Goal: Task Accomplishment & Management: Complete application form

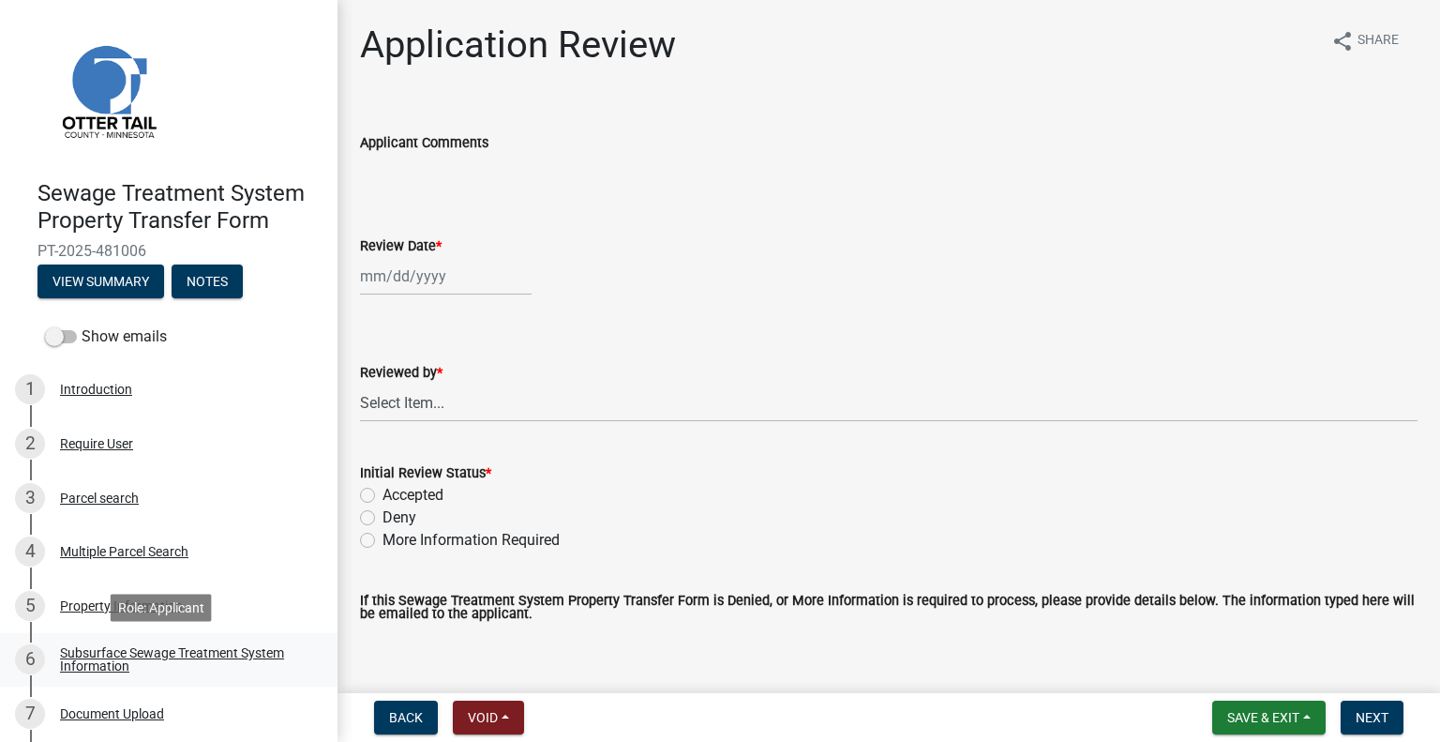
click at [272, 663] on div "Subsurface Sewage Treatment System Information" at bounding box center [184, 659] width 248 height 26
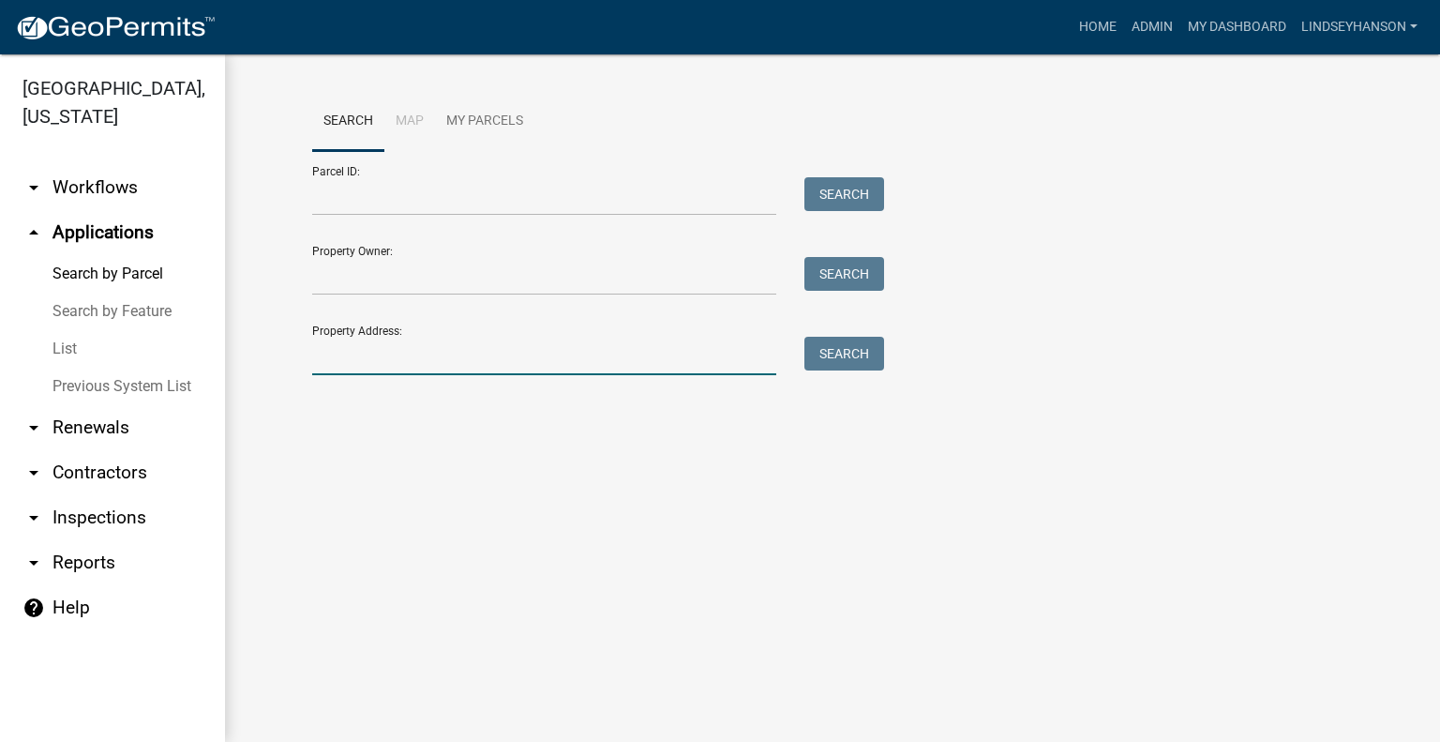
click at [388, 367] on input "Property Address:" at bounding box center [544, 356] width 464 height 38
click at [134, 194] on link "arrow_drop_down Workflows" at bounding box center [112, 187] width 225 height 45
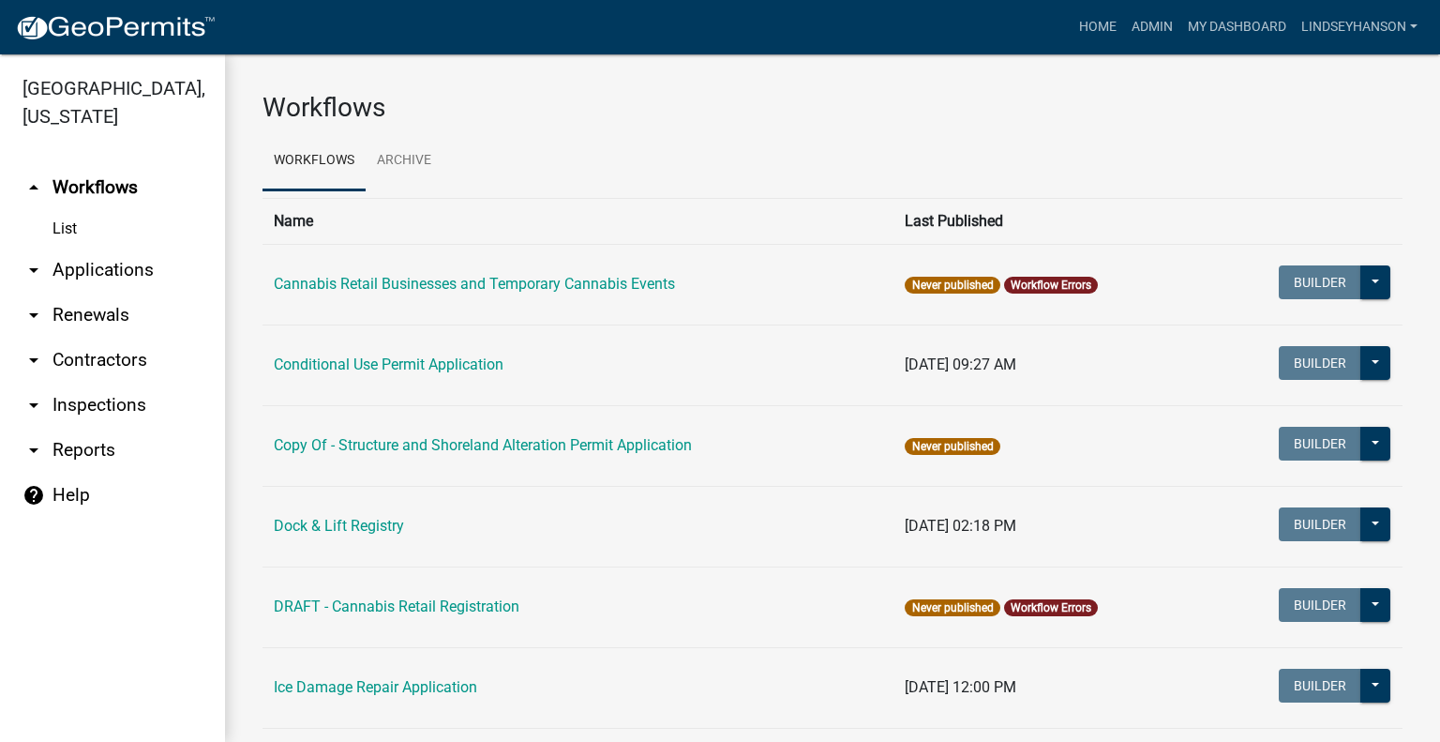
drag, startPoint x: 144, startPoint y: 261, endPoint x: 163, endPoint y: 259, distance: 18.8
click at [143, 258] on link "arrow_drop_down Applications" at bounding box center [112, 270] width 225 height 45
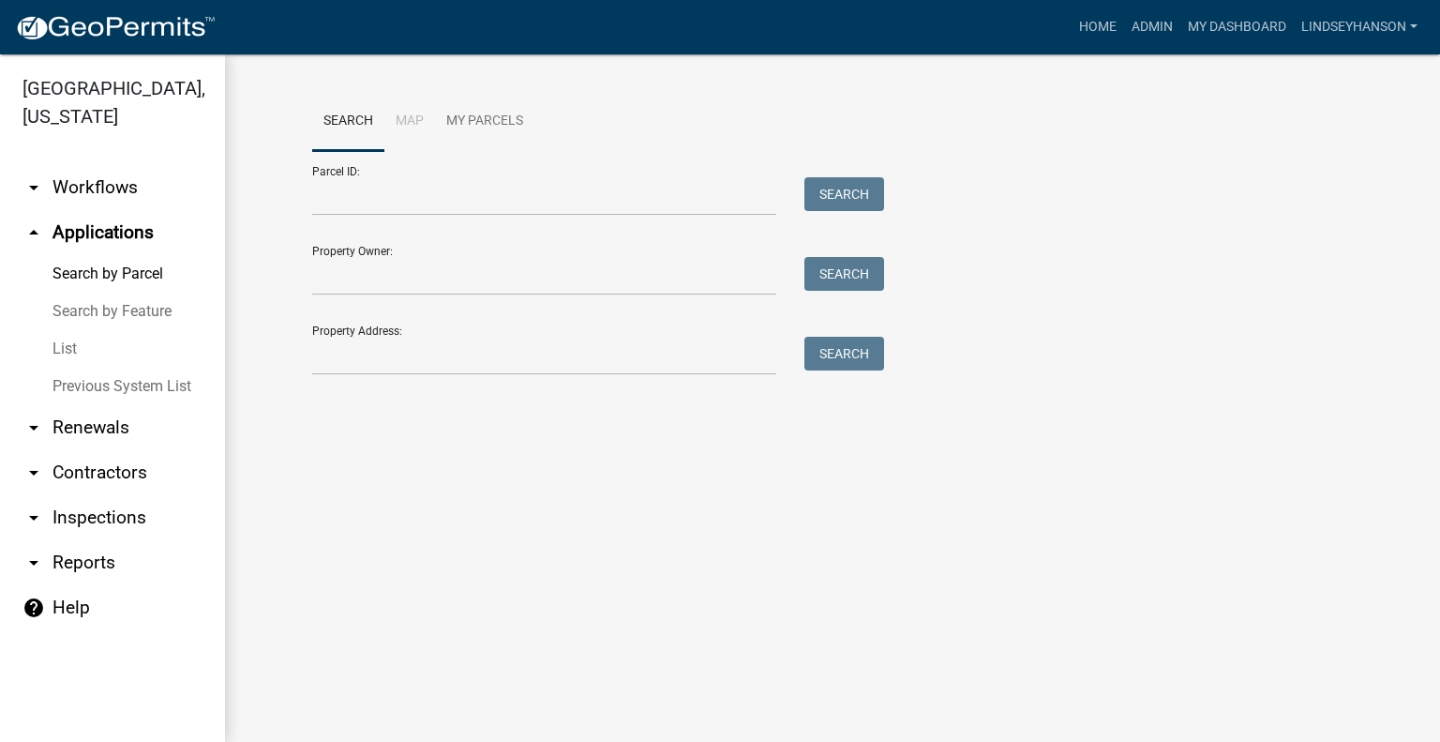
click at [429, 254] on div "Property Owner: Search" at bounding box center [593, 263] width 563 height 65
click at [424, 279] on input "Property Owner:" at bounding box center [544, 276] width 464 height 38
click at [368, 345] on input "Property Address:" at bounding box center [544, 356] width 464 height 38
type input "deer lake rd"
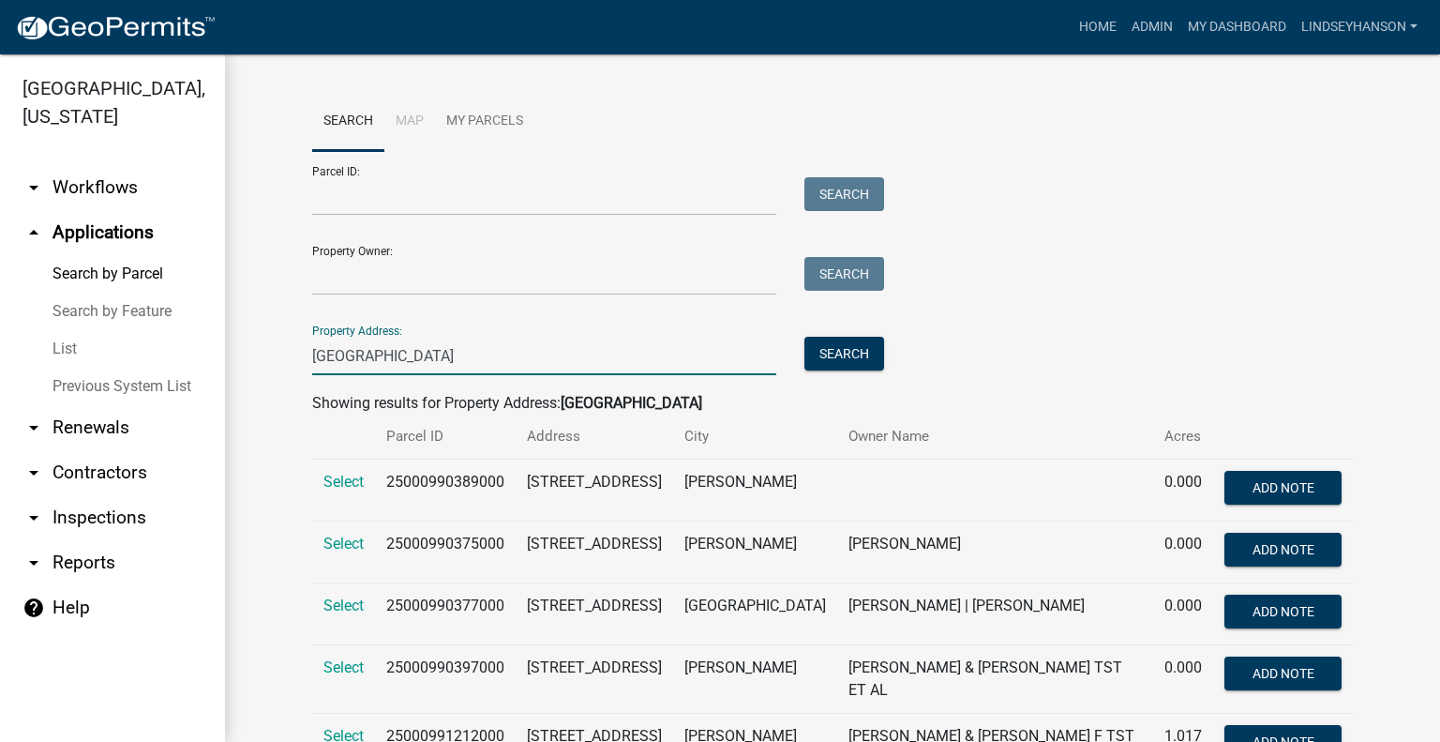
click at [414, 363] on input "deer lake rd" at bounding box center [544, 356] width 464 height 38
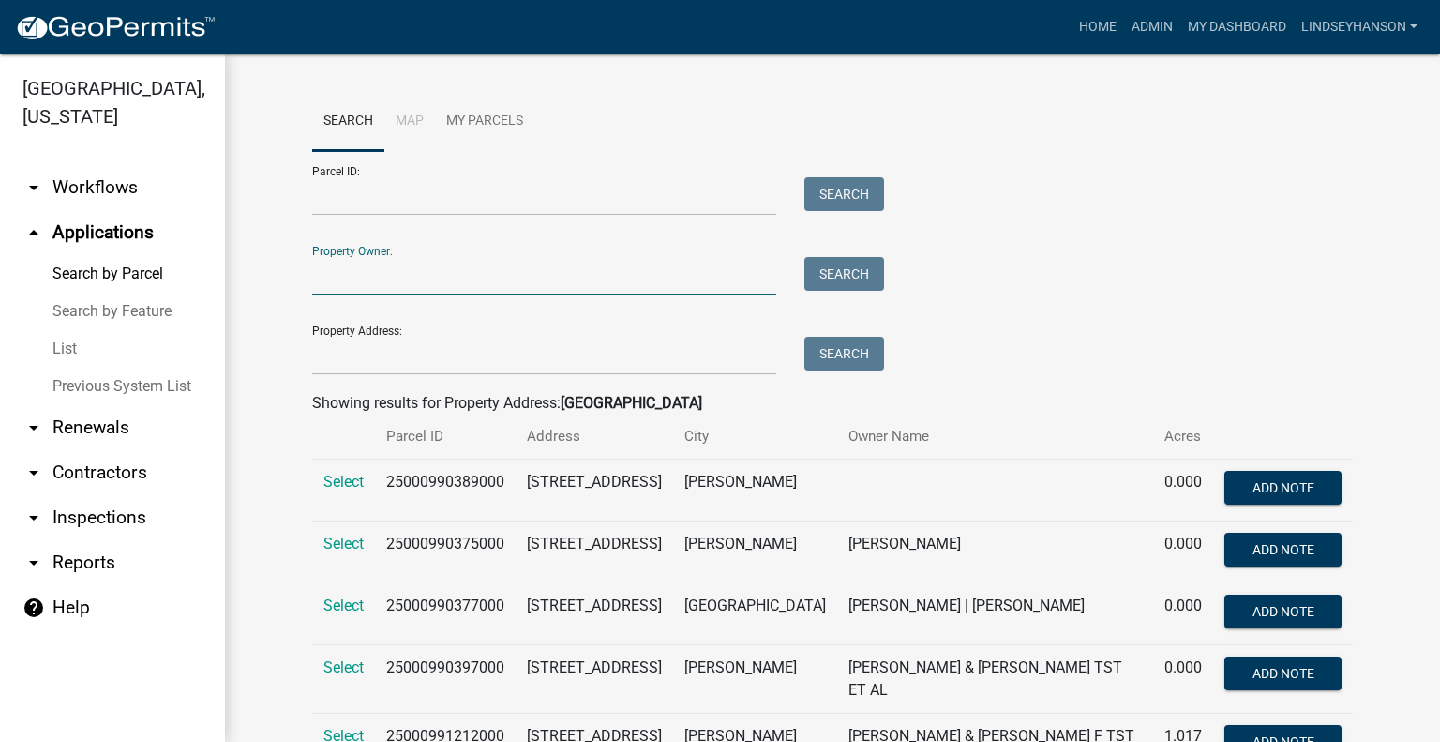
click at [483, 281] on input "Property Owner:" at bounding box center [544, 276] width 464 height 38
click at [341, 362] on input "Property Address:" at bounding box center [544, 356] width 464 height 38
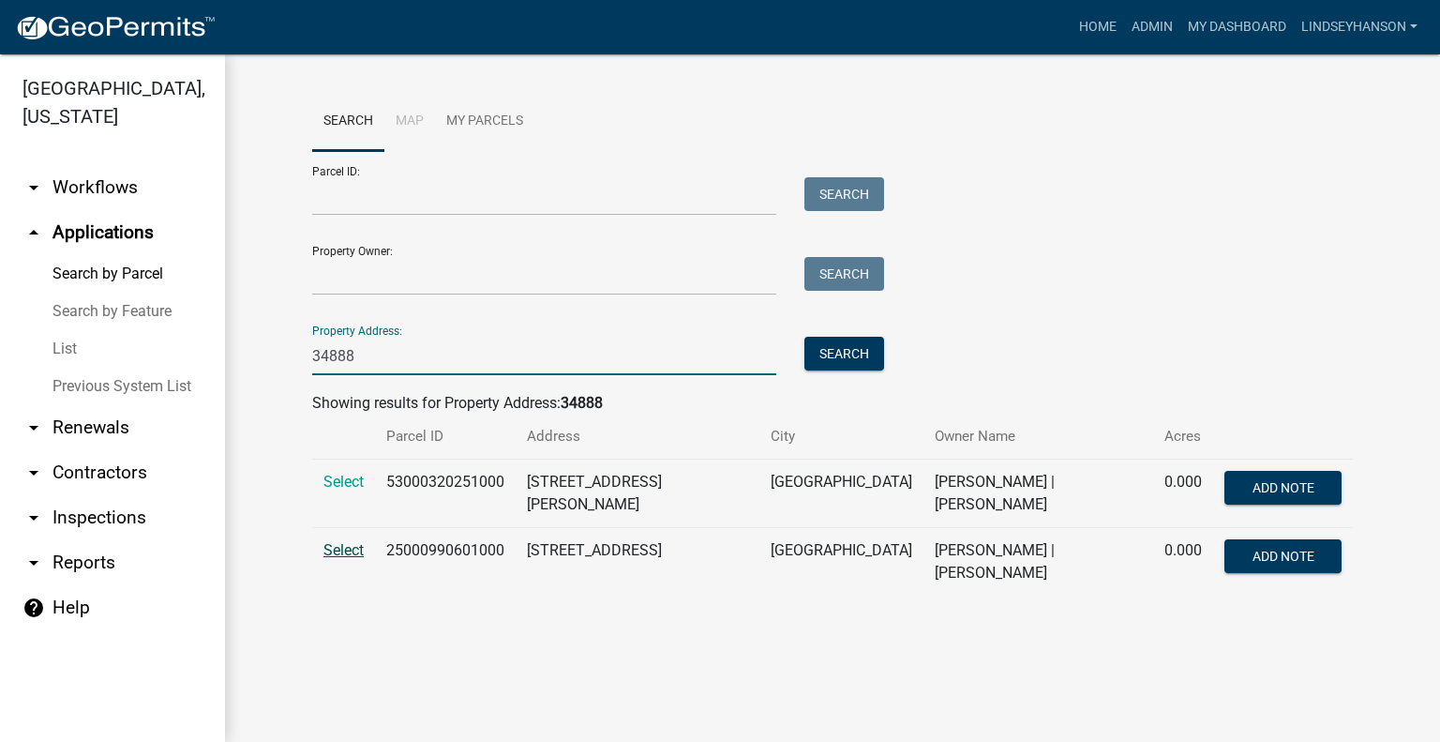
type input "34888"
click at [333, 541] on span "Select" at bounding box center [343, 550] width 40 height 18
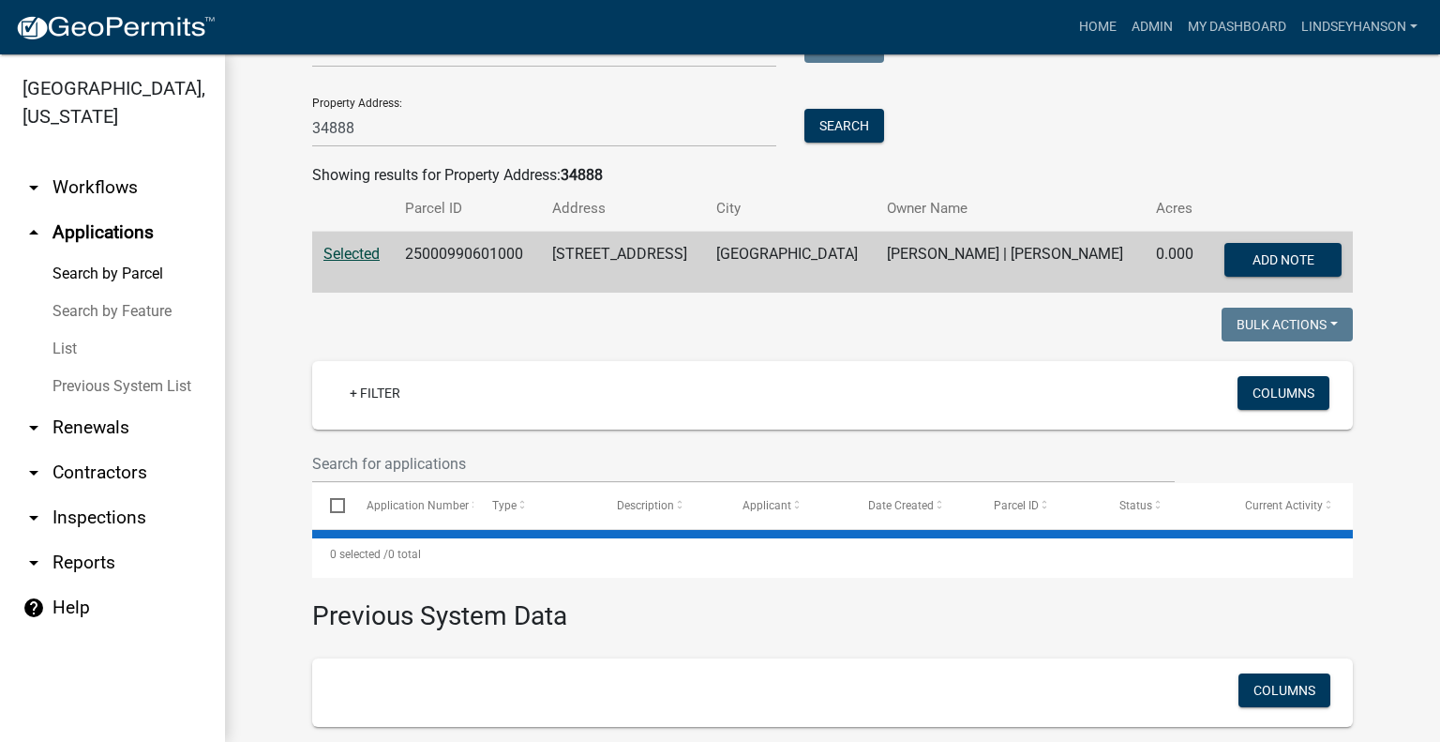
scroll to position [281, 0]
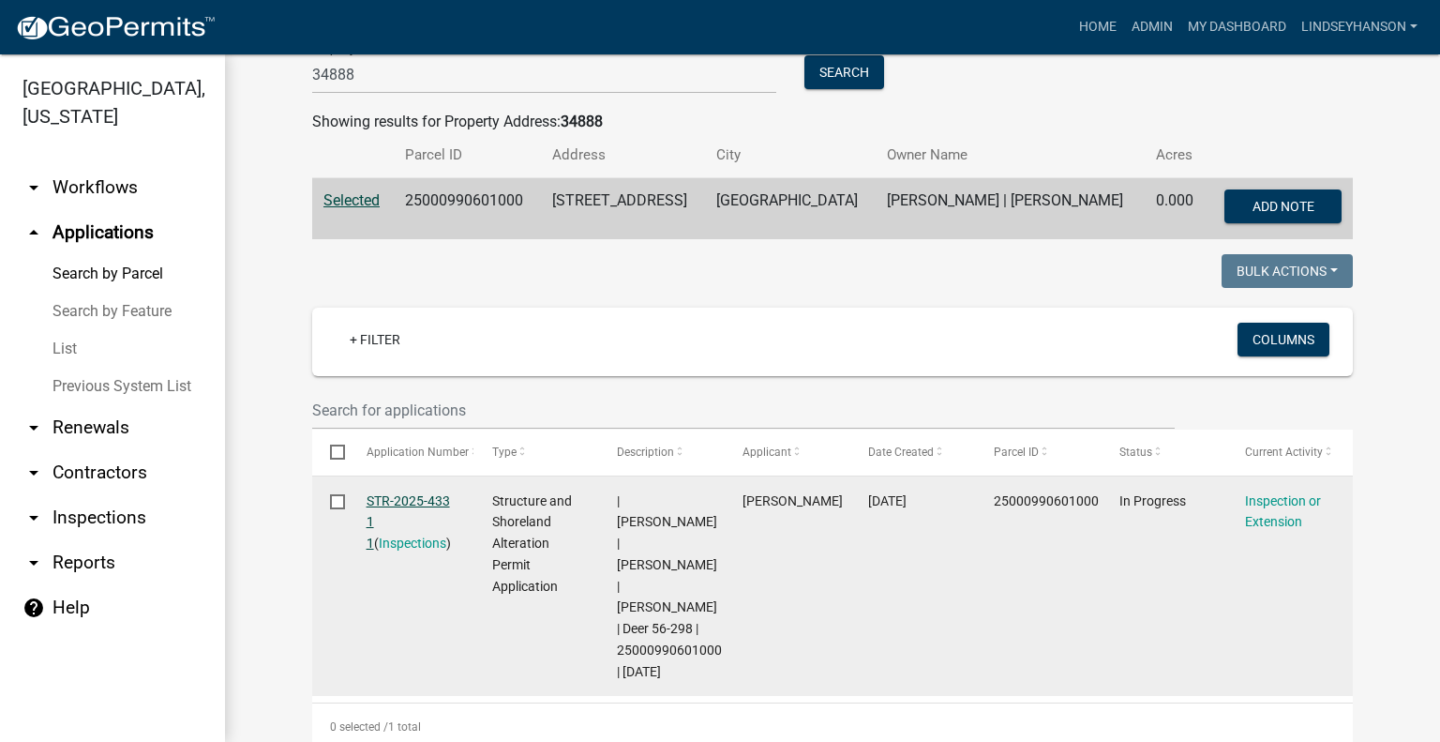
click at [422, 495] on link "STR-2025-433 1 1" at bounding box center [408, 522] width 83 height 58
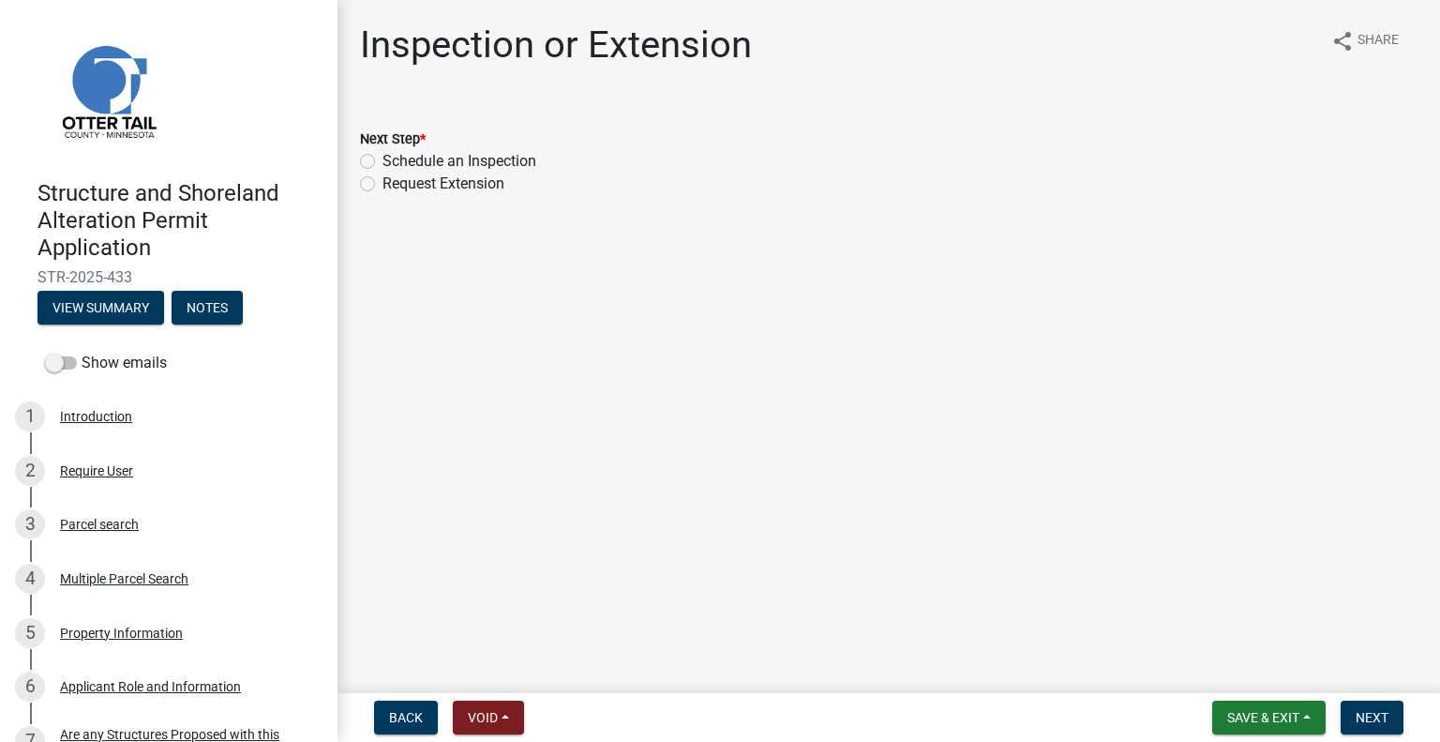
click at [503, 157] on label "Schedule an Inspection" at bounding box center [460, 161] width 154 height 23
click at [395, 157] on input "Schedule an Inspection" at bounding box center [389, 156] width 12 height 12
radio input "true"
click at [1357, 702] on button "Next" at bounding box center [1372, 717] width 63 height 34
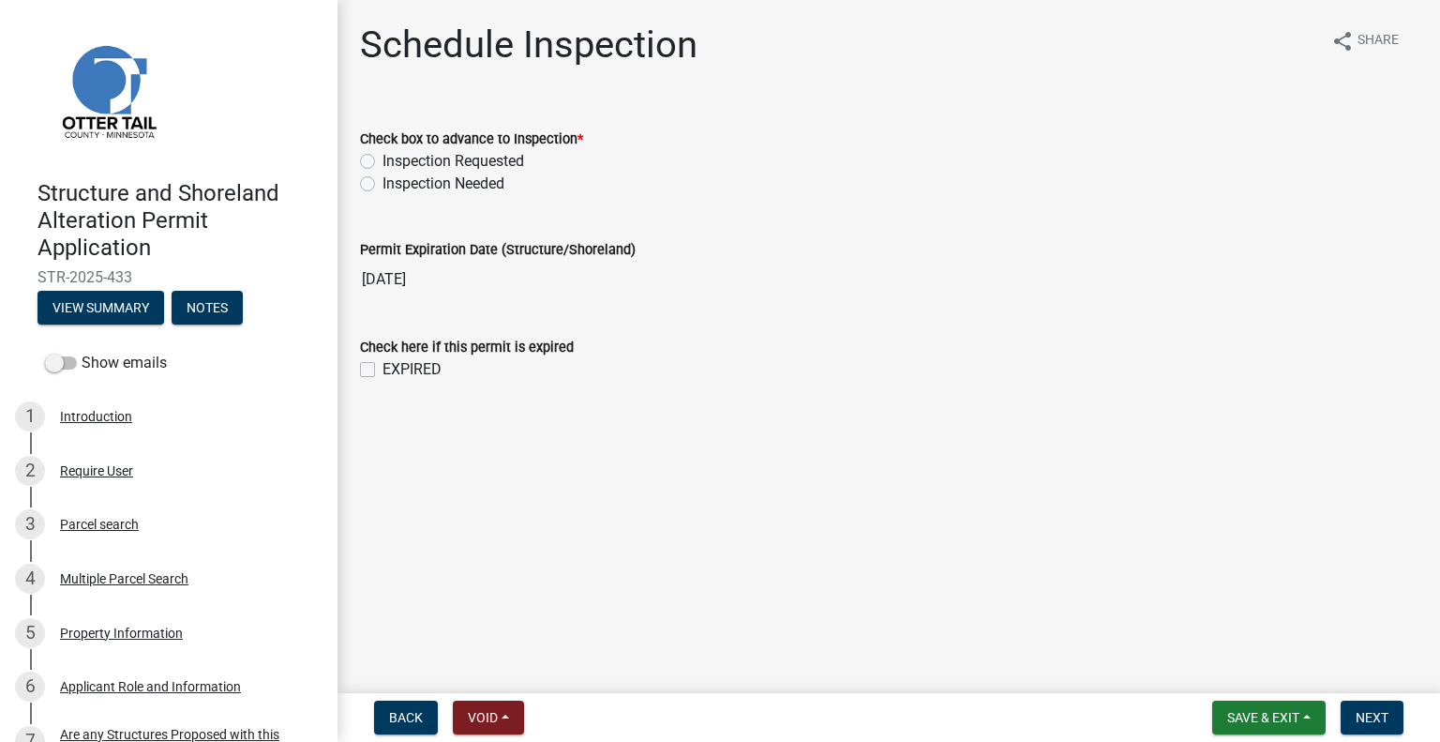
click at [493, 162] on label "Inspection Requested" at bounding box center [454, 161] width 142 height 23
click at [395, 162] on input "Inspection Requested" at bounding box center [389, 156] width 12 height 12
radio input "true"
click at [1359, 704] on button "Next" at bounding box center [1372, 717] width 63 height 34
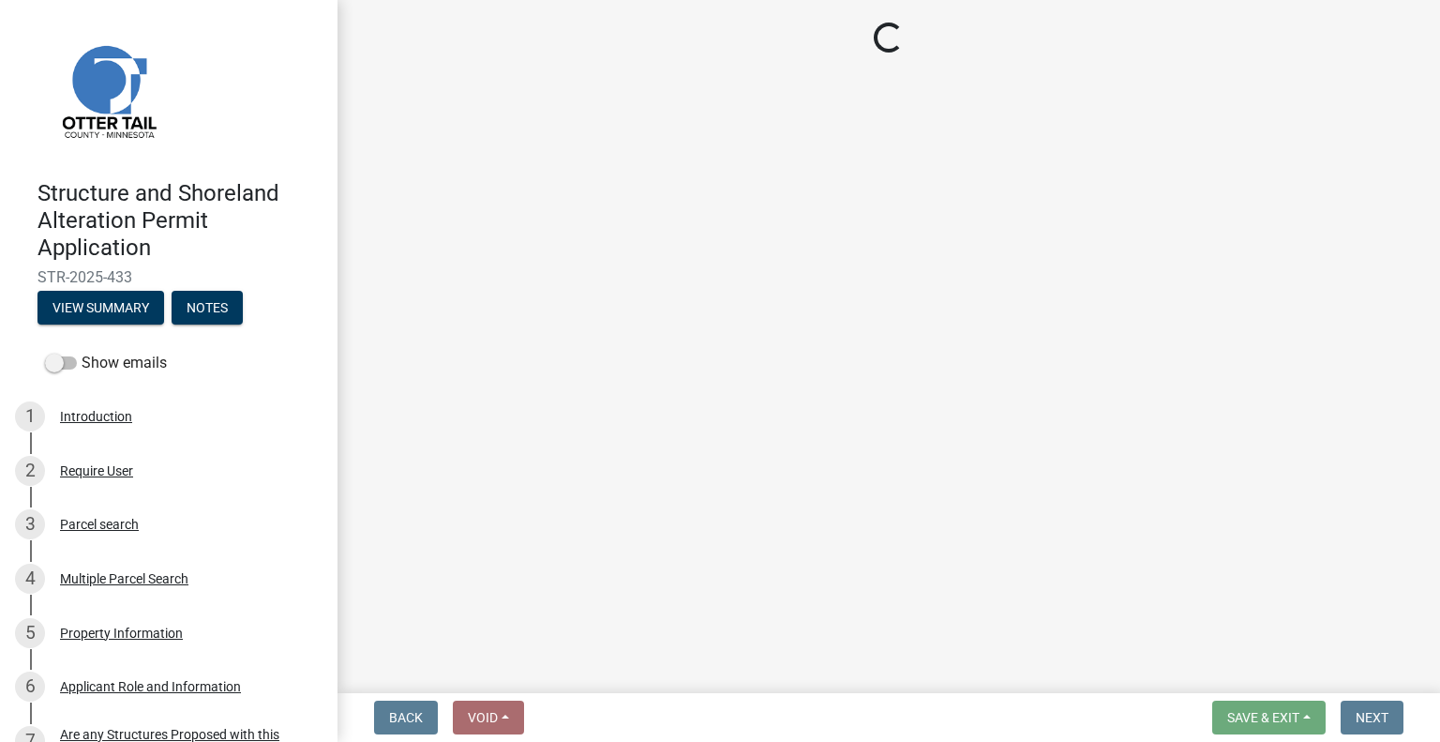
select select "710d5f49-2663-4e73-9718-d0c4e189f5ed"
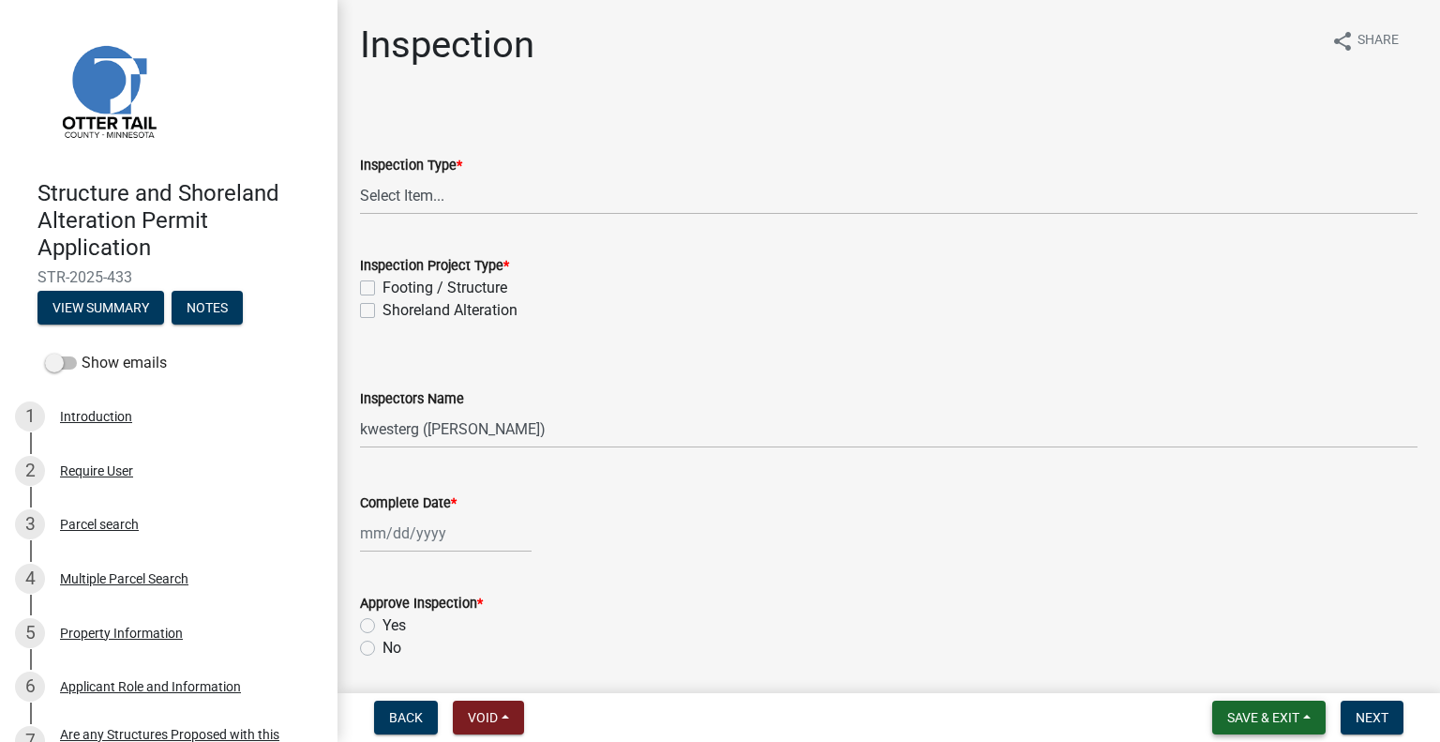
click at [1250, 706] on button "Save & Exit" at bounding box center [1268, 717] width 113 height 34
click at [1259, 680] on button "Save & Exit" at bounding box center [1251, 668] width 150 height 45
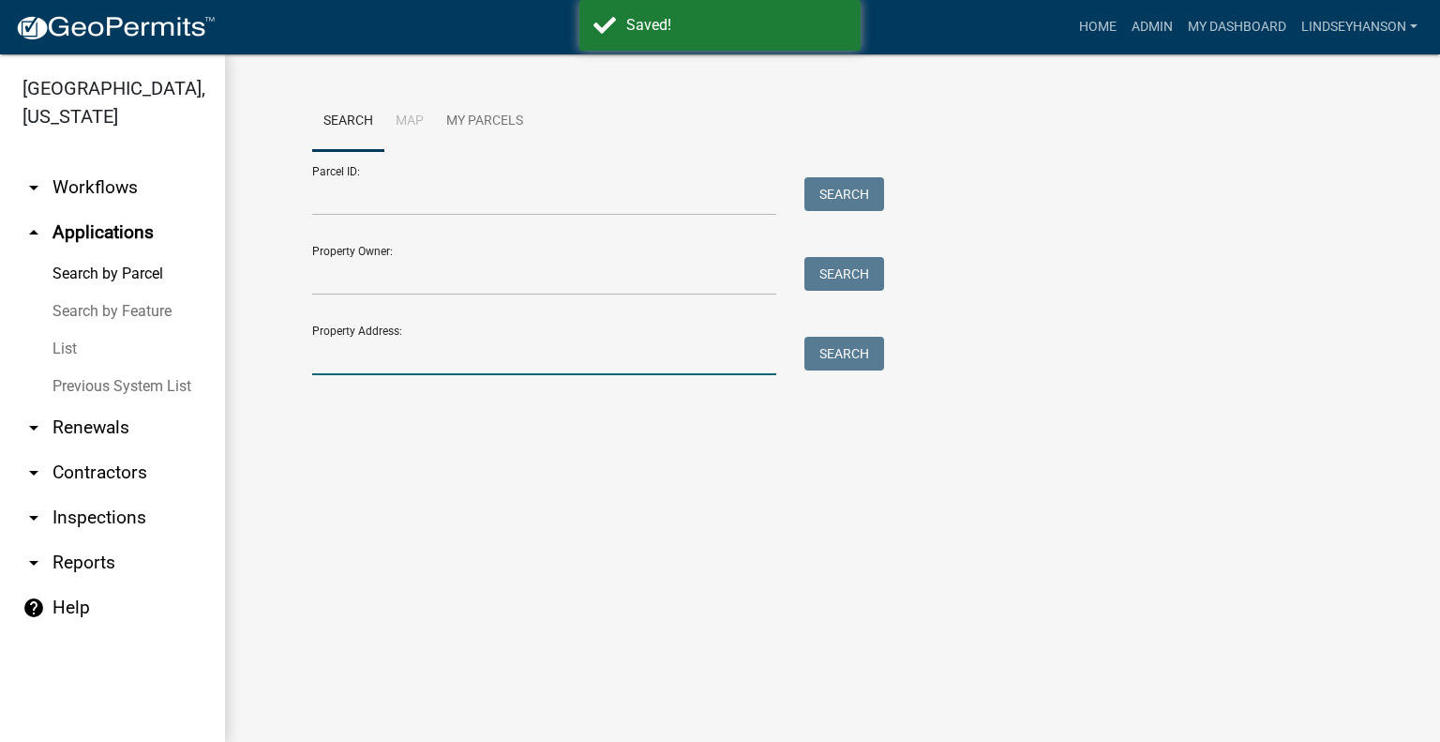
click at [659, 359] on input "Property Address:" at bounding box center [544, 356] width 464 height 38
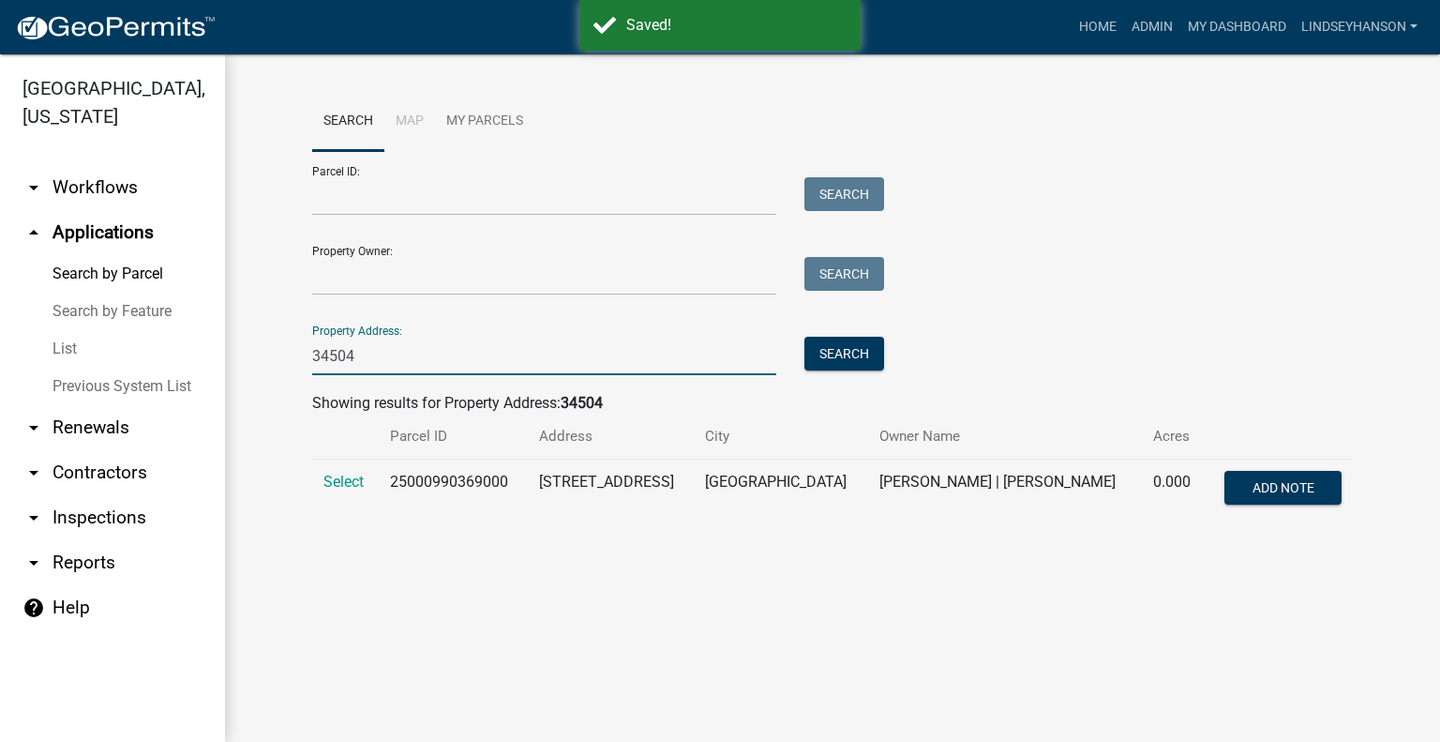
type input "34504"
click at [338, 472] on td "Select" at bounding box center [345, 490] width 67 height 62
click at [335, 483] on span "Select" at bounding box center [343, 482] width 40 height 18
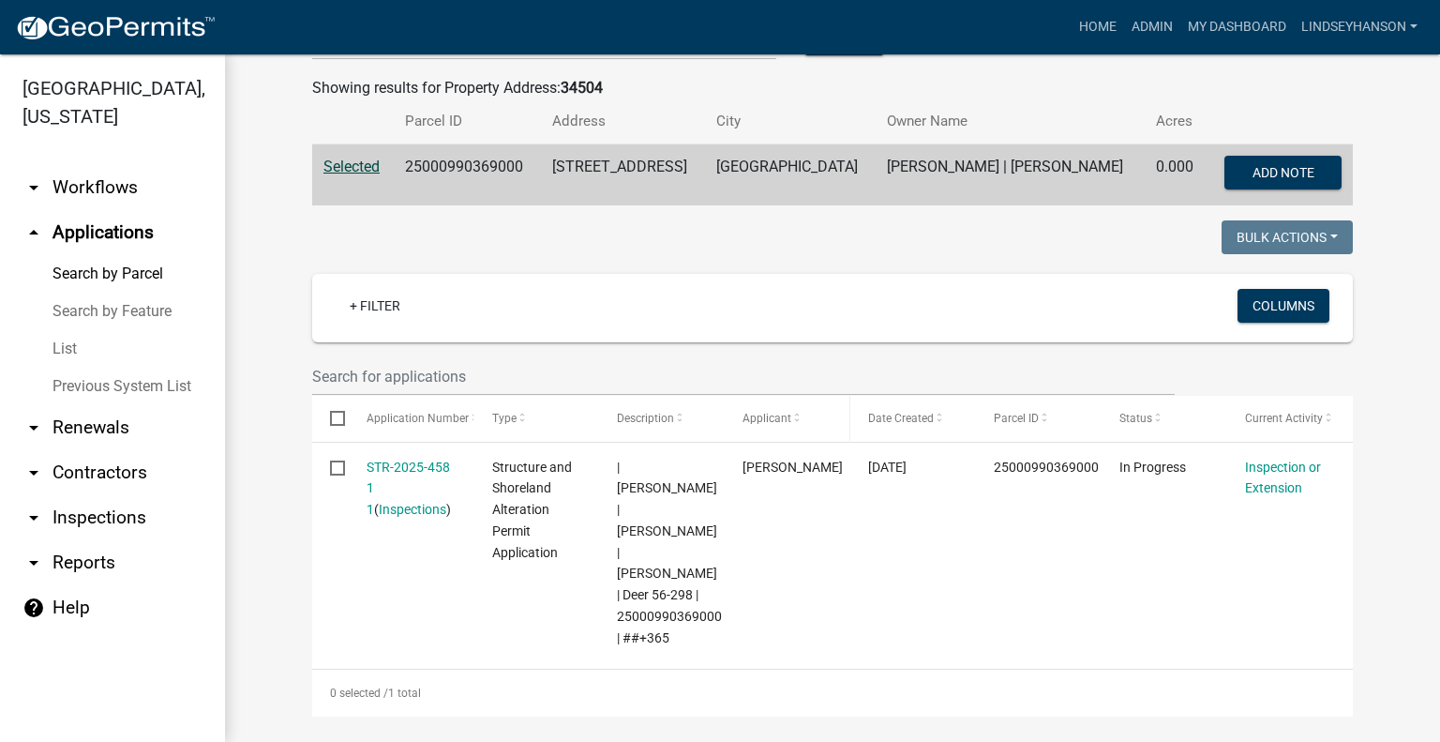
scroll to position [375, 0]
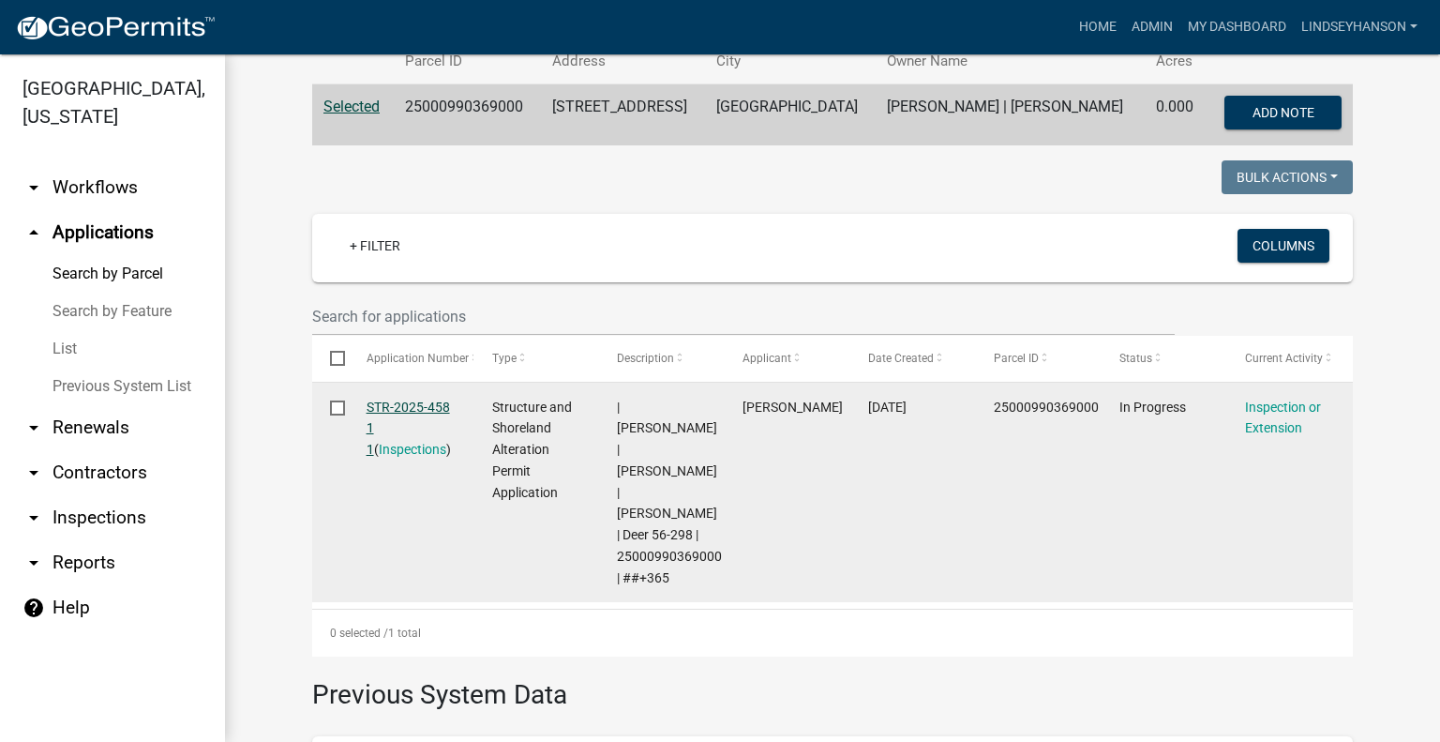
click at [419, 406] on link "STR-2025-458 1 1" at bounding box center [408, 428] width 83 height 58
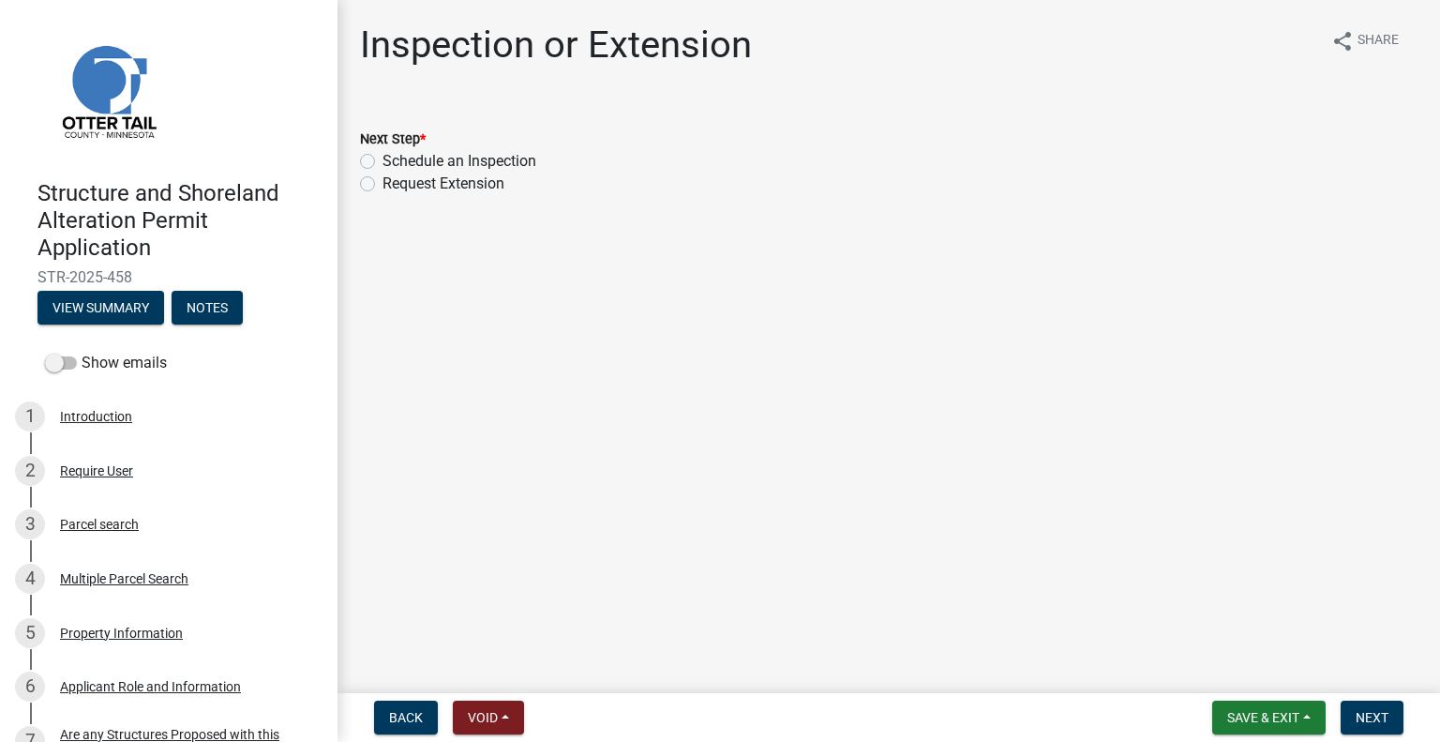
click at [528, 157] on label "Schedule an Inspection" at bounding box center [460, 161] width 154 height 23
click at [395, 157] on input "Schedule an Inspection" at bounding box center [389, 156] width 12 height 12
radio input "true"
click at [1380, 700] on button "Next" at bounding box center [1372, 717] width 63 height 34
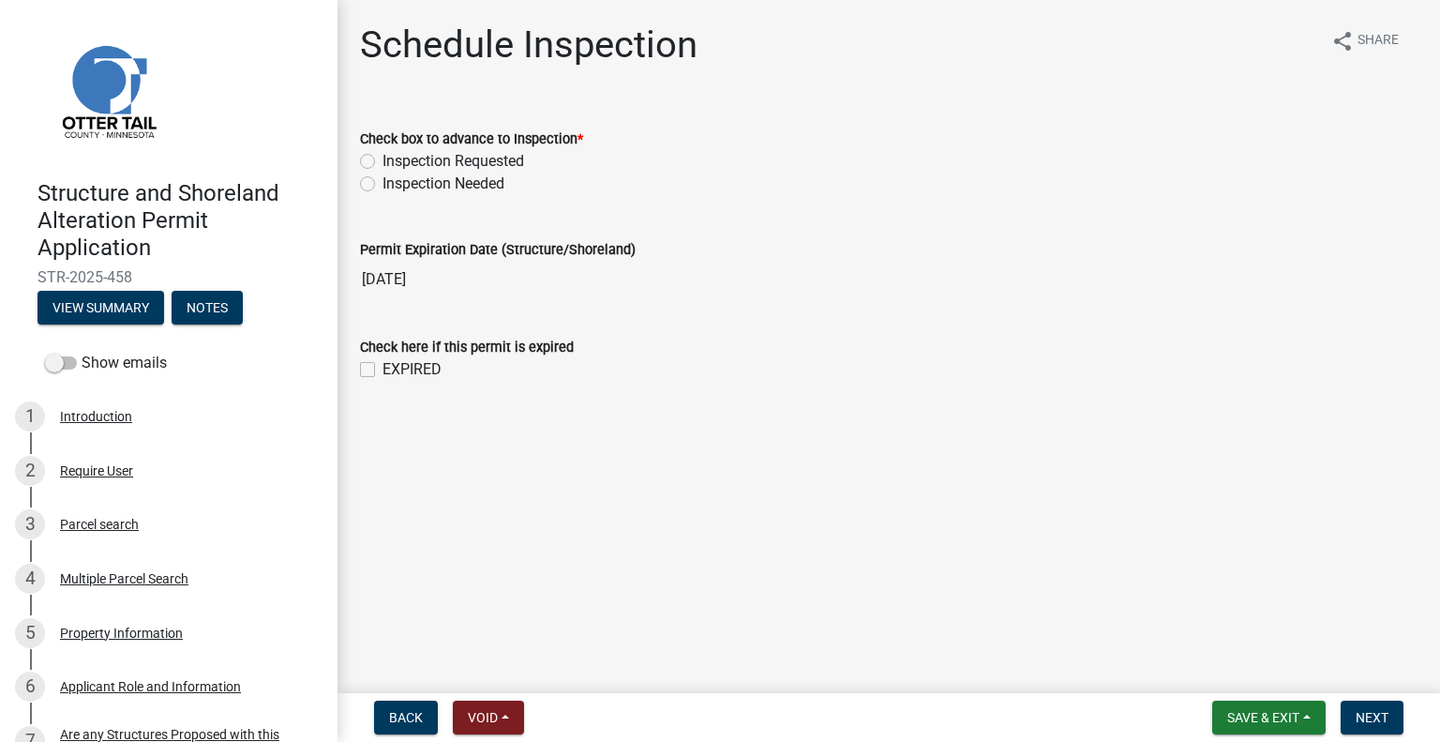
click at [505, 164] on label "Inspection Requested" at bounding box center [454, 161] width 142 height 23
click at [395, 162] on input "Inspection Requested" at bounding box center [389, 156] width 12 height 12
radio input "true"
click at [1376, 723] on span "Next" at bounding box center [1372, 717] width 33 height 15
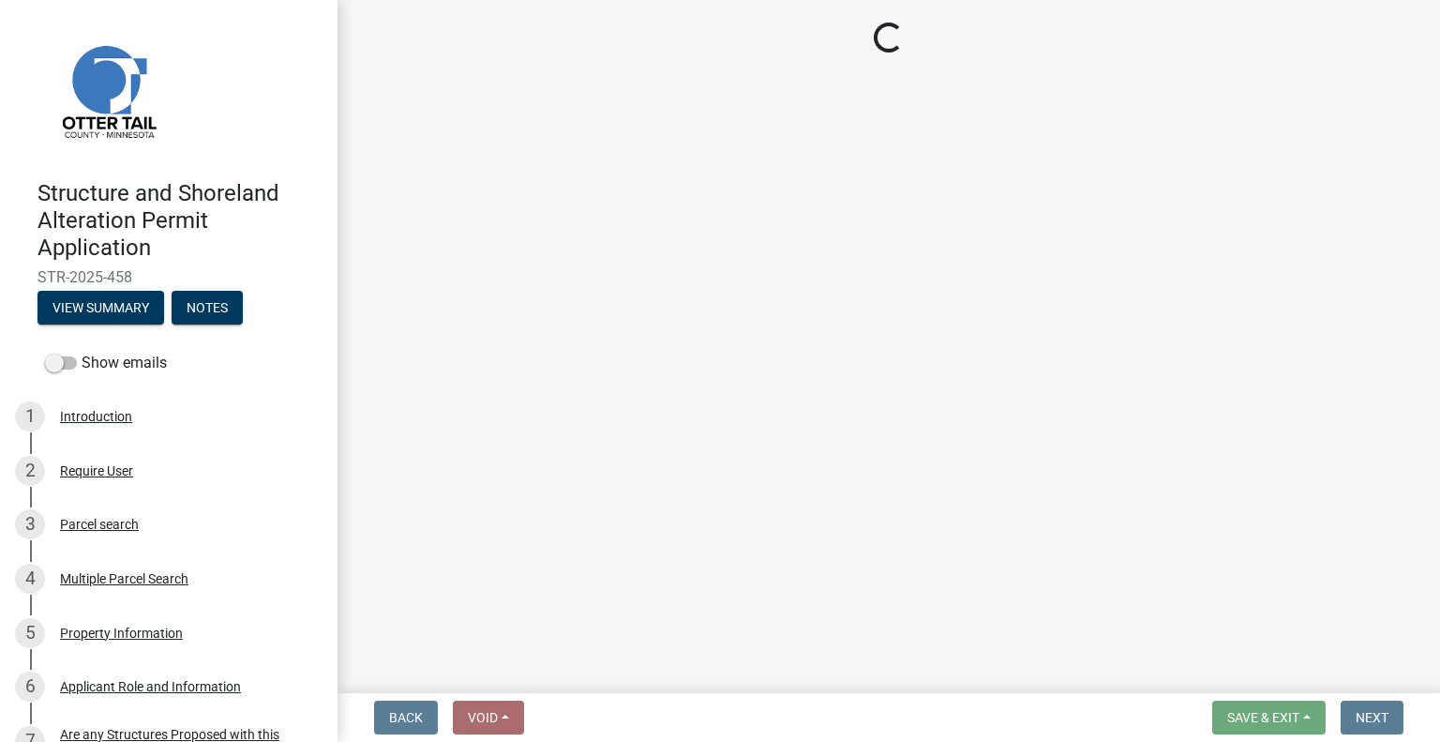
select select "710d5f49-2663-4e73-9718-d0c4e189f5ed"
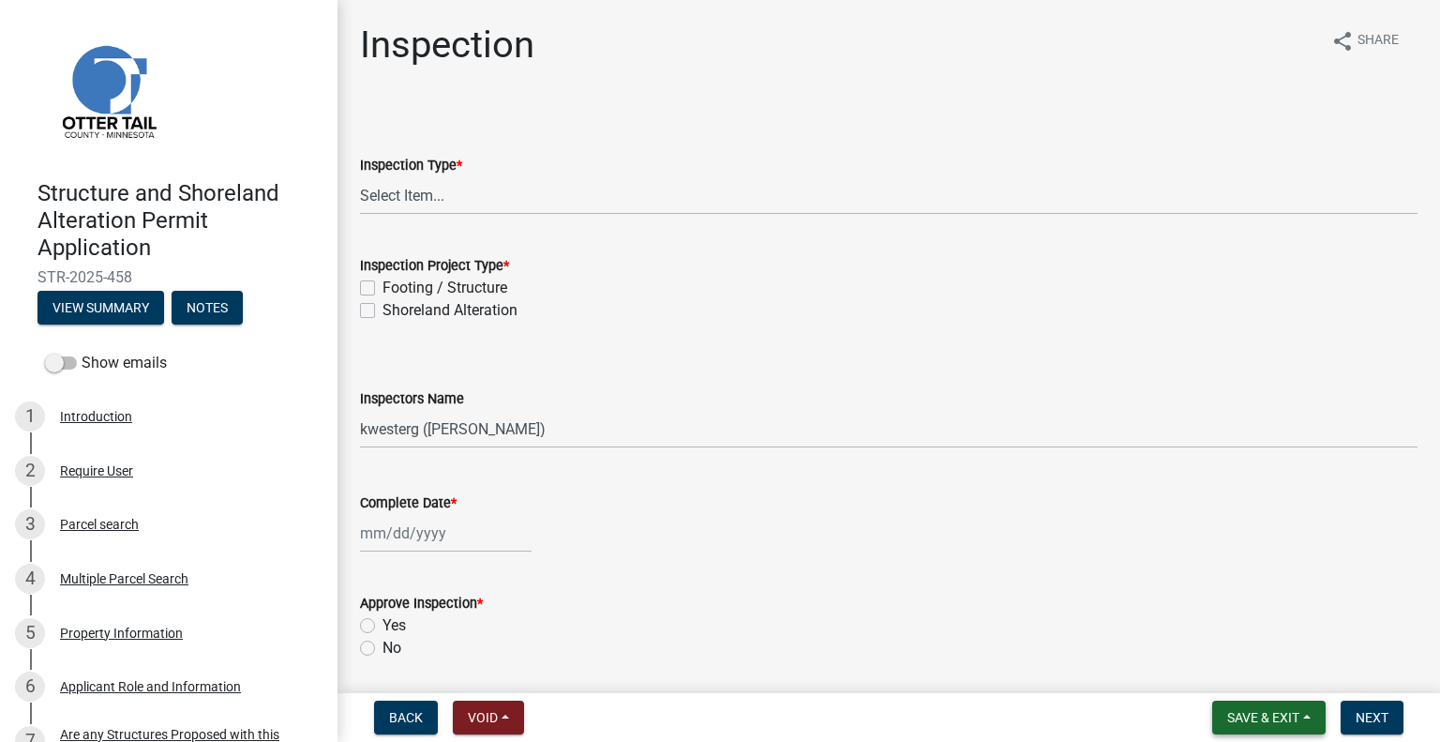
click at [1264, 719] on span "Save & Exit" at bounding box center [1263, 717] width 72 height 15
click at [1231, 663] on button "Save & Exit" at bounding box center [1251, 668] width 150 height 45
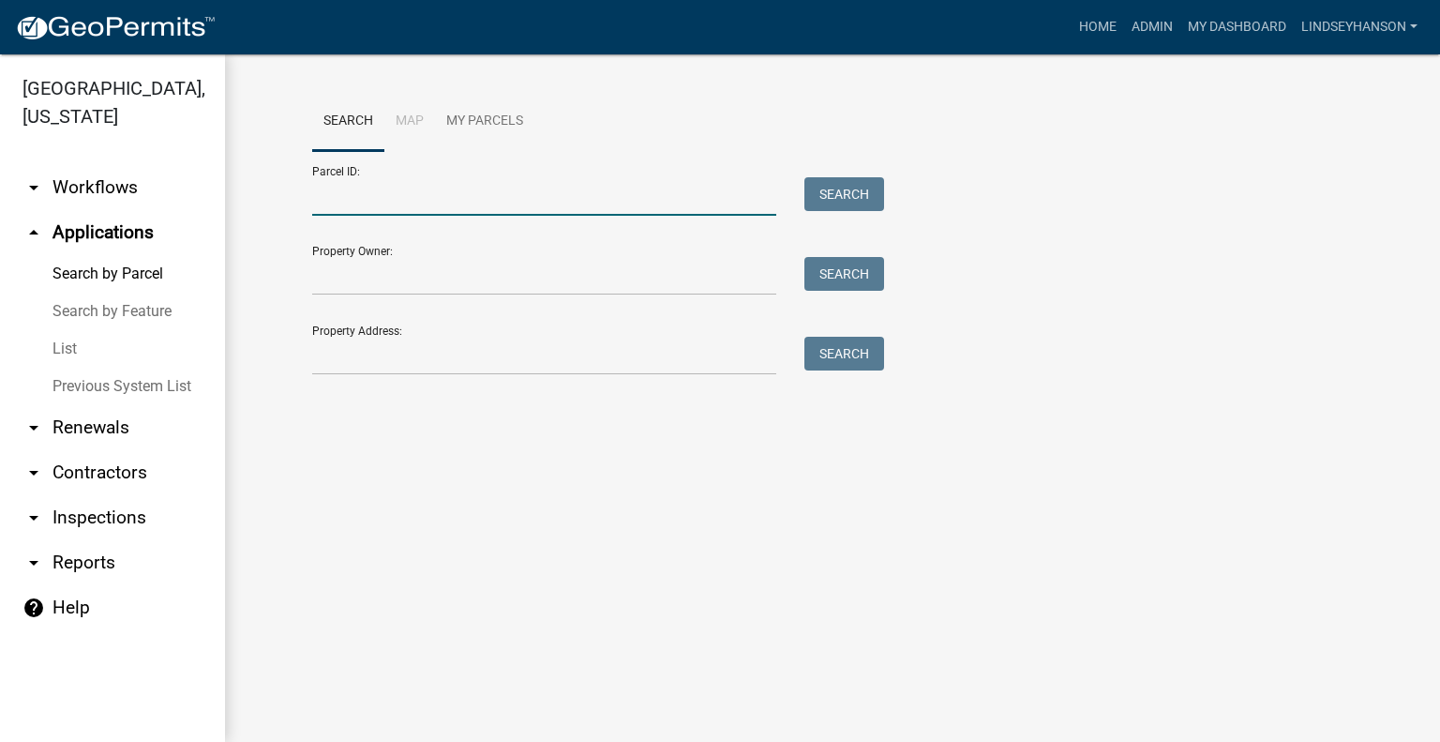
click at [420, 198] on input "Parcel ID:" at bounding box center [544, 196] width 464 height 38
paste input "50000990308000"
type input "50000990308000"
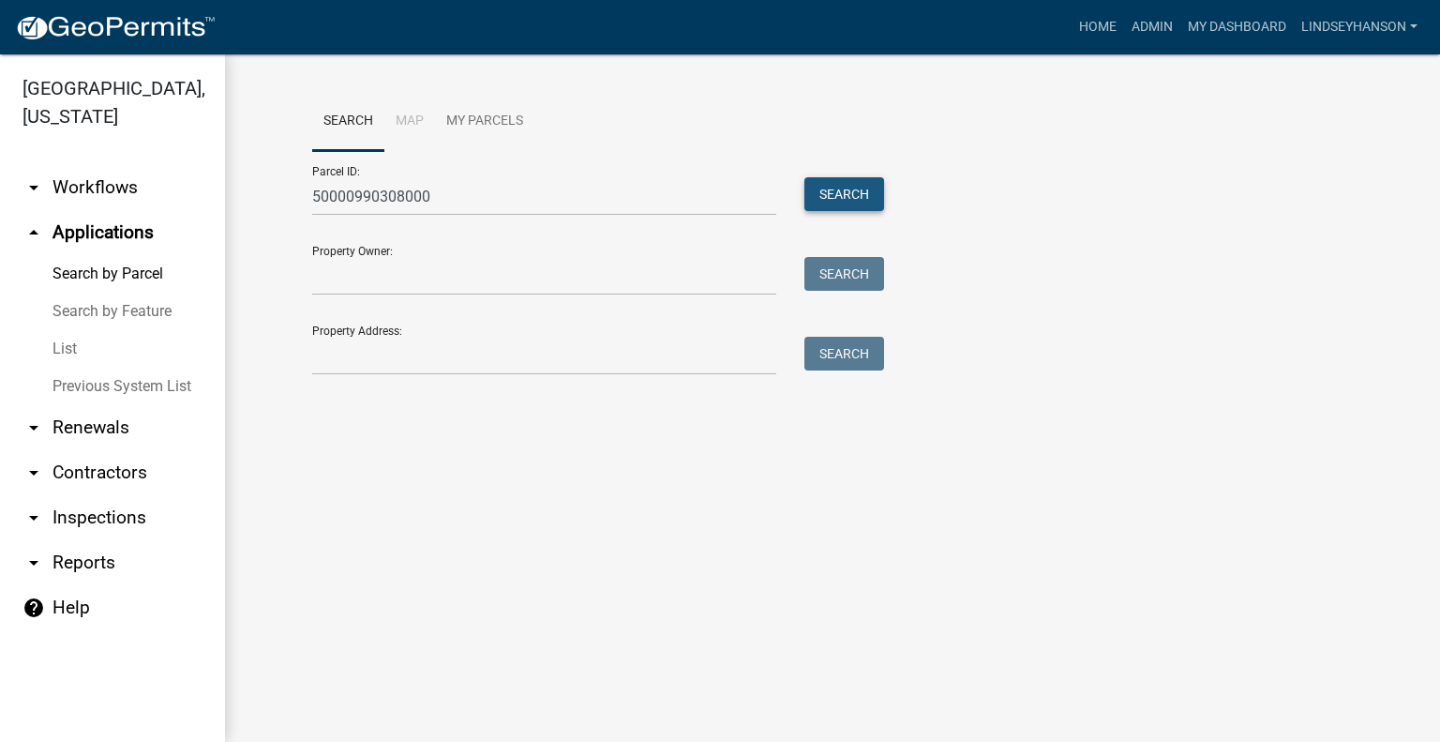
click at [834, 195] on button "Search" at bounding box center [844, 194] width 80 height 34
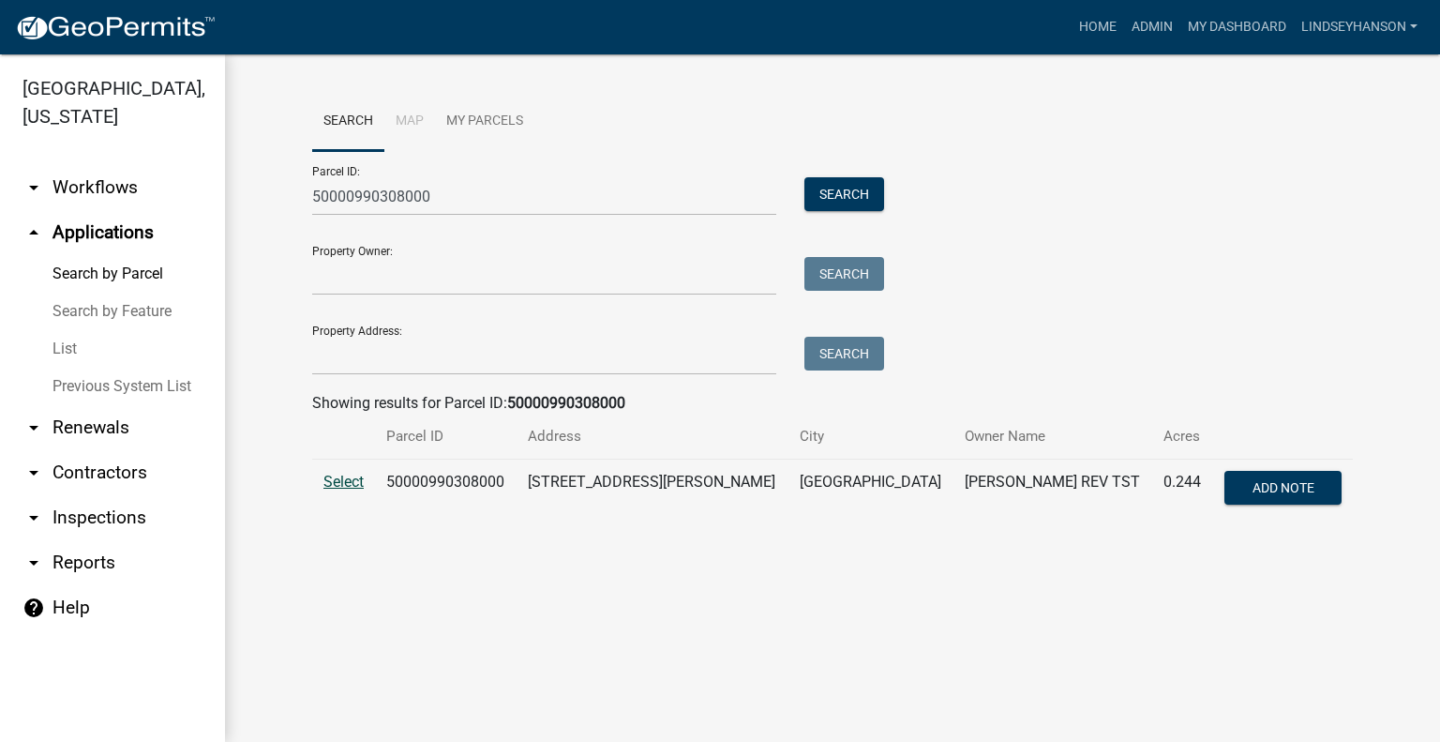
click at [360, 480] on span "Select" at bounding box center [343, 482] width 40 height 18
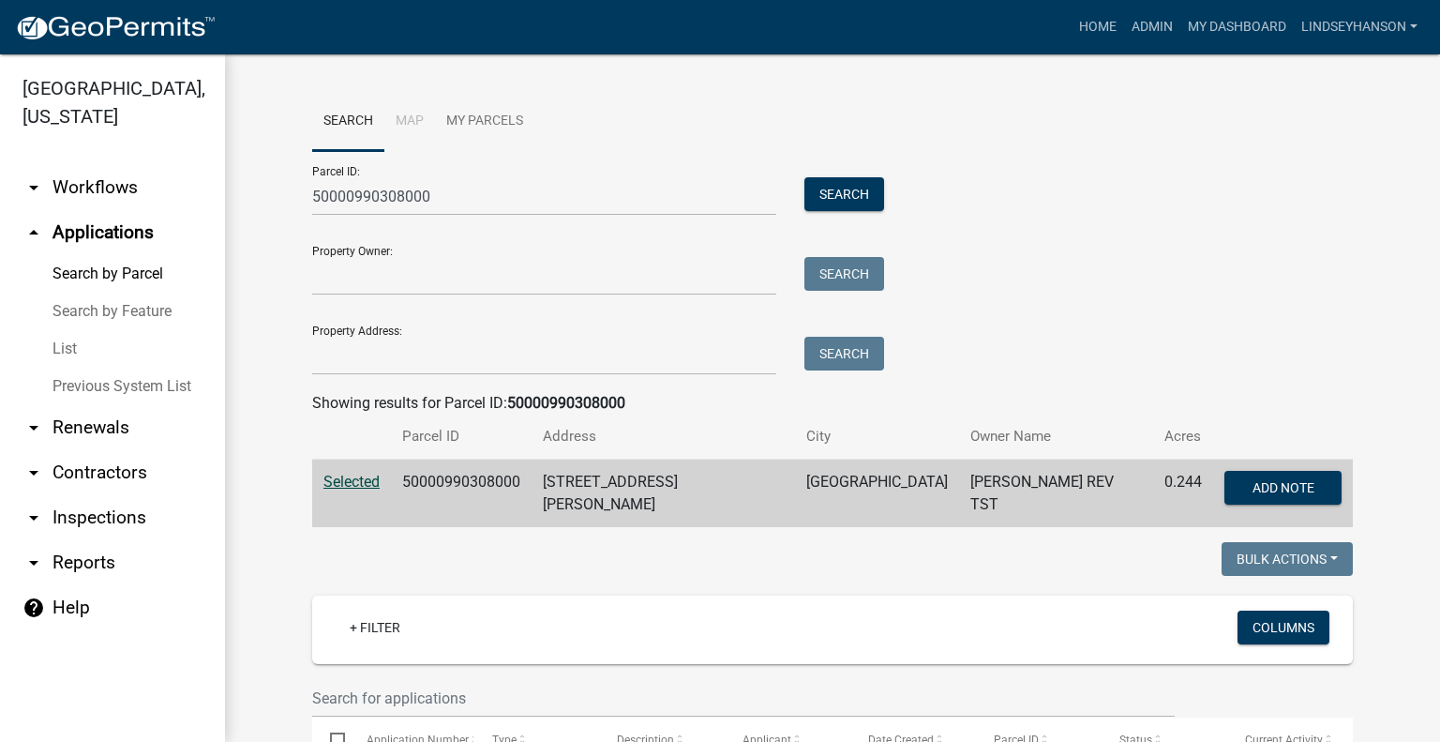
click at [89, 190] on link "arrow_drop_down Workflows" at bounding box center [112, 187] width 225 height 45
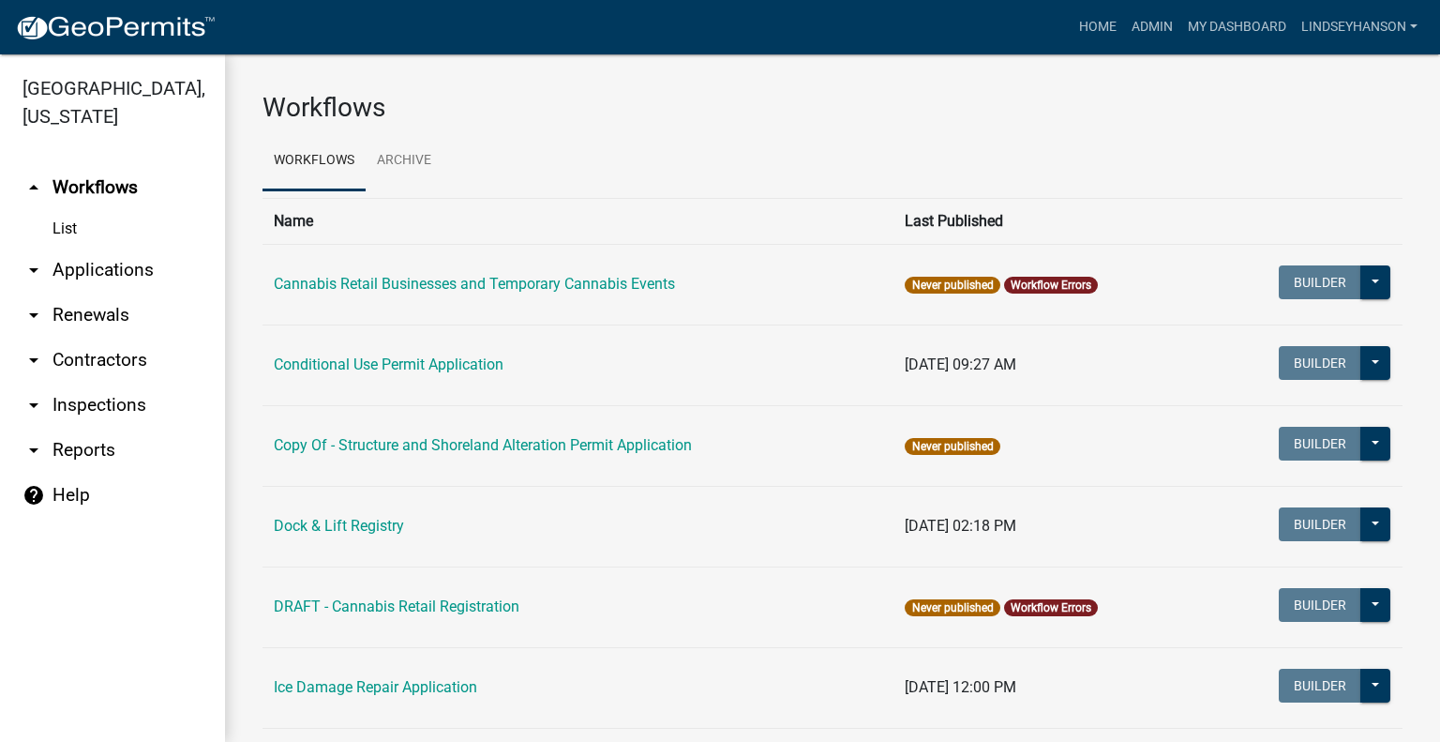
click at [87, 260] on link "arrow_drop_down Applications" at bounding box center [112, 270] width 225 height 45
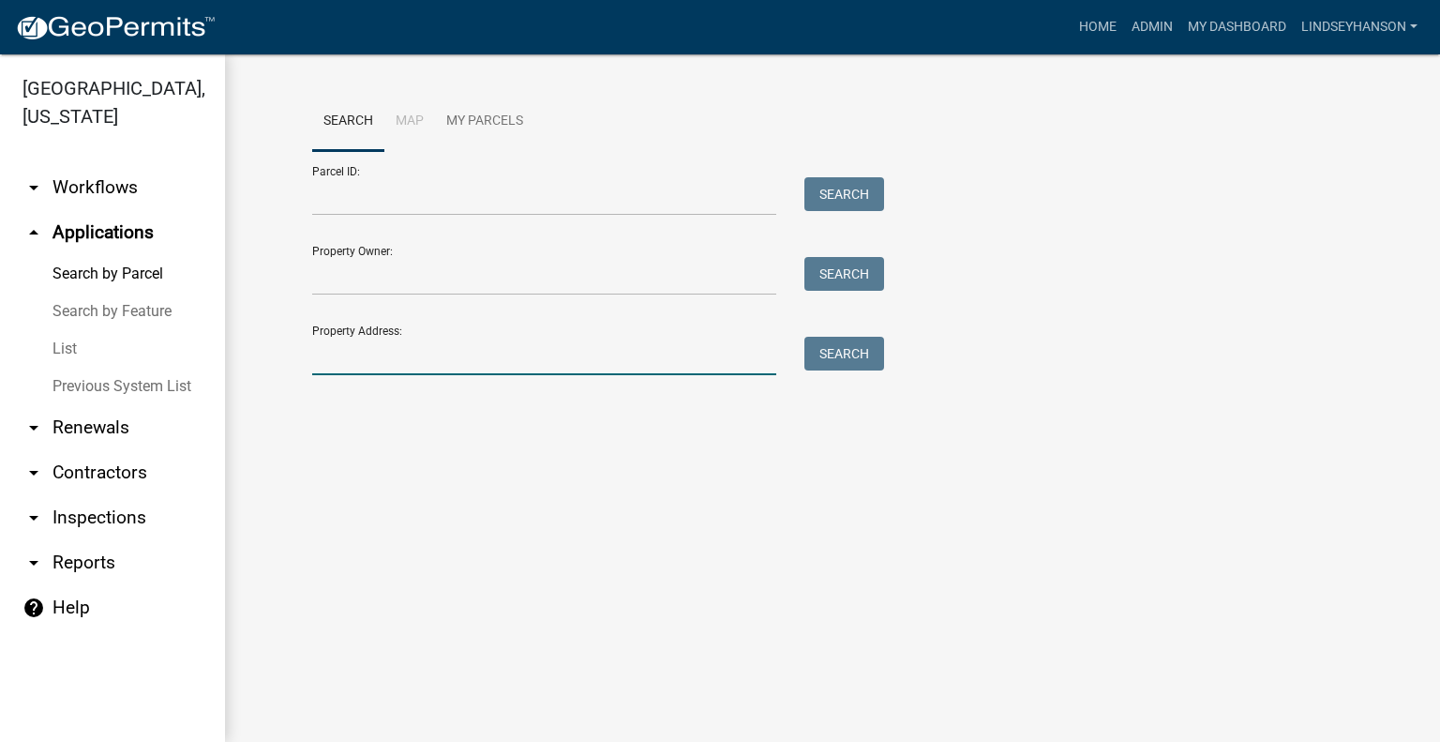
click at [388, 352] on input "Property Address:" at bounding box center [544, 356] width 464 height 38
click at [335, 355] on input "41116" at bounding box center [544, 356] width 464 height 38
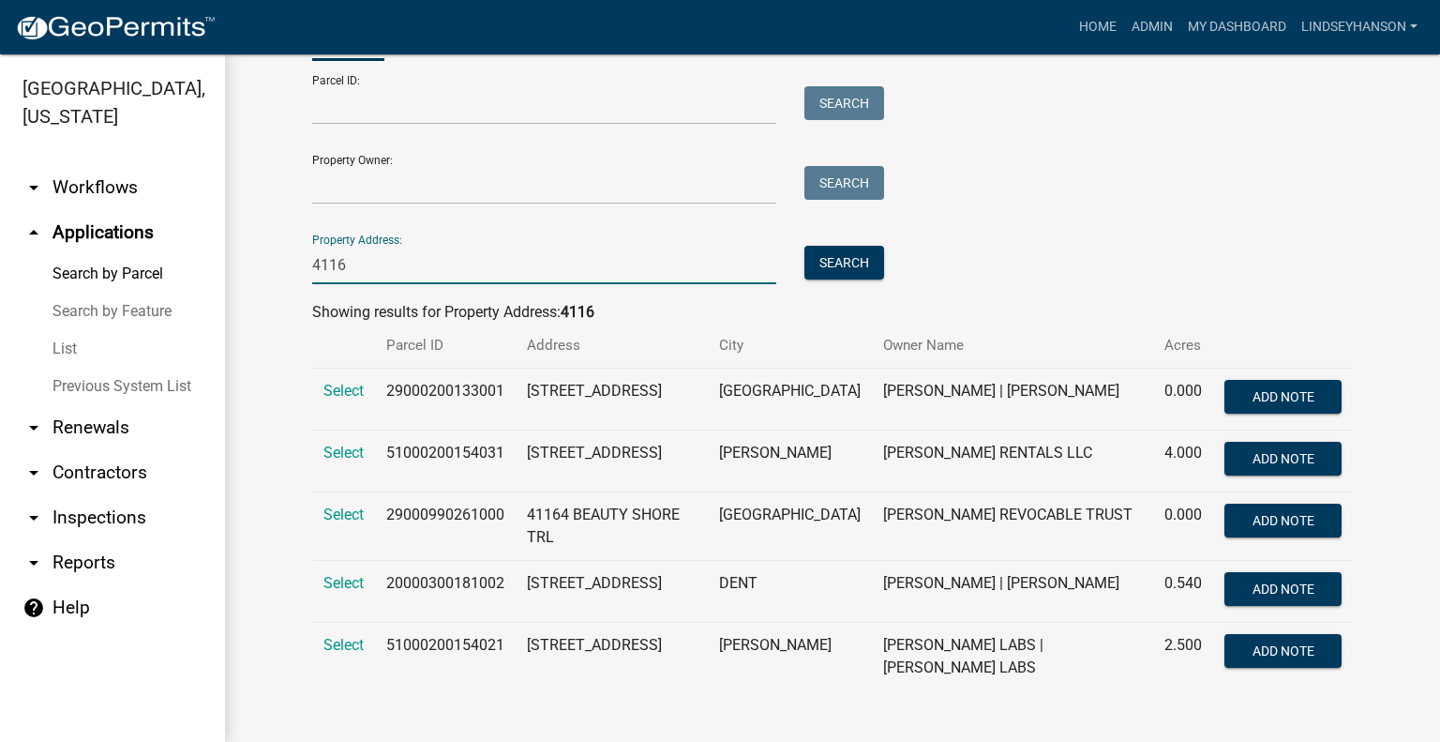
scroll to position [98, 0]
type input "4116"
click at [397, 262] on input "4116" at bounding box center [544, 264] width 464 height 38
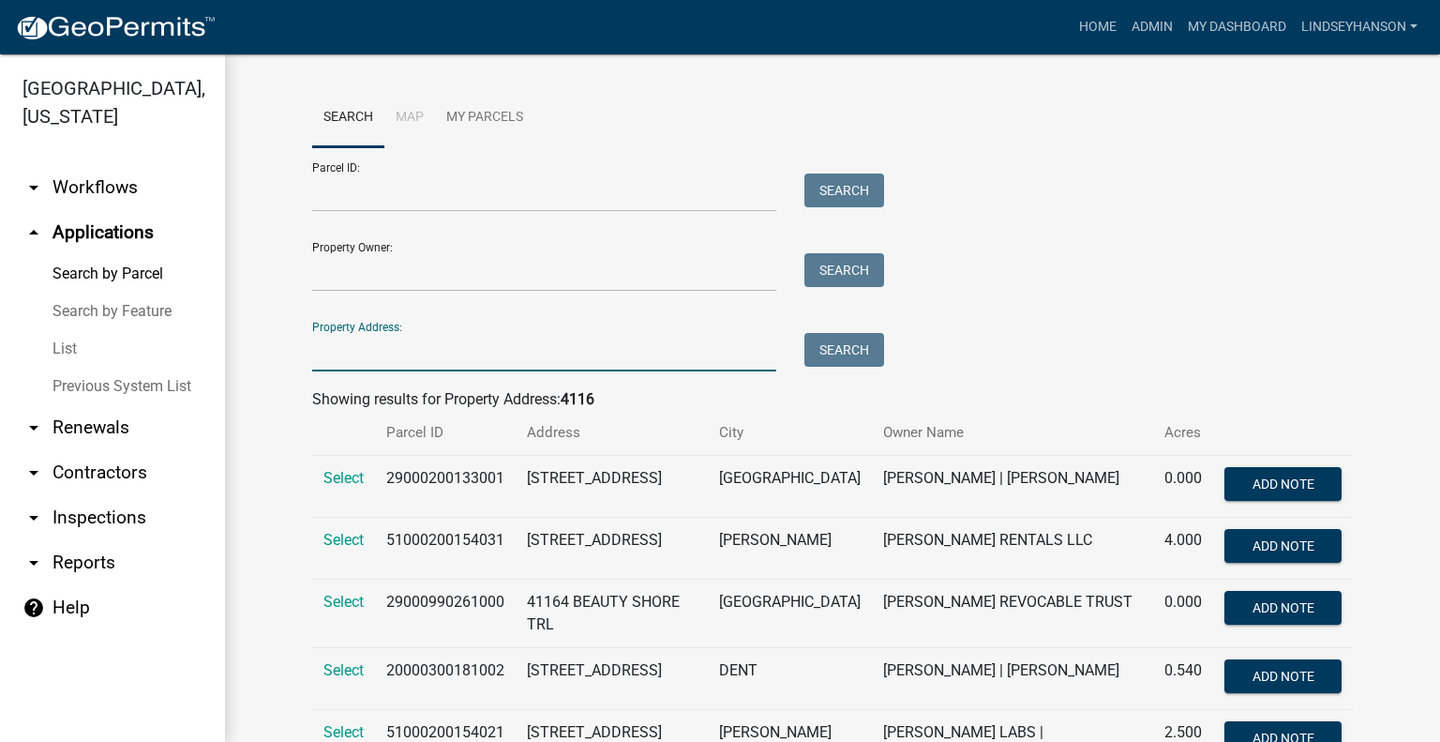
scroll to position [0, 0]
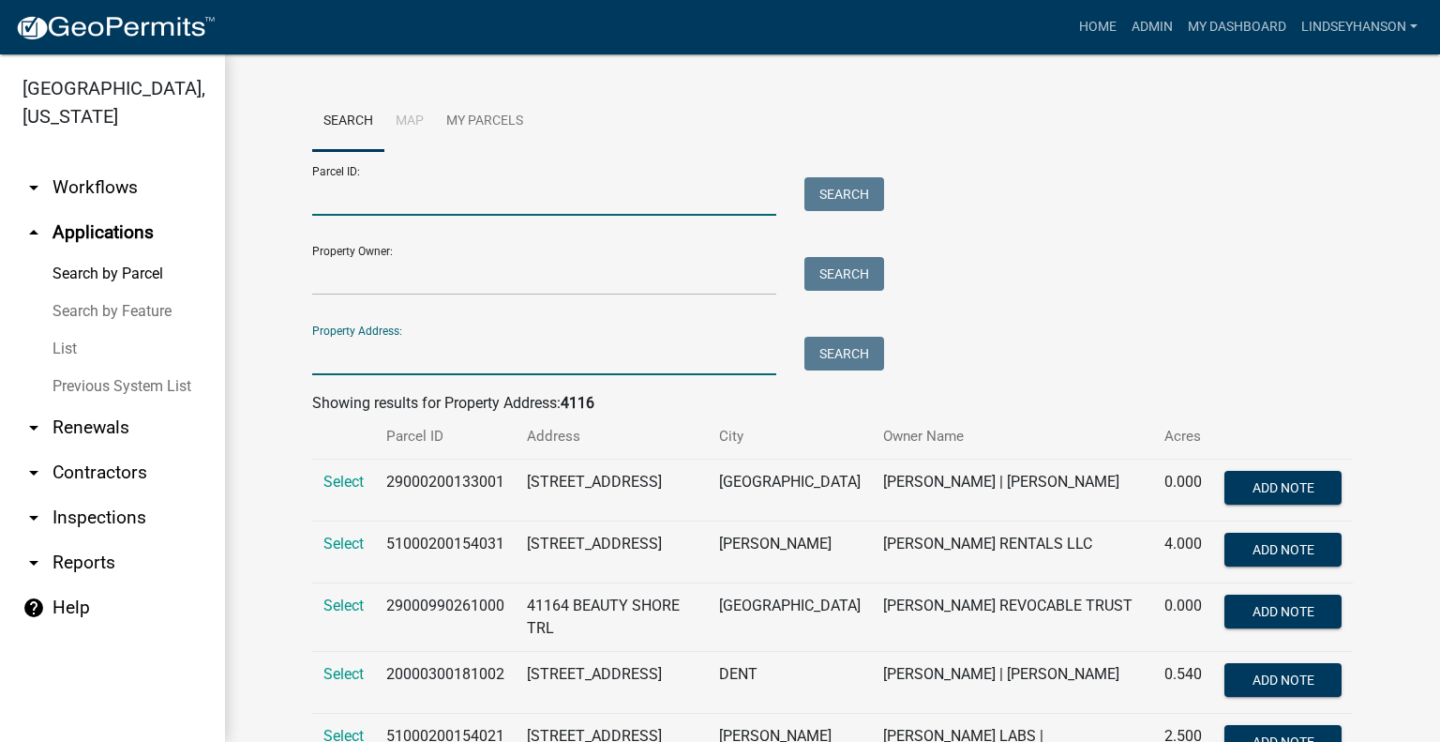
click at [403, 188] on input "Parcel ID:" at bounding box center [544, 196] width 464 height 38
paste input "51000990457000"
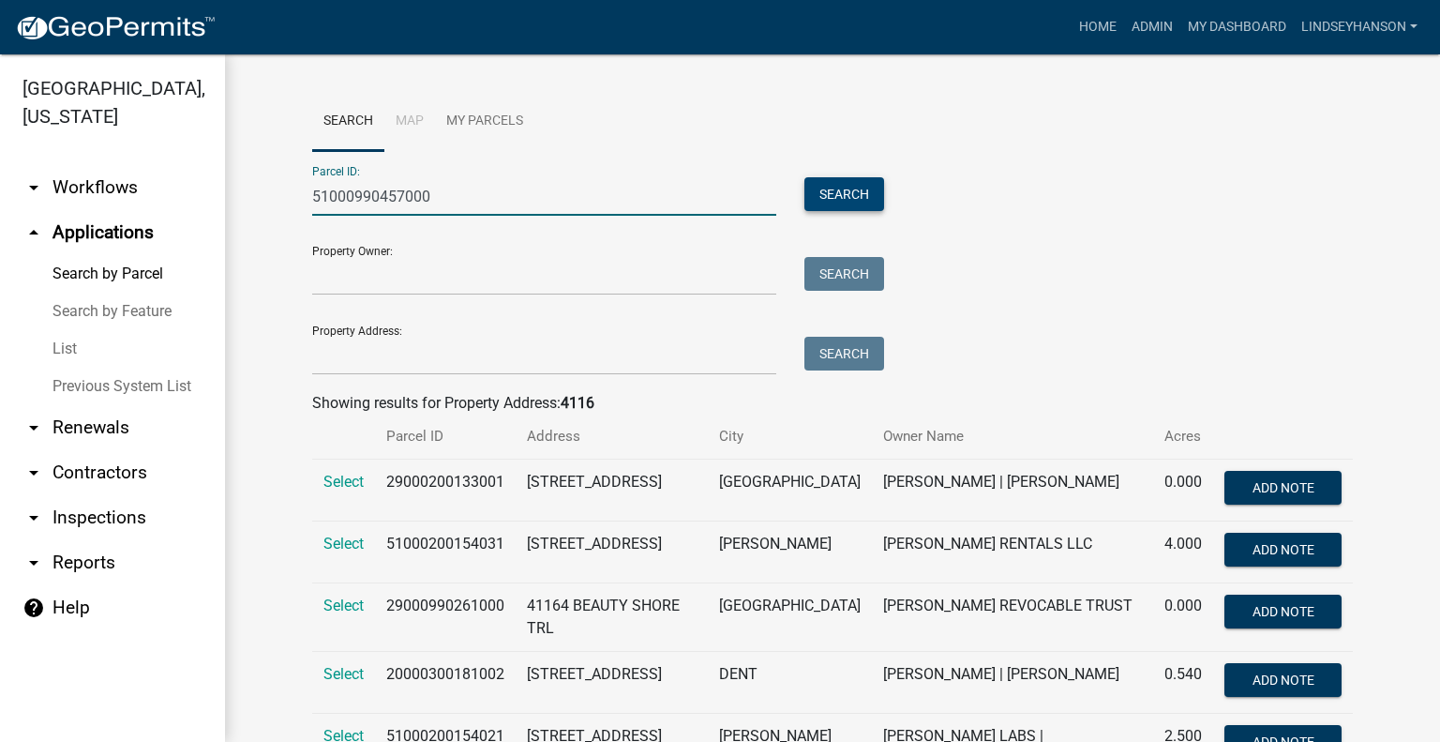
type input "51000990457000"
click at [818, 200] on button "Search" at bounding box center [844, 194] width 80 height 34
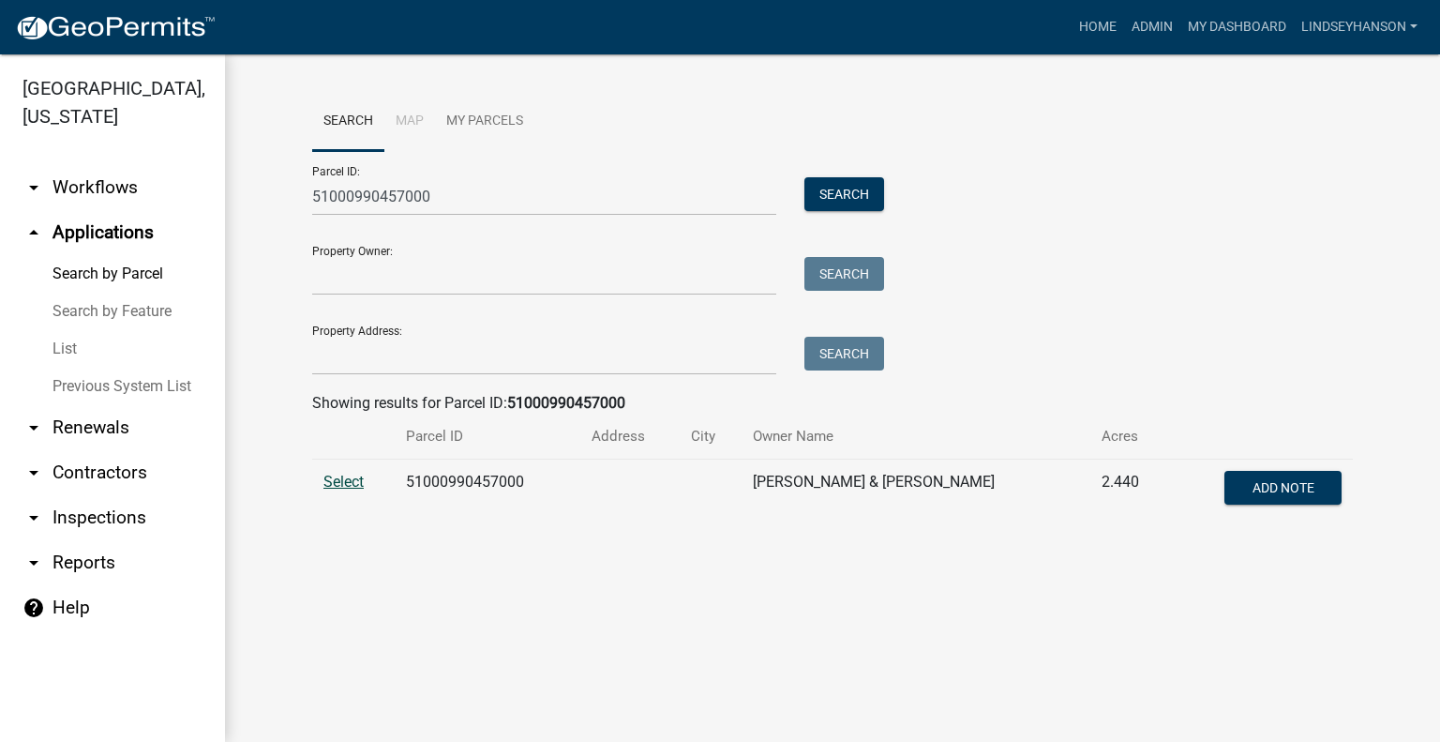
click at [356, 481] on span "Select" at bounding box center [343, 482] width 40 height 18
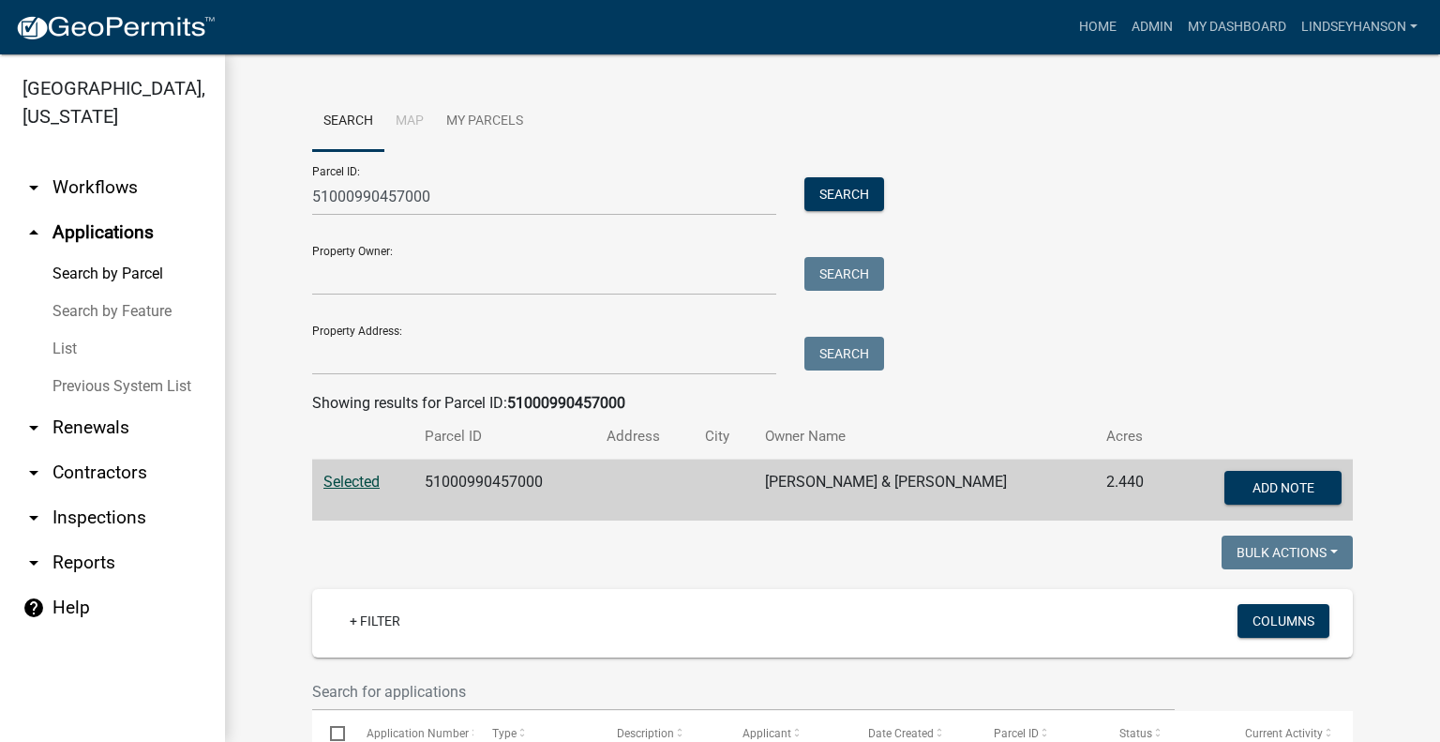
scroll to position [94, 0]
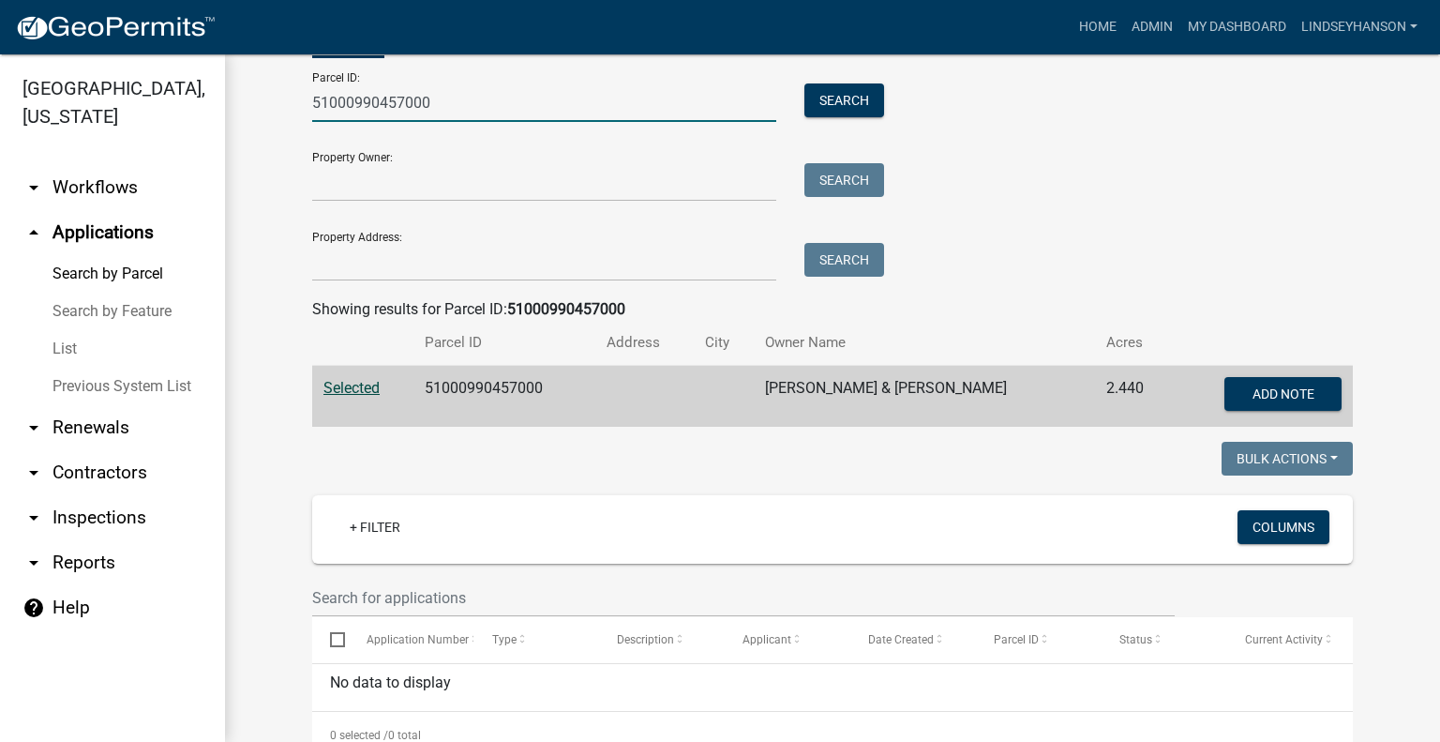
click at [473, 89] on input "51000990457000" at bounding box center [544, 102] width 464 height 38
click at [486, 258] on input "Property Address:" at bounding box center [544, 262] width 464 height 38
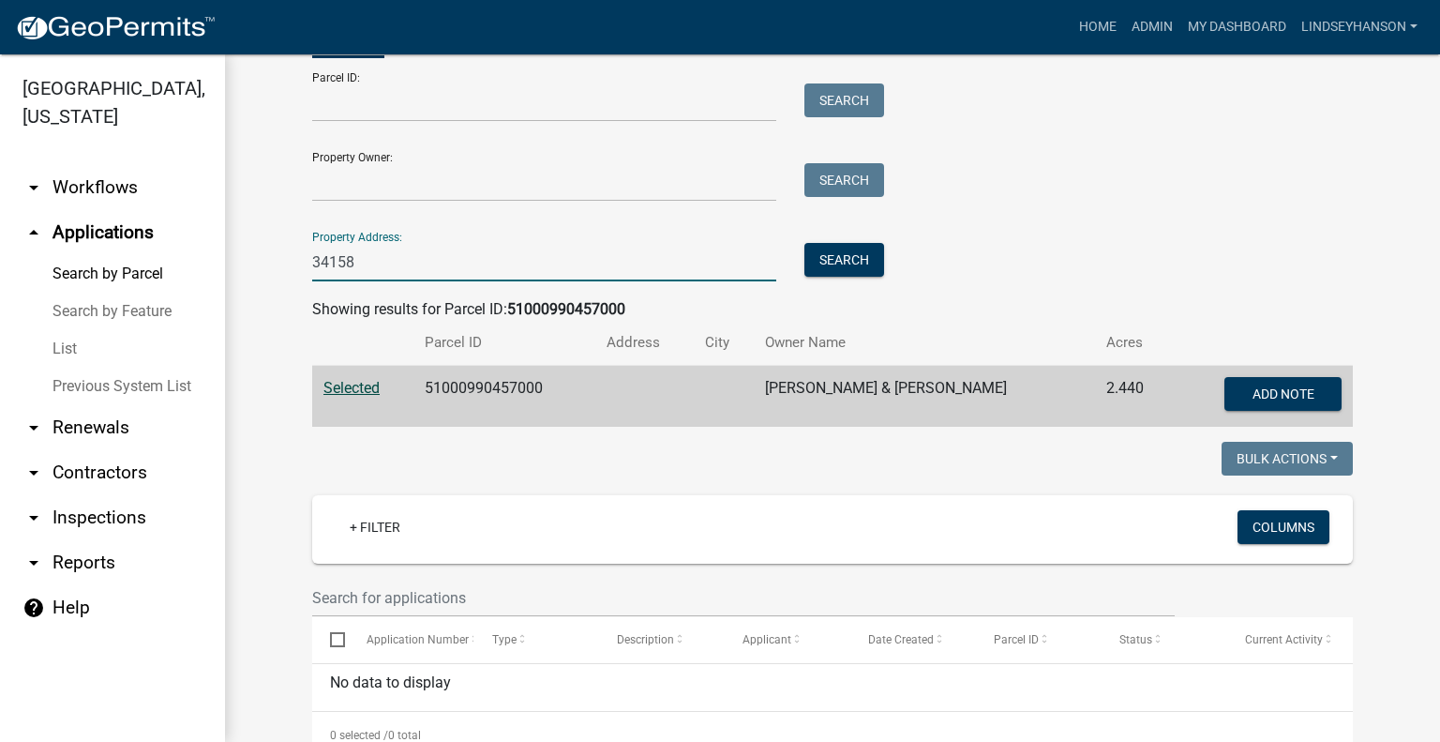
scroll to position [0, 0]
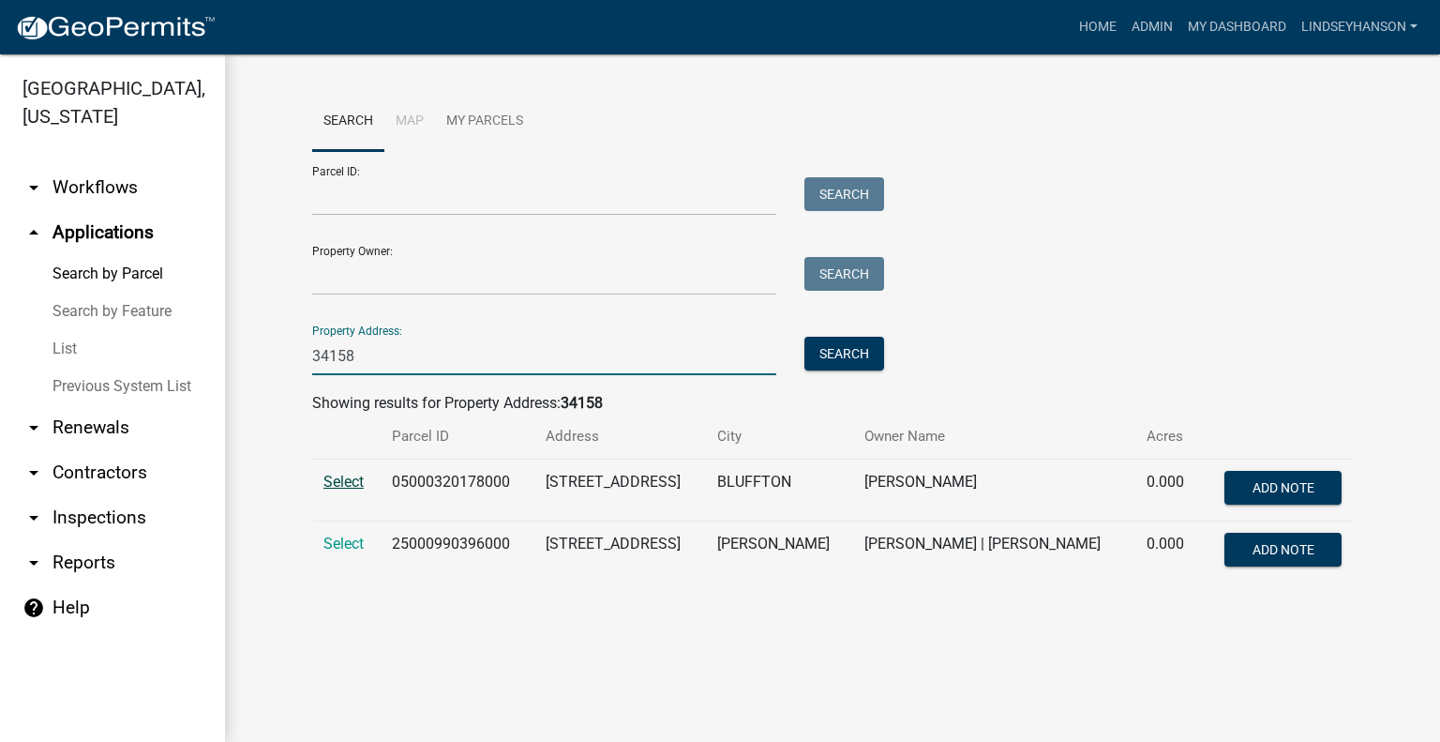
type input "34158"
click at [348, 475] on span "Select" at bounding box center [343, 482] width 40 height 18
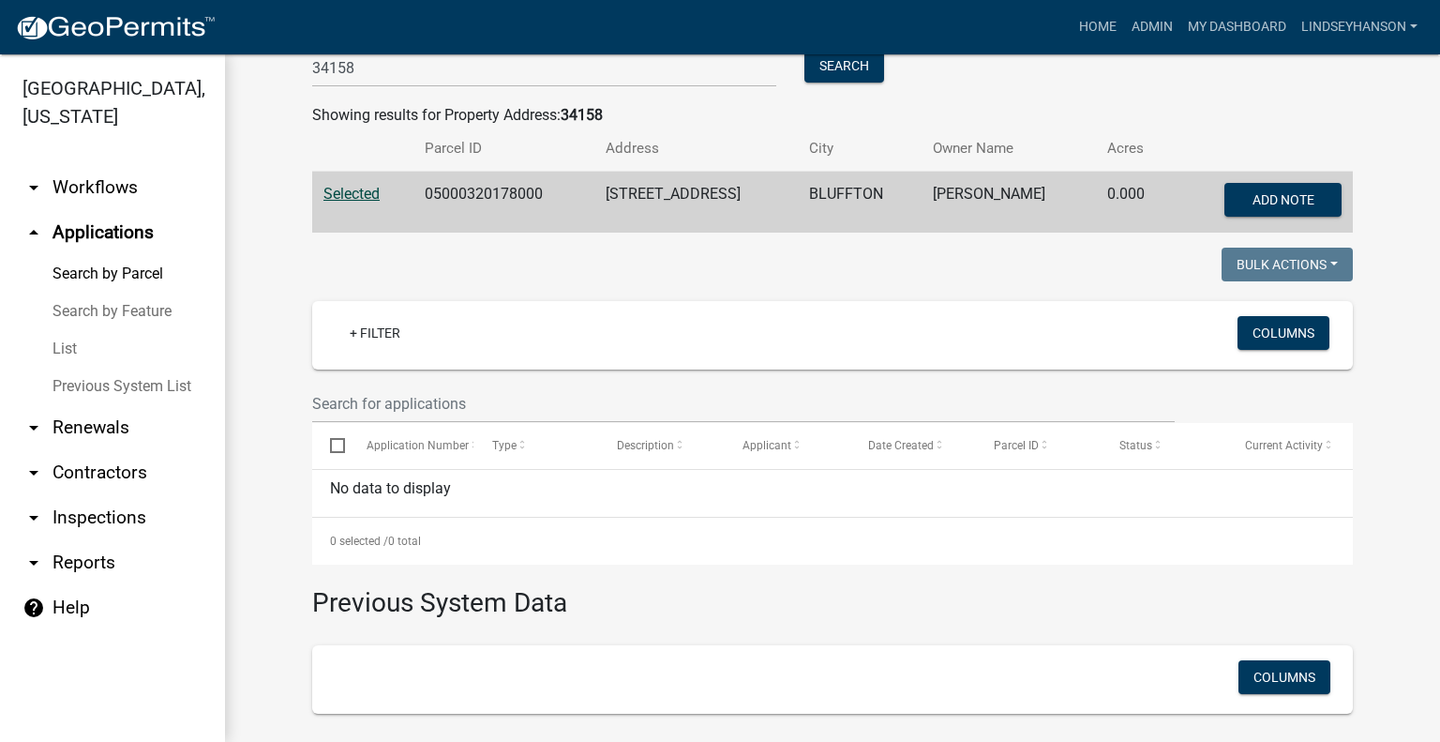
scroll to position [281, 0]
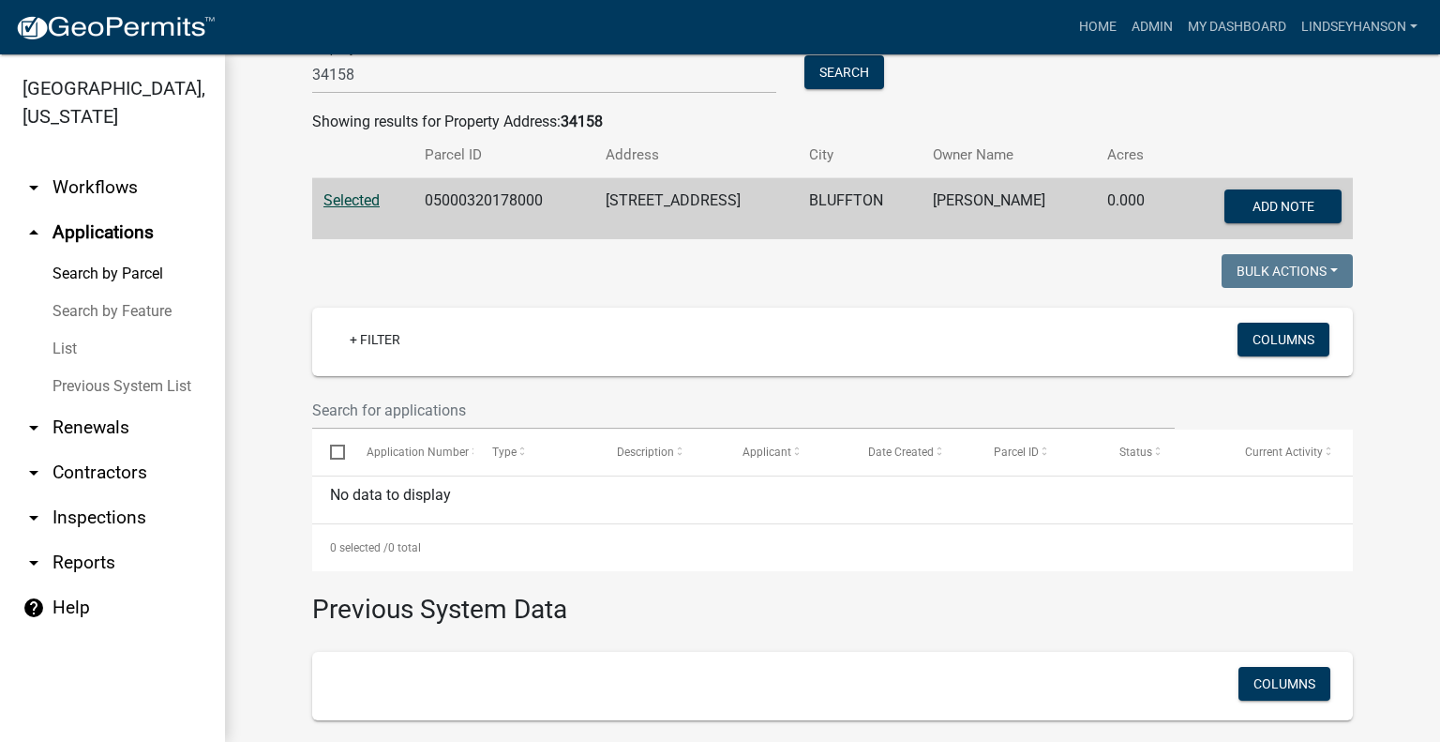
click at [491, 198] on td "05000320178000" at bounding box center [503, 209] width 181 height 62
copy td "05000320178000"
click at [135, 179] on link "arrow_drop_down Workflows" at bounding box center [112, 187] width 225 height 45
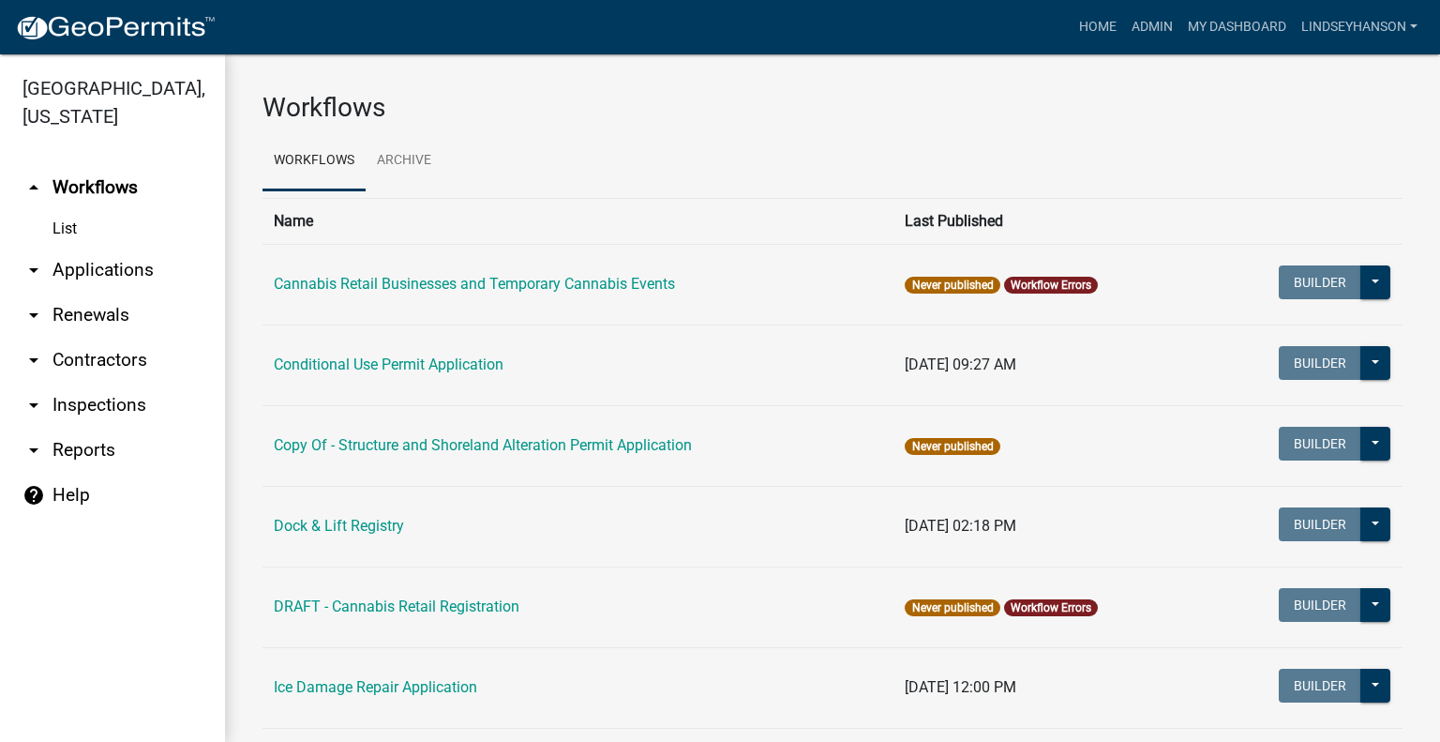
click at [143, 258] on link "arrow_drop_down Applications" at bounding box center [112, 270] width 225 height 45
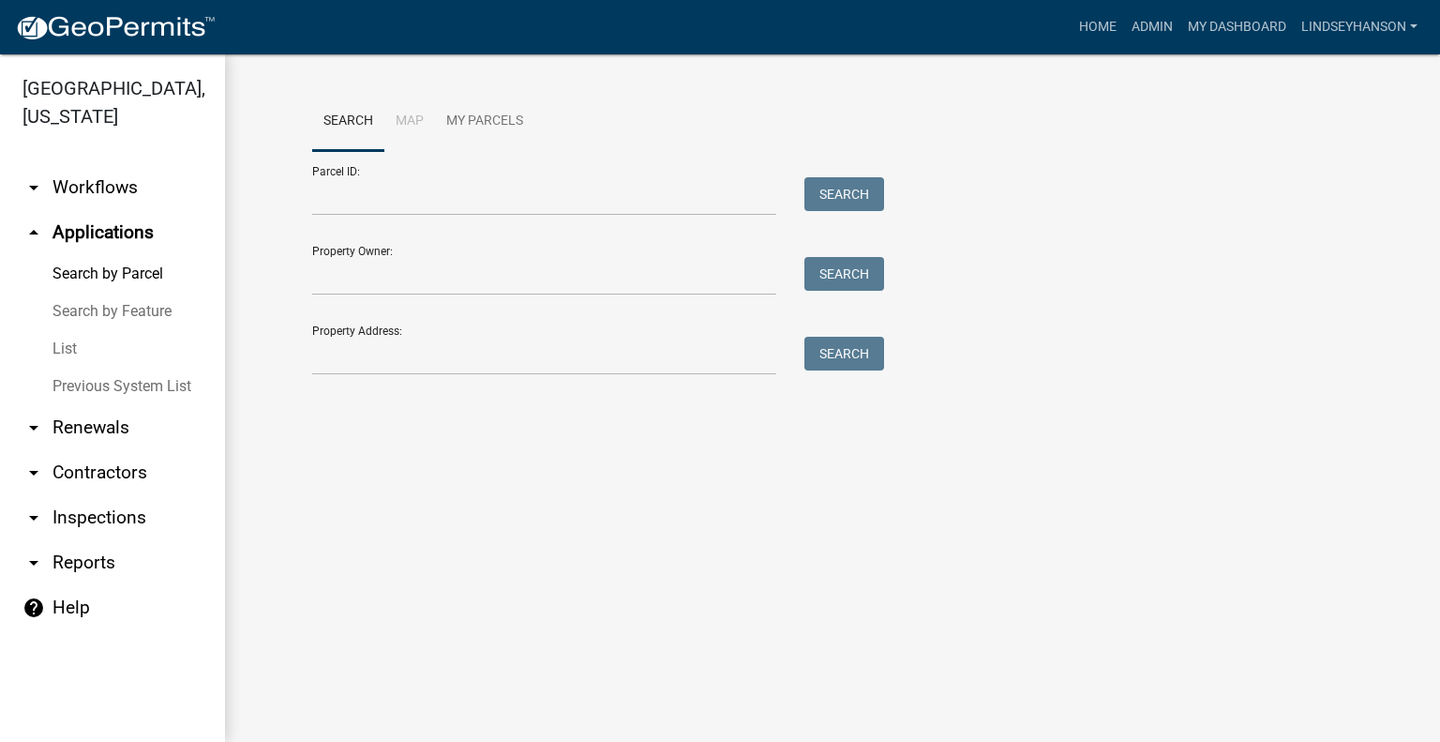
click at [108, 202] on link "arrow_drop_down Workflows" at bounding box center [112, 187] width 225 height 45
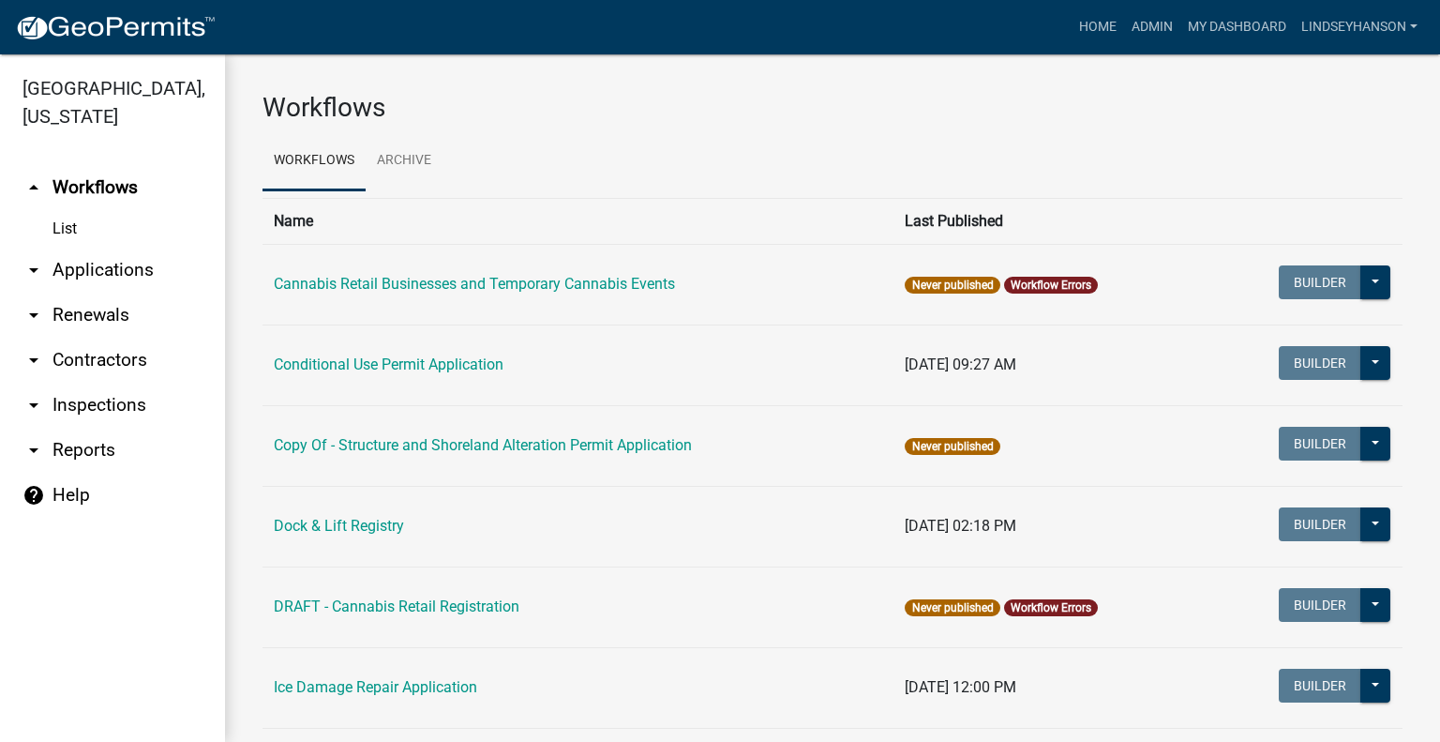
click at [131, 269] on link "arrow_drop_down Applications" at bounding box center [112, 270] width 225 height 45
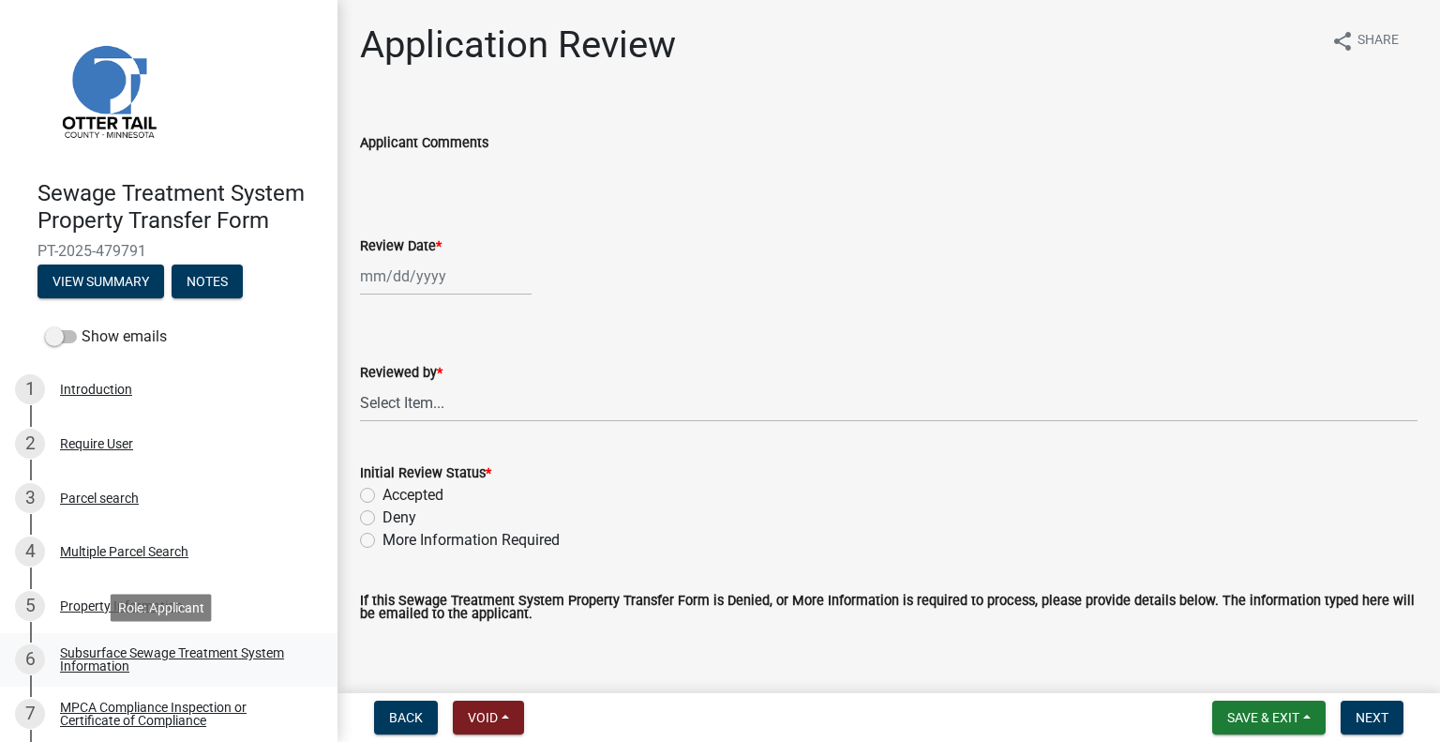
click at [236, 659] on div "Subsurface Sewage Treatment System Information" at bounding box center [184, 659] width 248 height 26
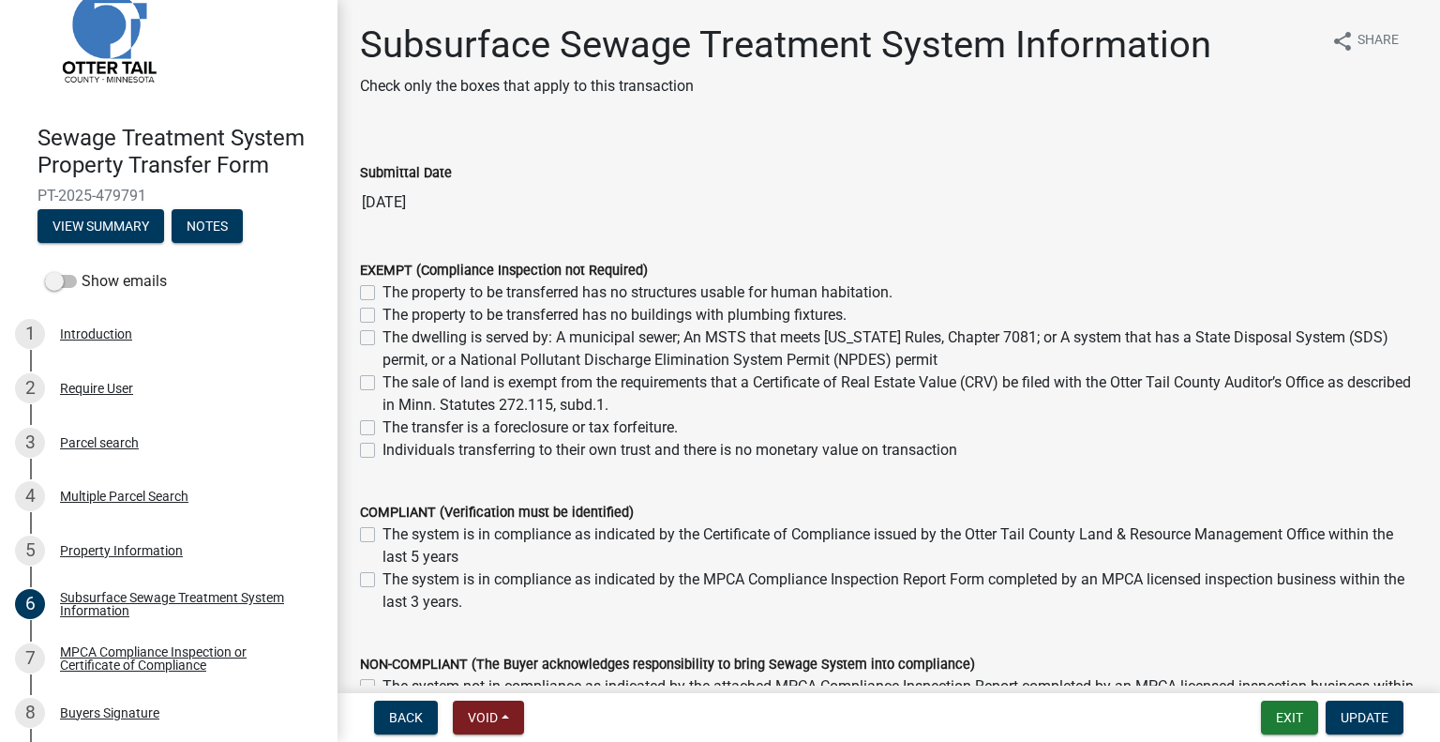
scroll to position [188, 0]
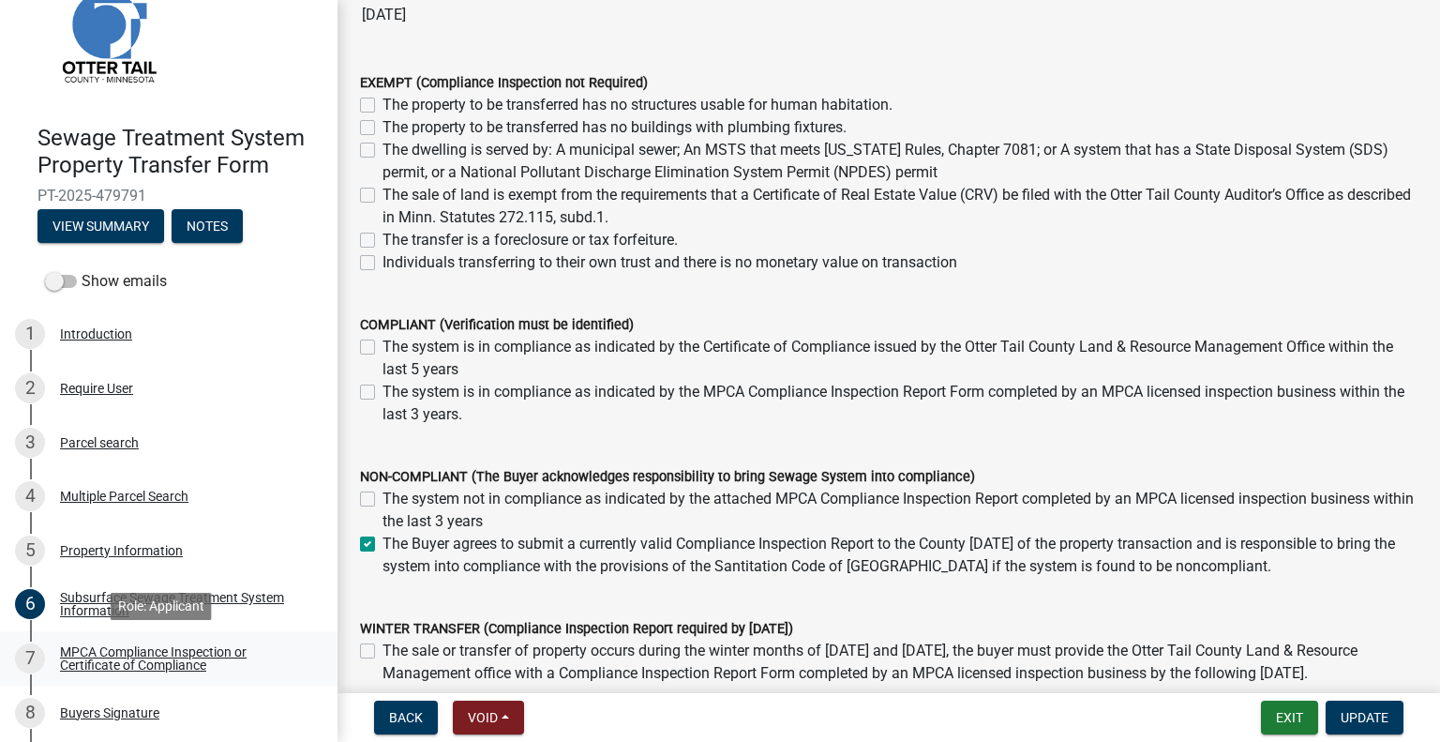
click at [187, 650] on div "MPCA Compliance Inspection or Certificate of Compliance" at bounding box center [184, 658] width 248 height 26
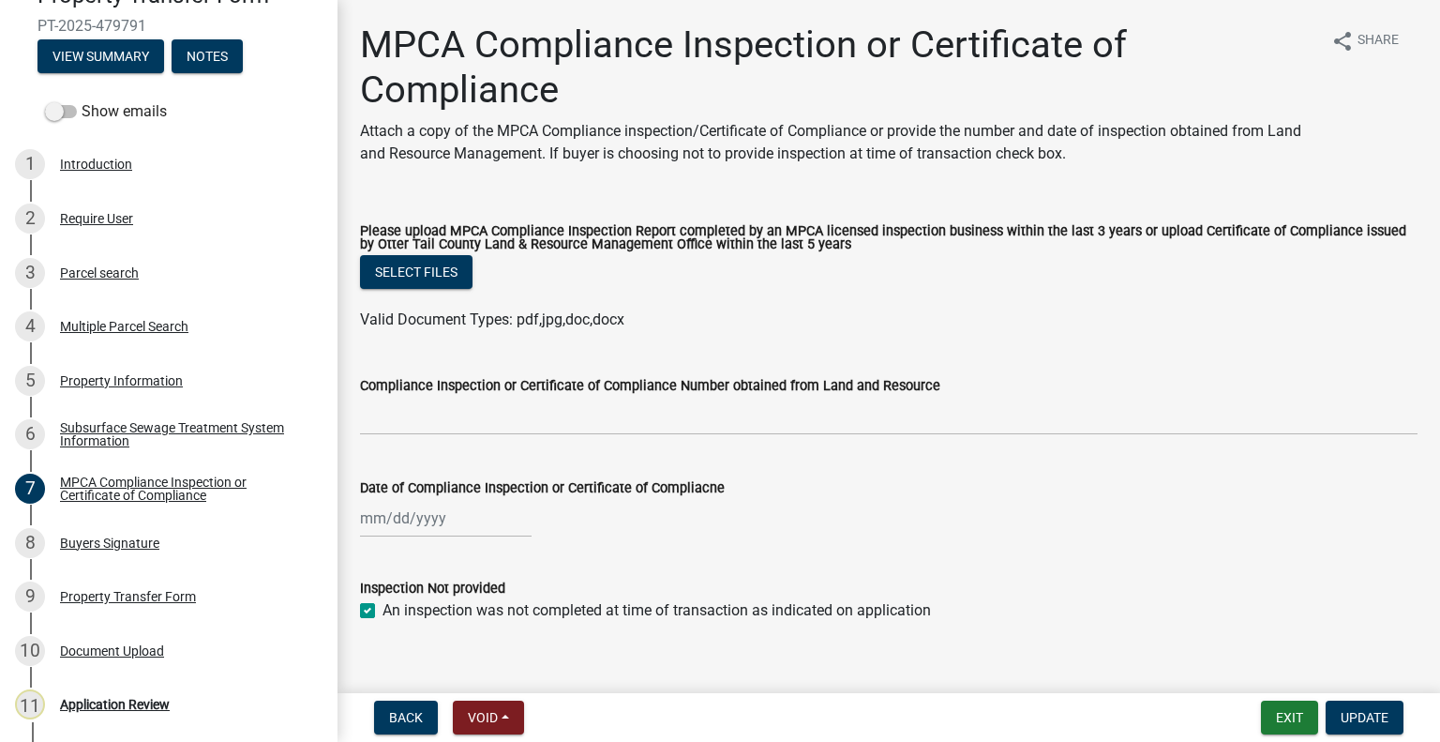
scroll to position [254, 0]
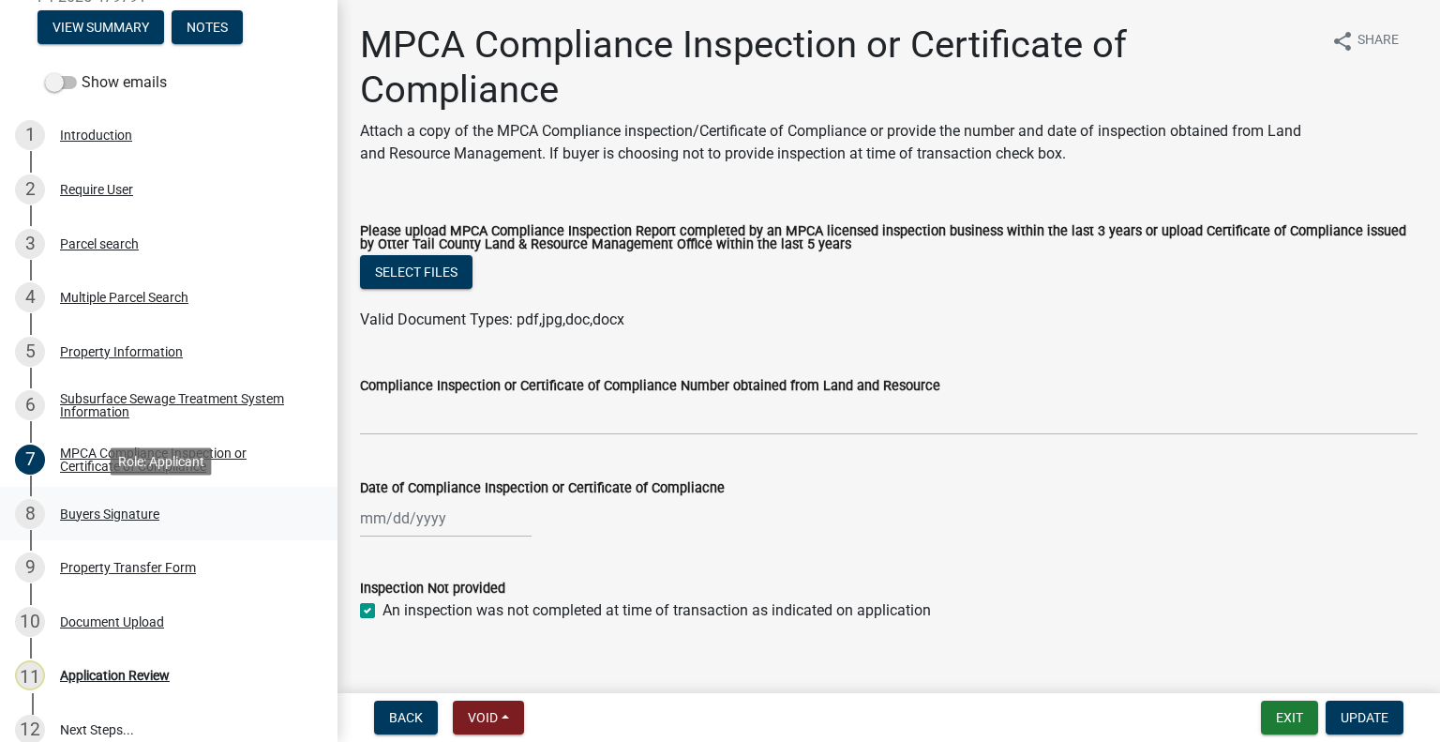
click at [148, 515] on div "Buyers Signature" at bounding box center [109, 513] width 99 height 13
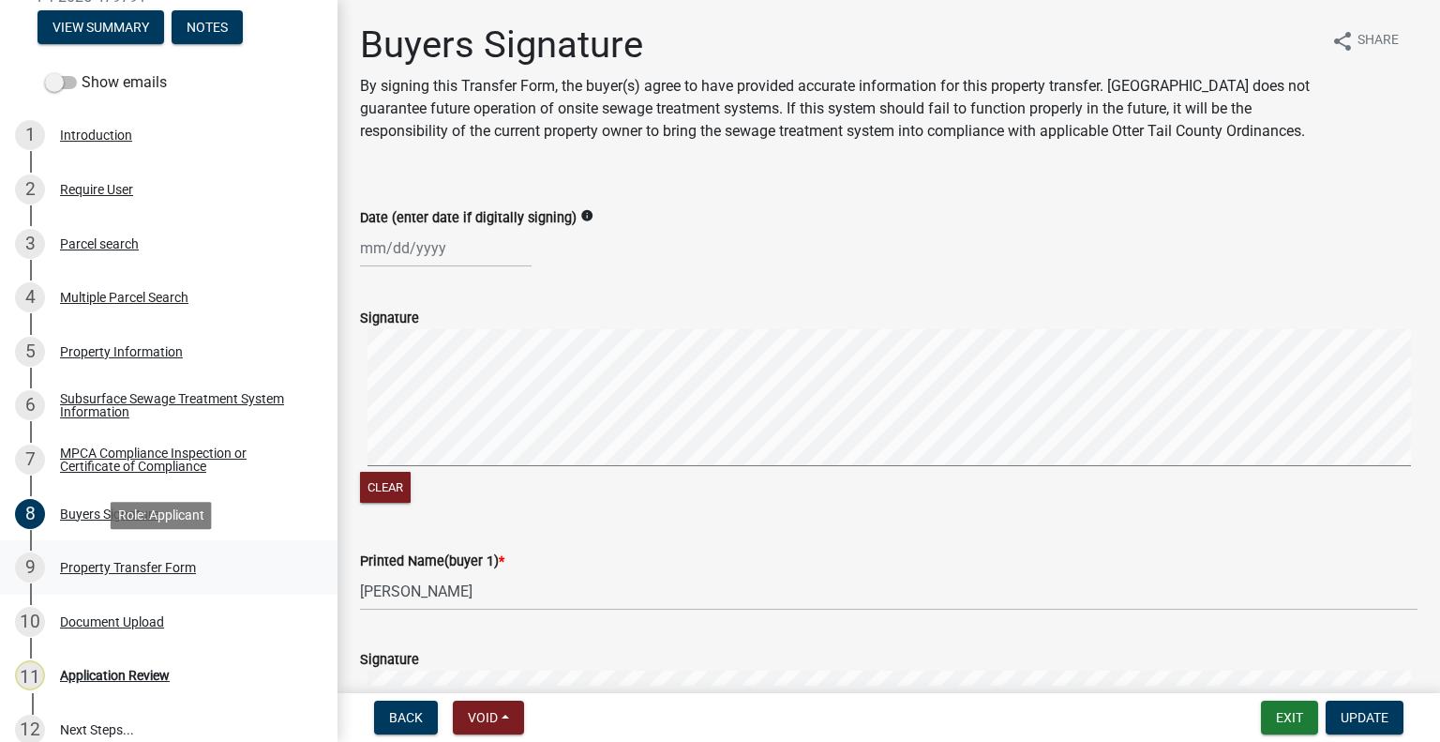
click at [181, 564] on div "Property Transfer Form" at bounding box center [128, 567] width 136 height 13
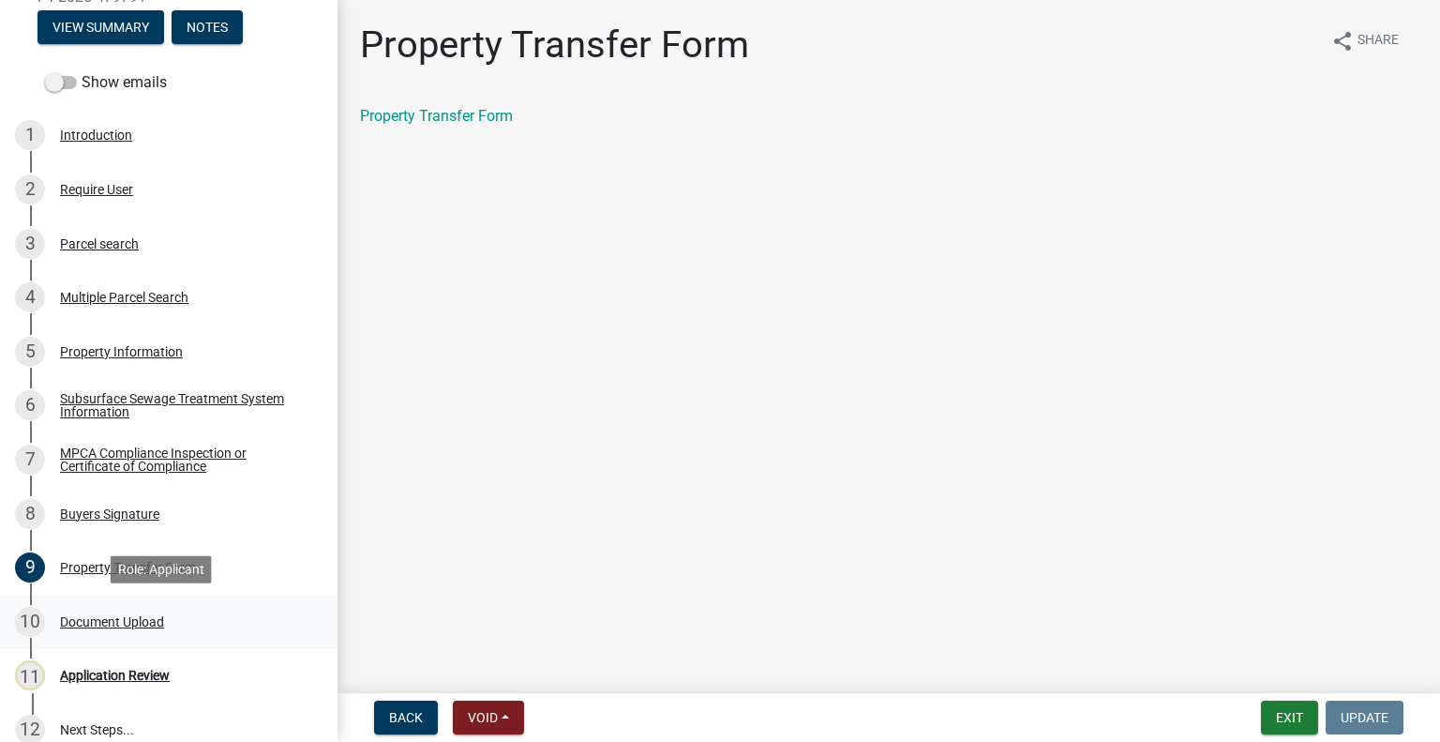
click at [169, 624] on div "10 Document Upload" at bounding box center [161, 622] width 293 height 30
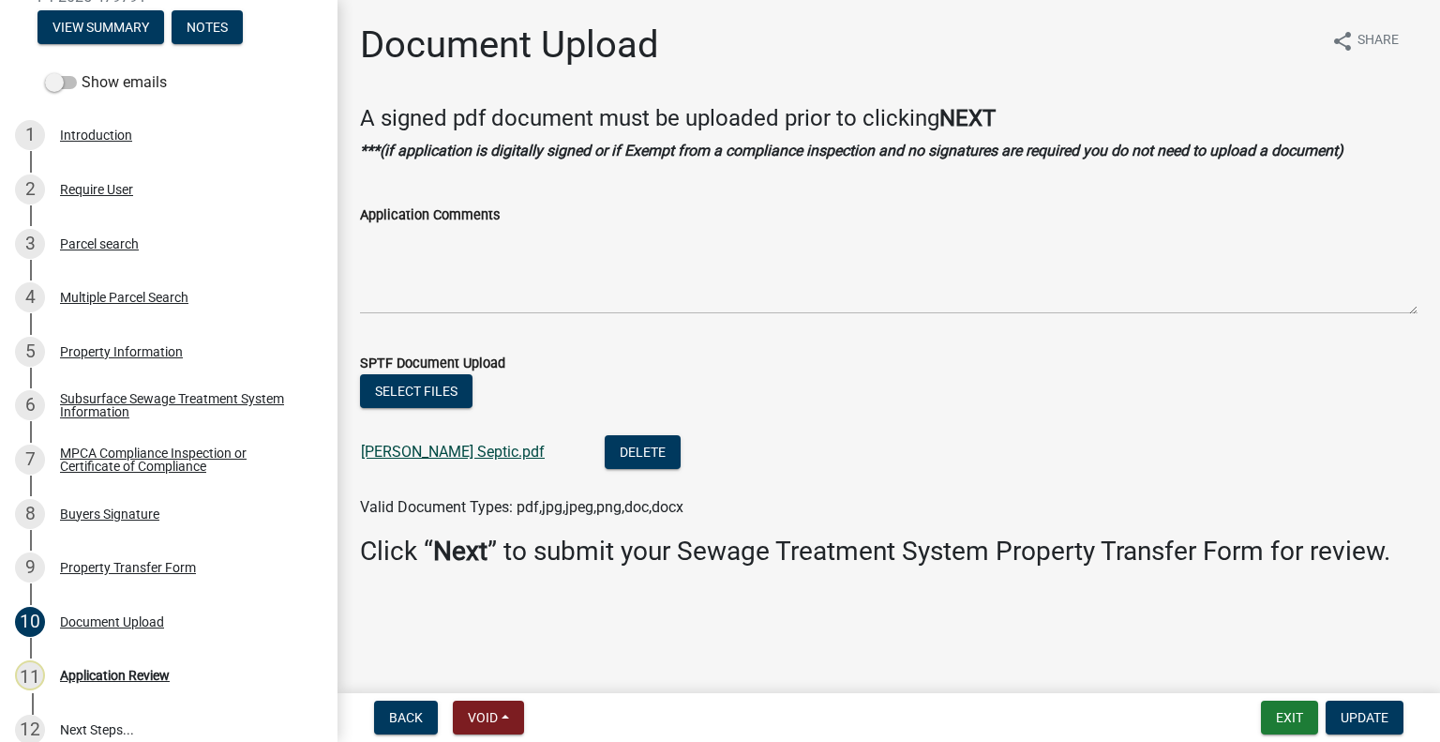
click at [430, 445] on link "Carlson Septic.pdf" at bounding box center [453, 452] width 184 height 18
click at [139, 247] on div "Parcel search" at bounding box center [99, 243] width 79 height 13
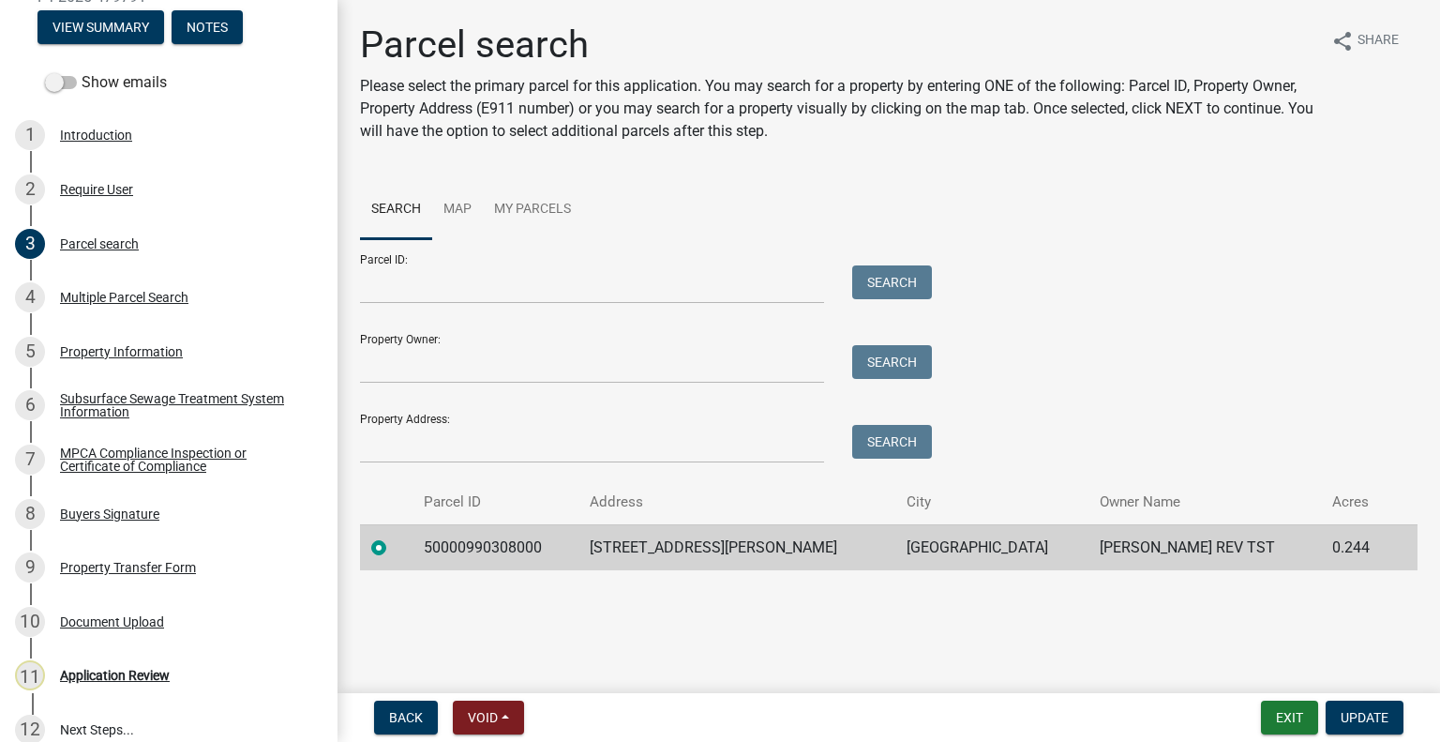
click at [463, 550] on td "50000990308000" at bounding box center [495, 547] width 165 height 46
copy td "50000990308000"
click at [147, 675] on div "Application Review" at bounding box center [115, 674] width 110 height 13
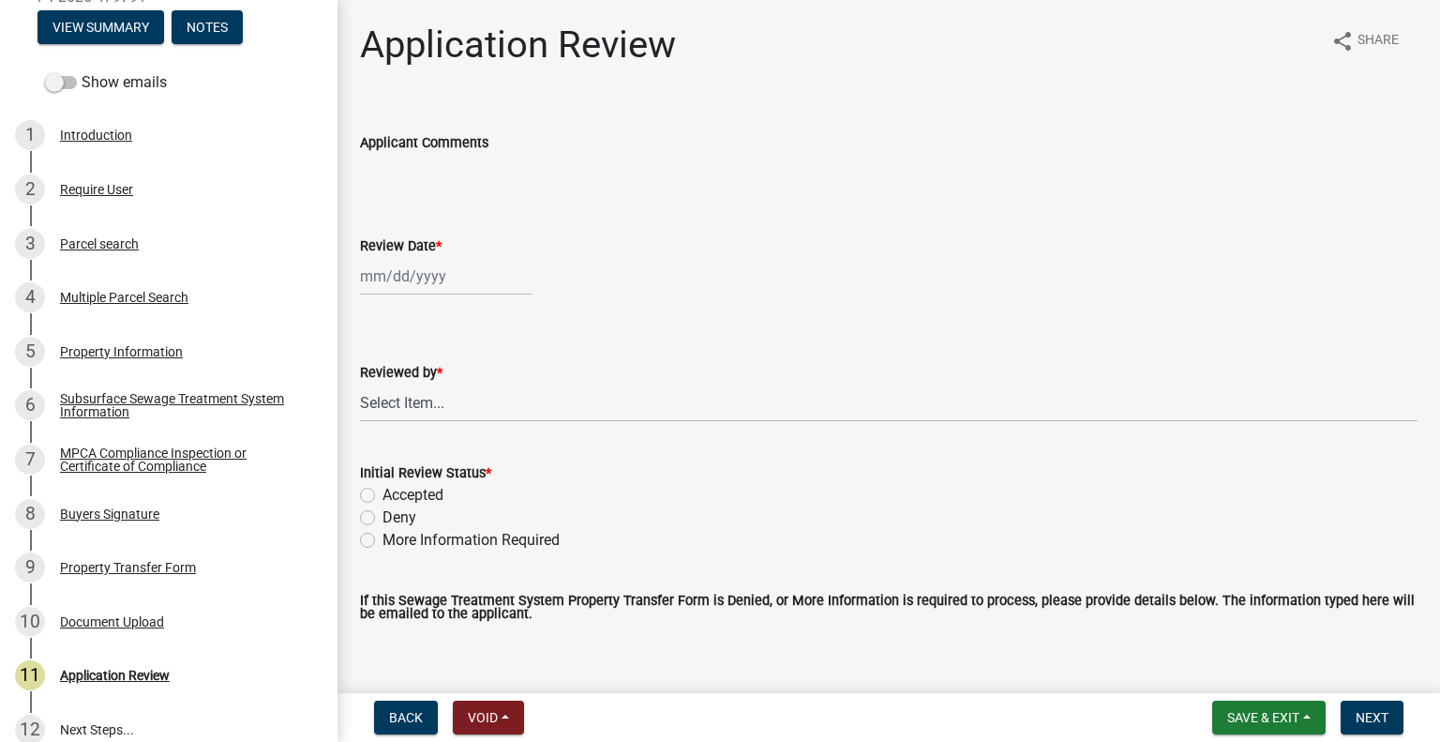
click at [446, 291] on div at bounding box center [446, 276] width 172 height 38
select select "9"
select select "2025"
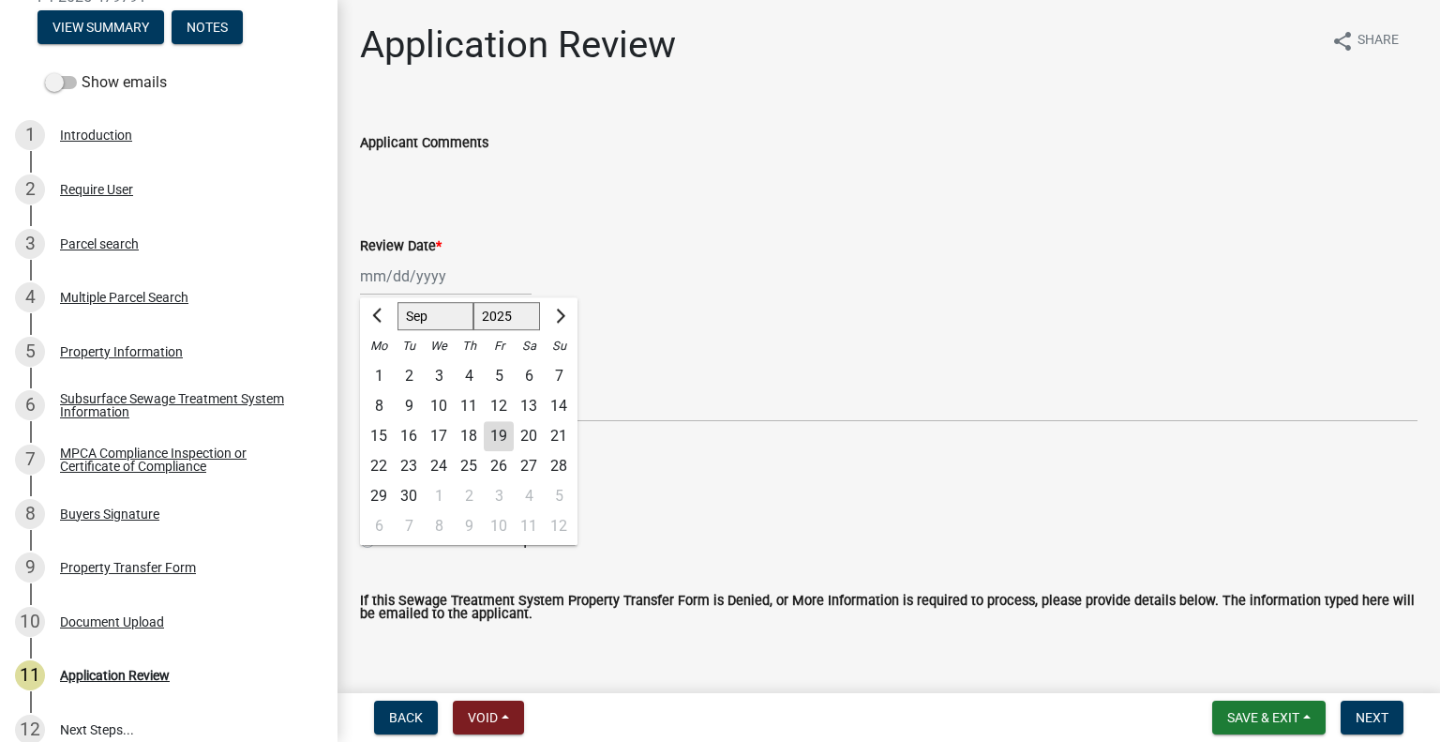
click at [497, 437] on div "19" at bounding box center [499, 436] width 30 height 30
type input "[DATE]"
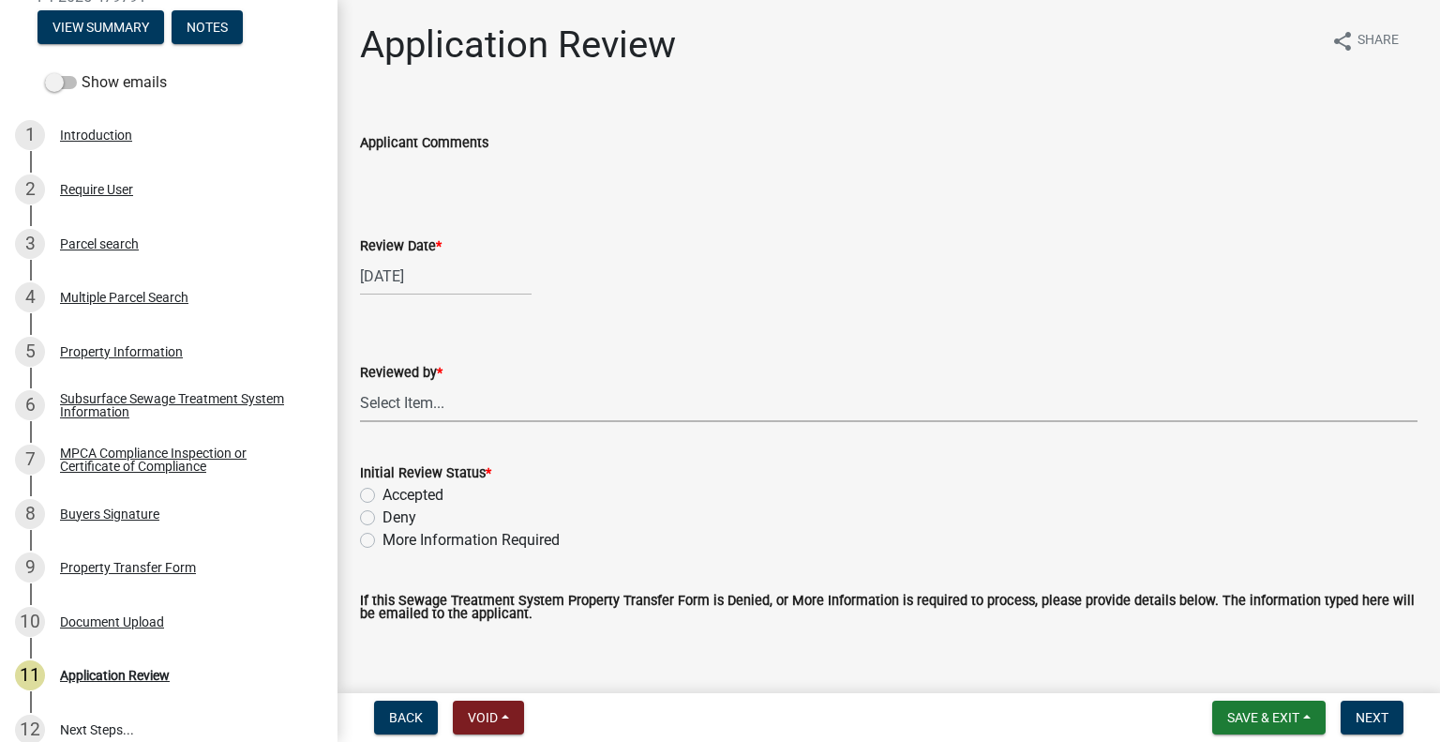
click at [484, 413] on select "Select Item... Alexis Newark Amy Busko Andrea Perales Brittany Tollefson Christ…" at bounding box center [889, 402] width 1058 height 38
click at [360, 383] on select "Select Item... Alexis Newark Amy Busko Andrea Perales Brittany Tollefson Christ…" at bounding box center [889, 402] width 1058 height 38
select select "2217fab6-25d2-4df2-8e35-18ddd05e0fe8"
click at [440, 498] on label "Accepted" at bounding box center [413, 495] width 61 height 23
click at [395, 496] on input "Accepted" at bounding box center [389, 490] width 12 height 12
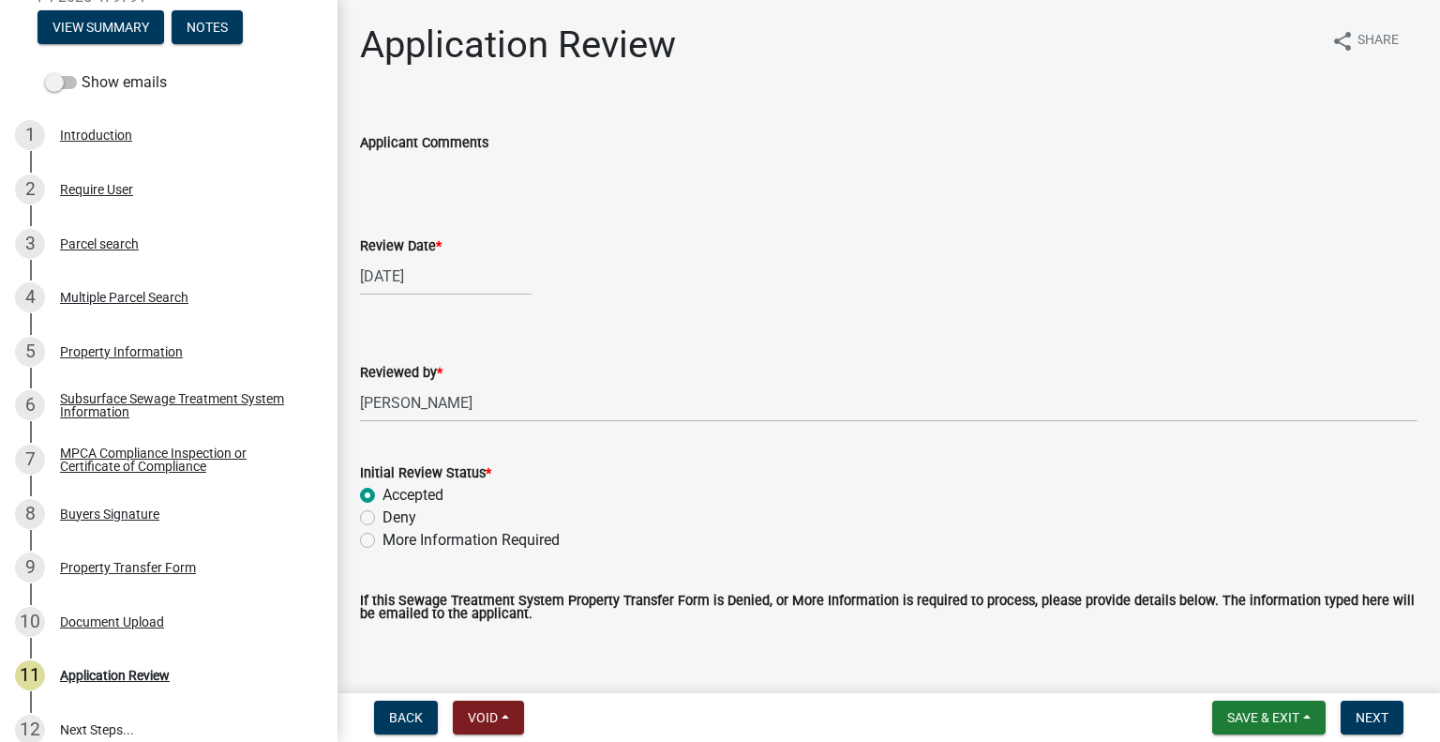
radio input "true"
click at [1380, 725] on button "Next" at bounding box center [1372, 717] width 63 height 34
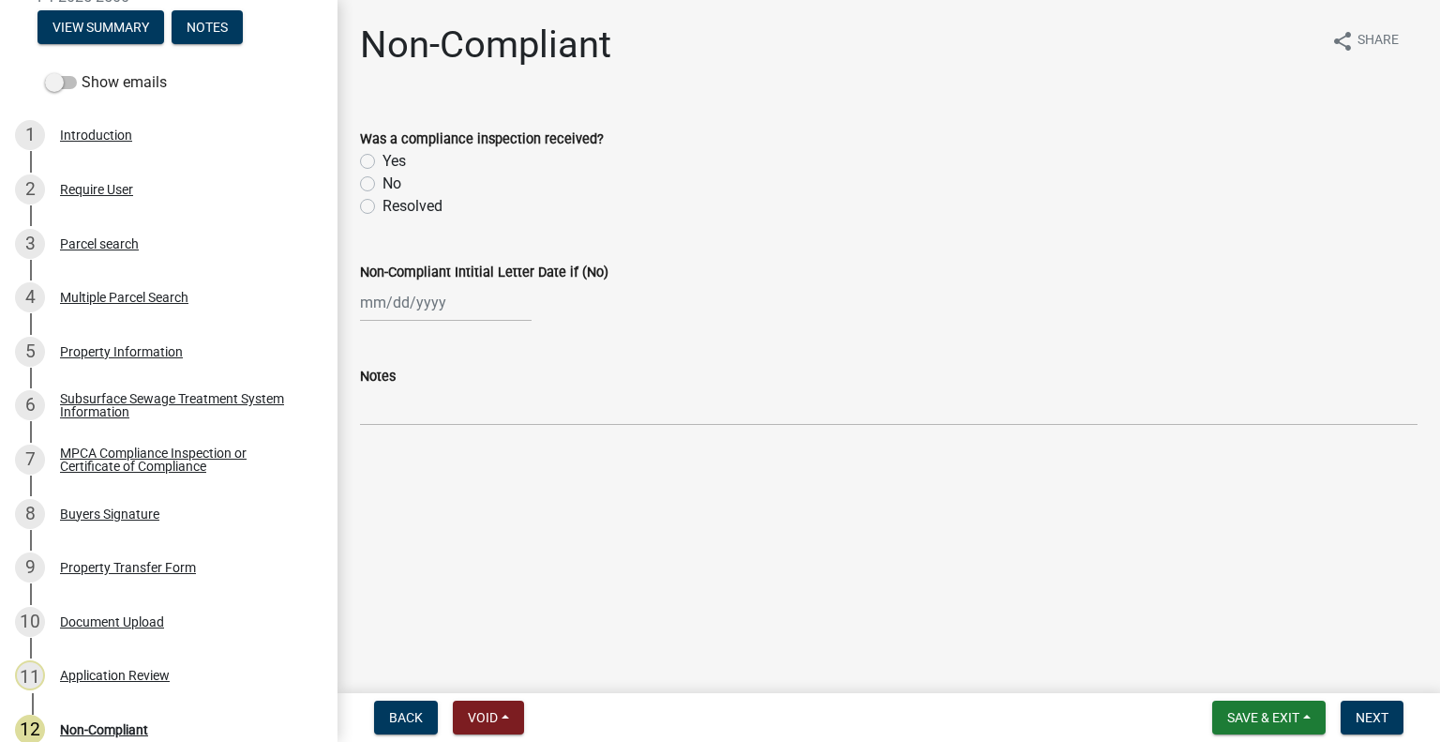
click at [383, 188] on label "No" at bounding box center [392, 184] width 19 height 23
click at [383, 185] on input "No" at bounding box center [389, 179] width 12 height 12
radio input "true"
click at [406, 319] on div at bounding box center [446, 302] width 172 height 38
select select "9"
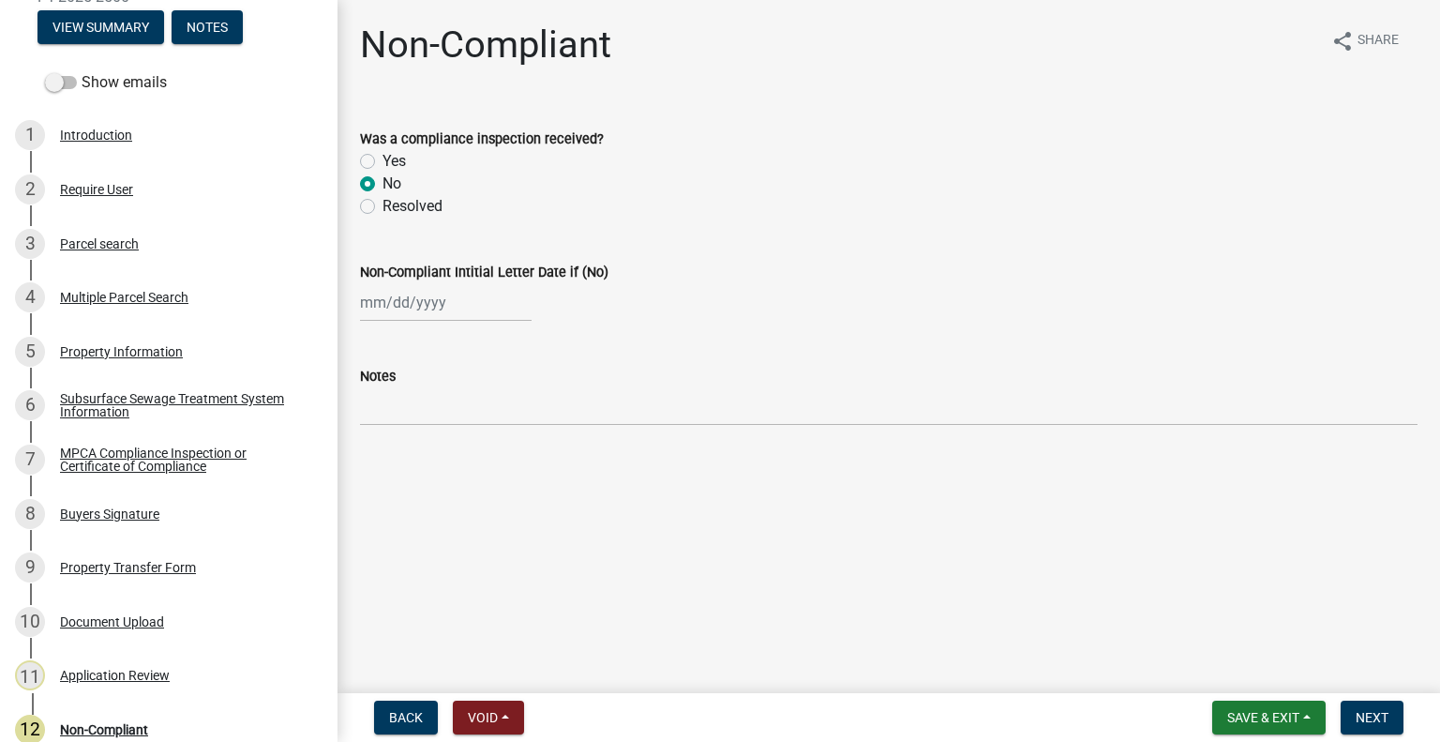
select select "2025"
click at [496, 464] on div "19" at bounding box center [499, 462] width 30 height 30
type input "[DATE]"
click at [1366, 718] on span "Next" at bounding box center [1372, 717] width 33 height 15
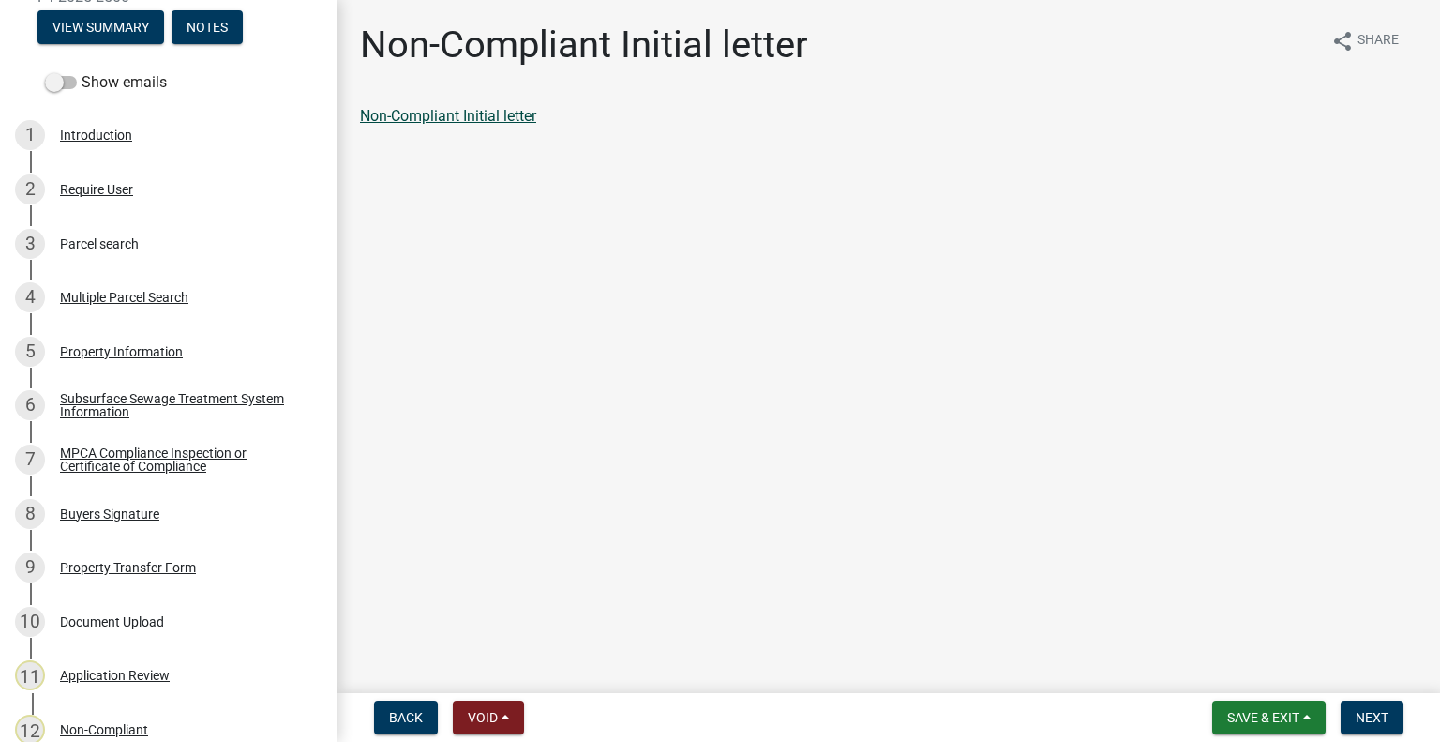
click at [503, 118] on link "Non-Compliant Initial letter" at bounding box center [448, 116] width 176 height 18
click at [1357, 707] on button "Next" at bounding box center [1372, 717] width 63 height 34
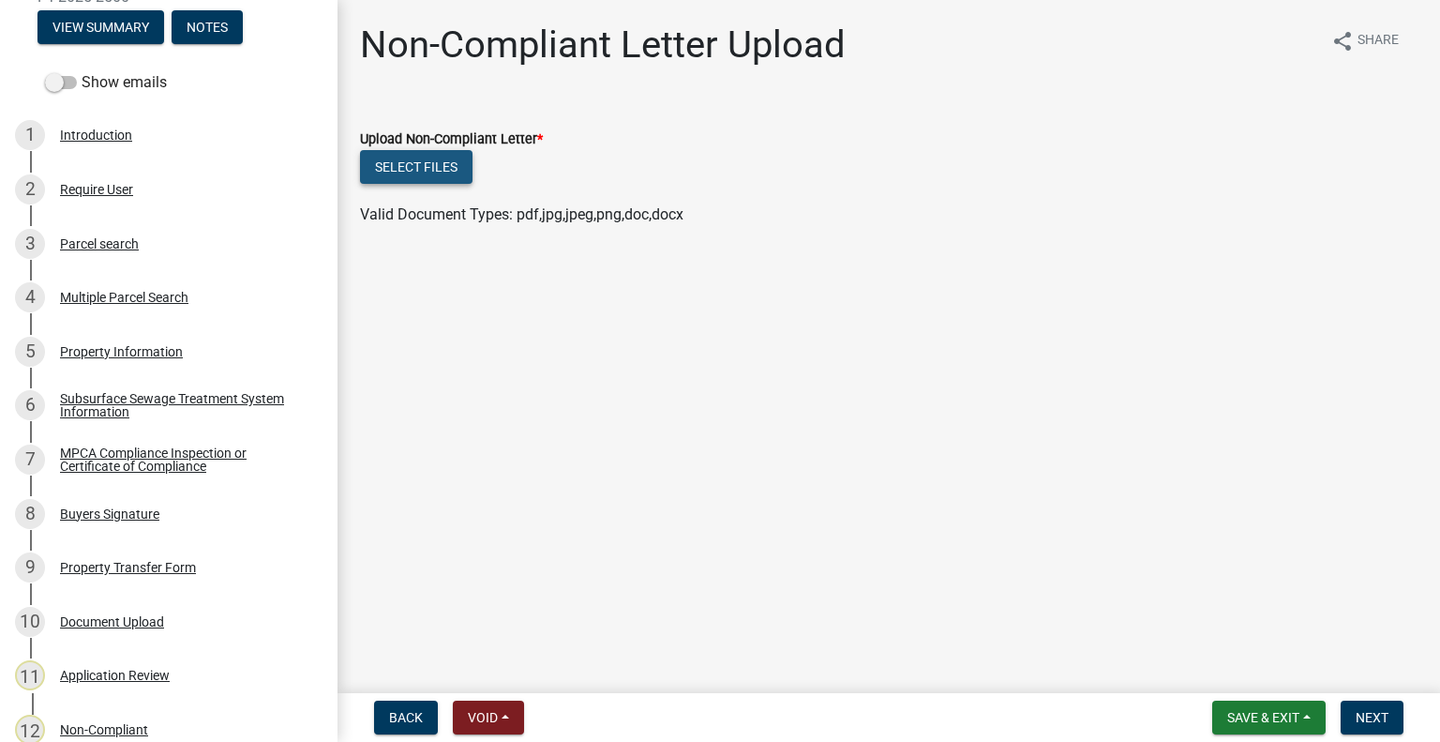
click at [440, 157] on button "Select files" at bounding box center [416, 167] width 113 height 34
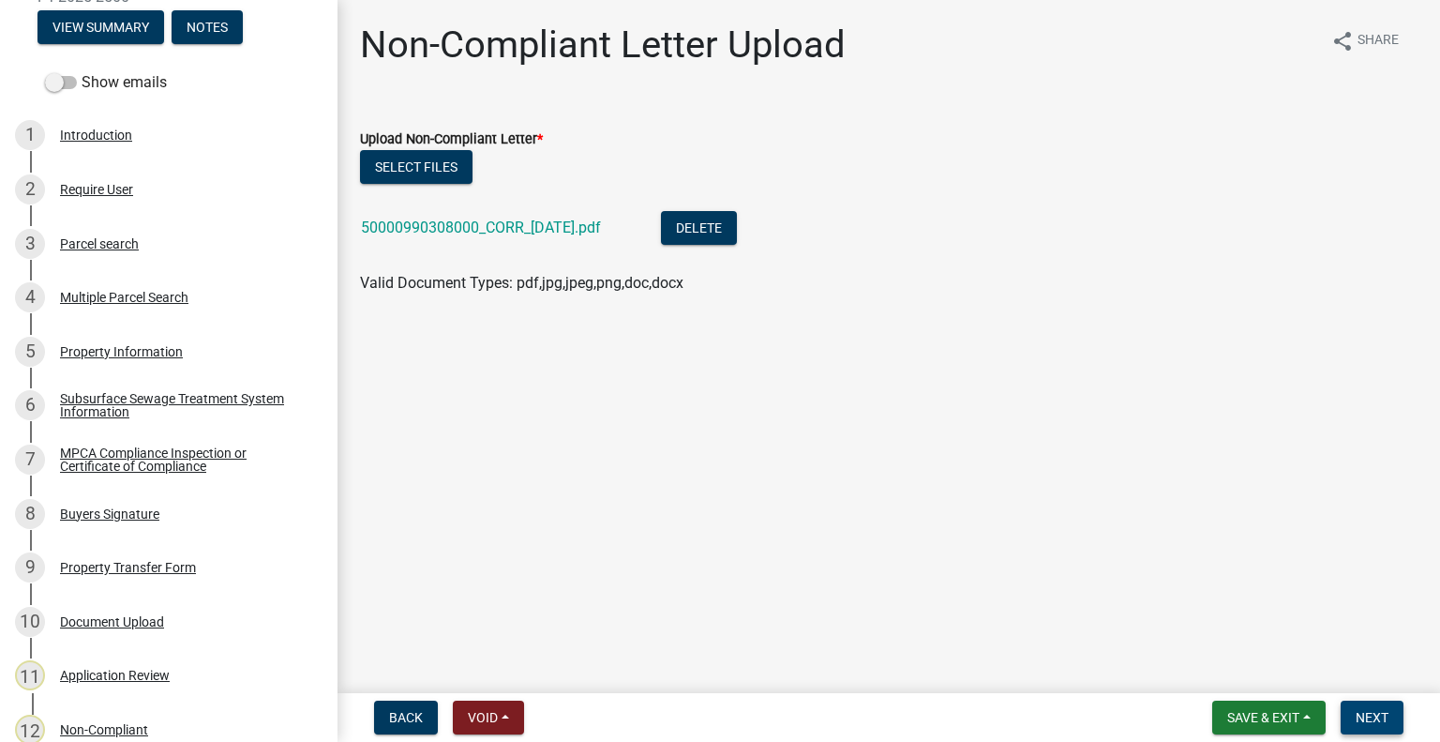
click at [1370, 715] on span "Next" at bounding box center [1372, 717] width 33 height 15
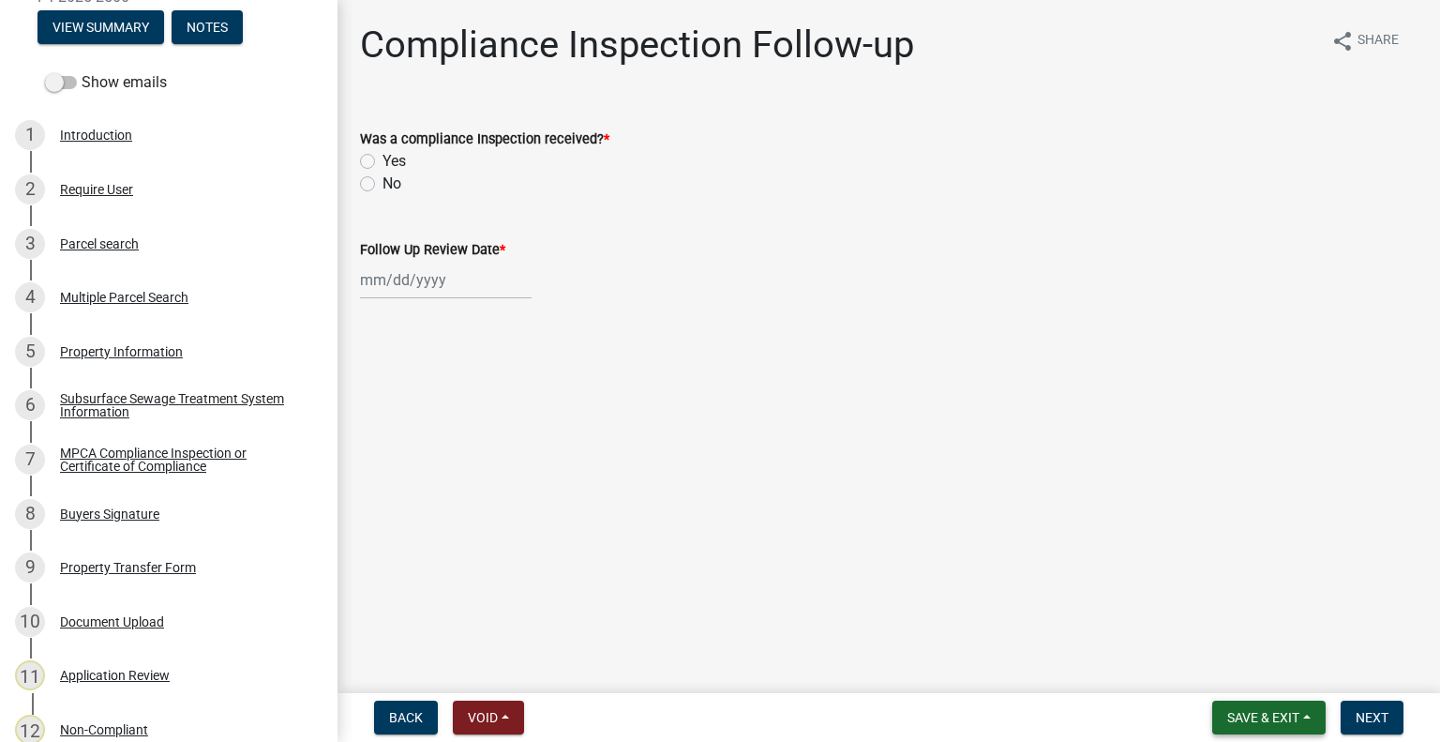
drag, startPoint x: 1283, startPoint y: 713, endPoint x: 1275, endPoint y: 700, distance: 14.3
click at [1283, 713] on span "Save & Exit" at bounding box center [1263, 717] width 72 height 15
click at [1257, 670] on button "Save & Exit" at bounding box center [1251, 668] width 150 height 45
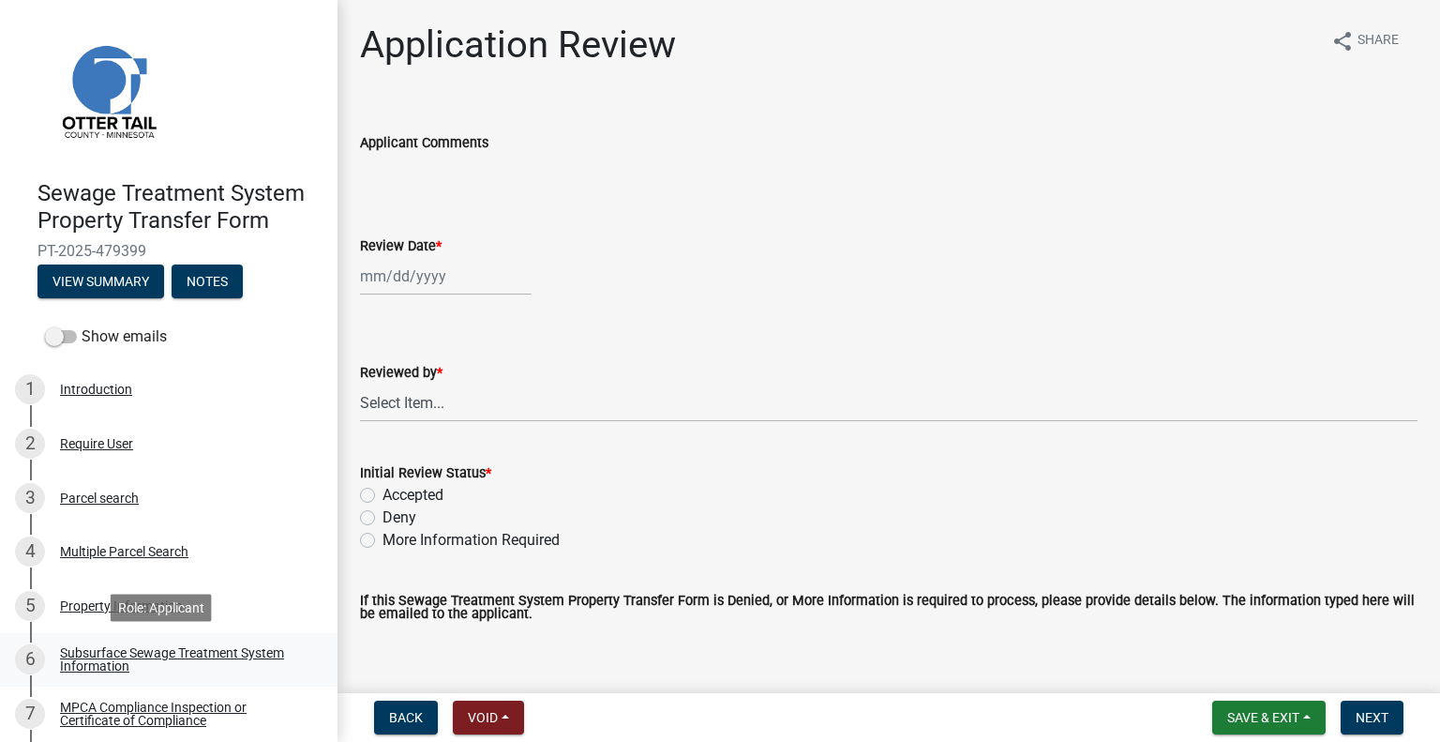
click at [193, 646] on div "Subsurface Sewage Treatment System Information" at bounding box center [184, 659] width 248 height 26
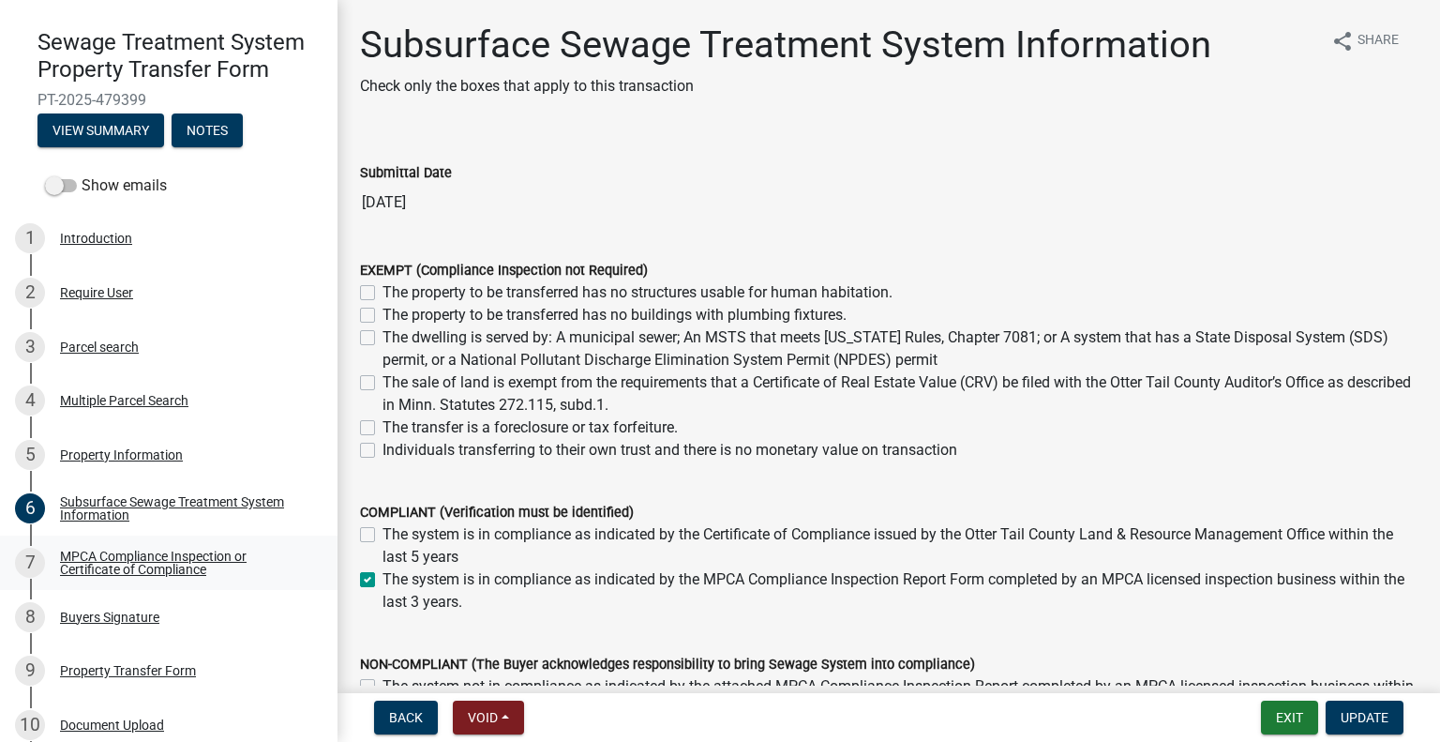
scroll to position [161, 0]
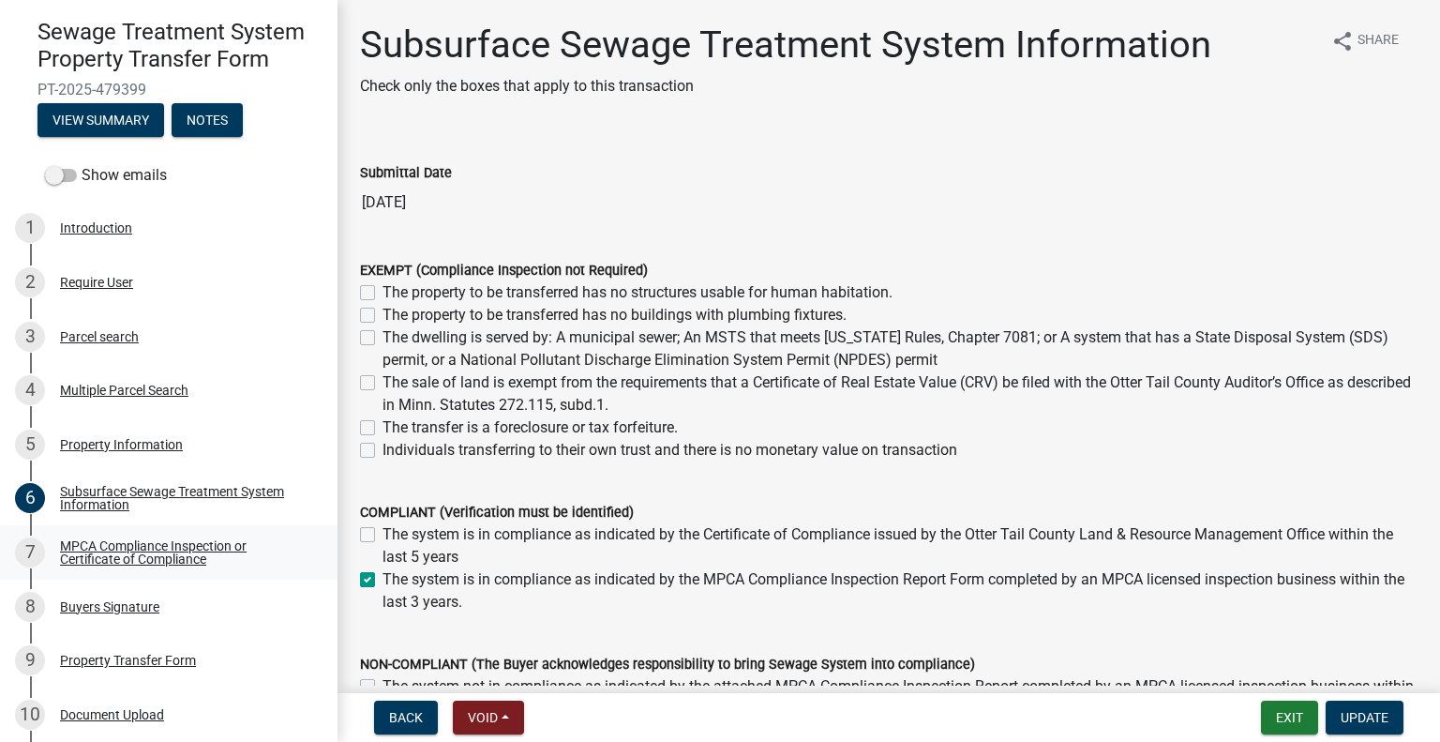
click at [194, 543] on div "MPCA Compliance Inspection or Certificate of Compliance" at bounding box center [184, 552] width 248 height 26
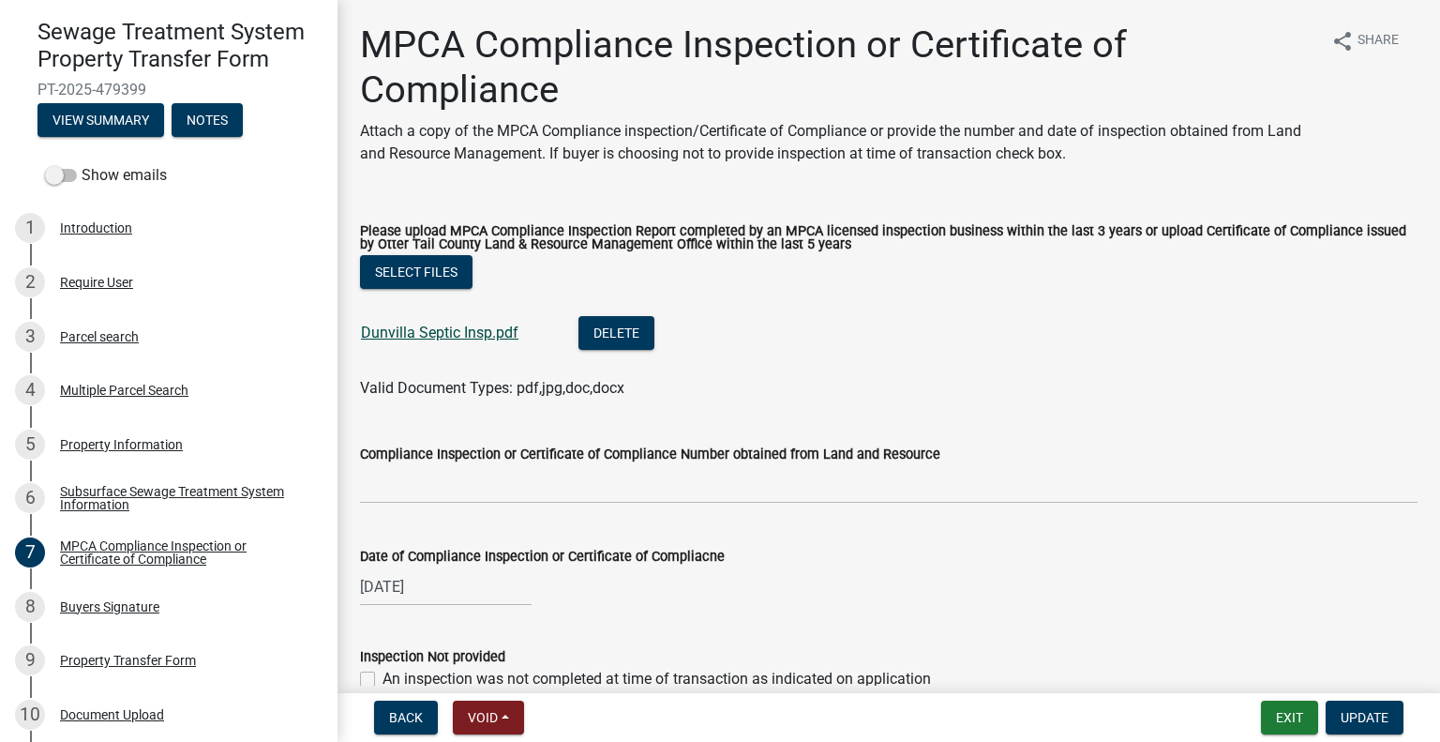
click at [491, 340] on link "Dunvilla Septic Insp.pdf" at bounding box center [440, 332] width 158 height 18
drag, startPoint x: 135, startPoint y: 614, endPoint x: 163, endPoint y: 599, distance: 31.9
click at [136, 613] on div "8 Buyers Signature" at bounding box center [161, 607] width 293 height 30
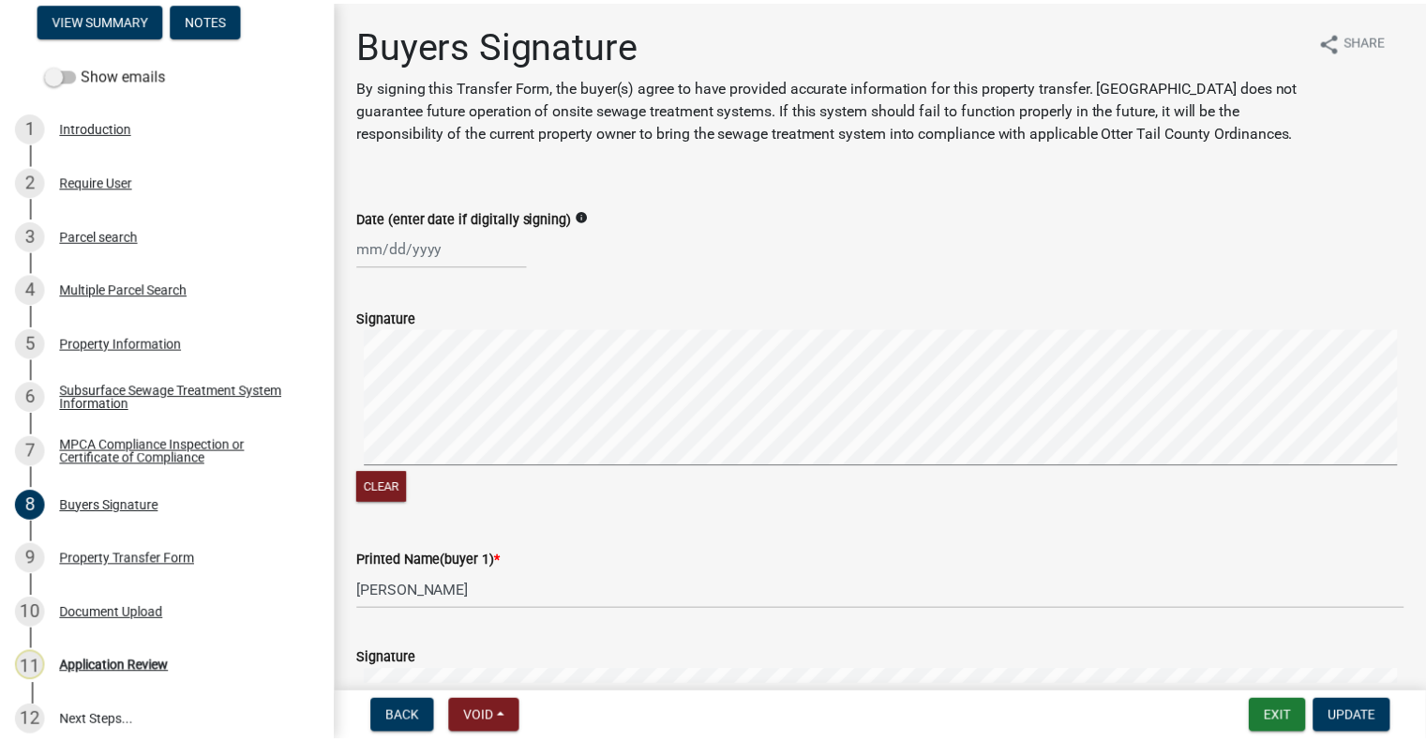
scroll to position [276, 0]
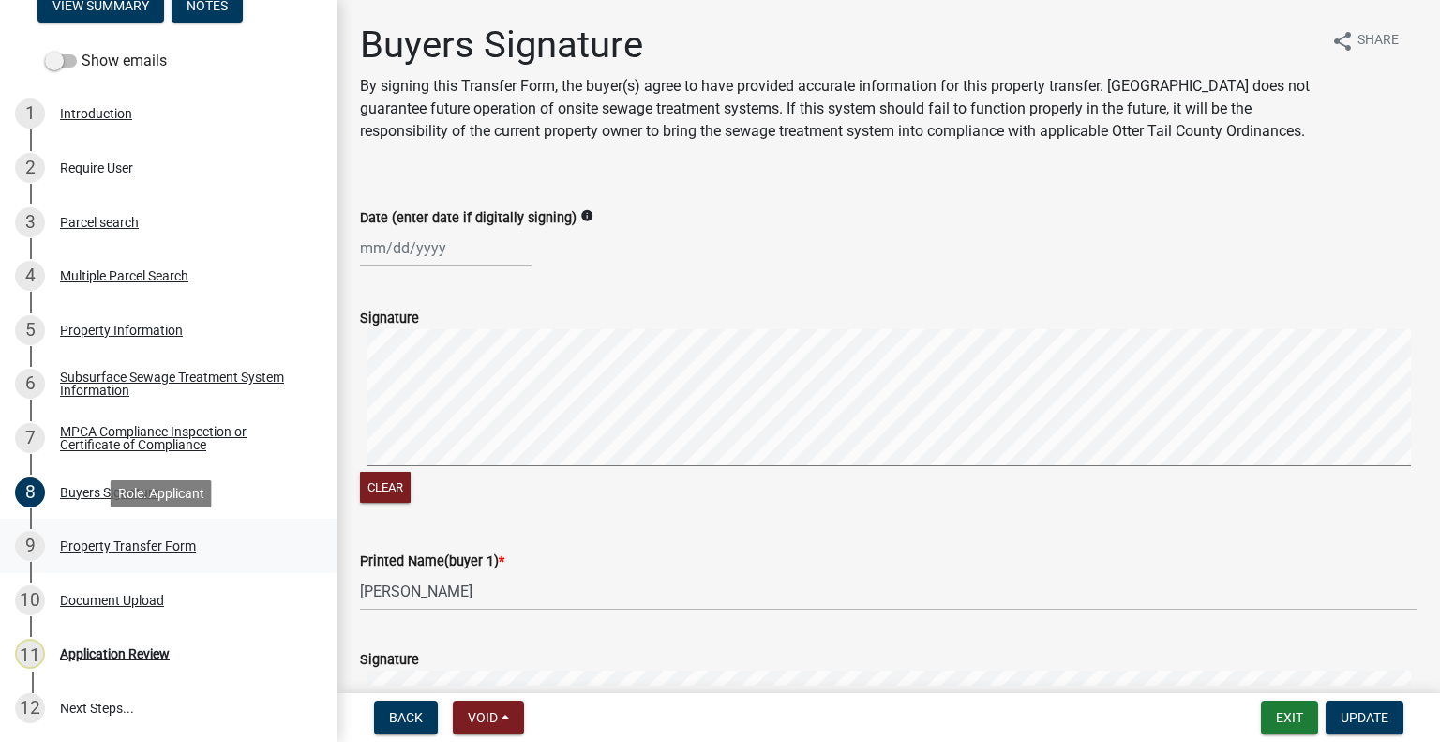
click at [179, 543] on div "Property Transfer Form" at bounding box center [128, 545] width 136 height 13
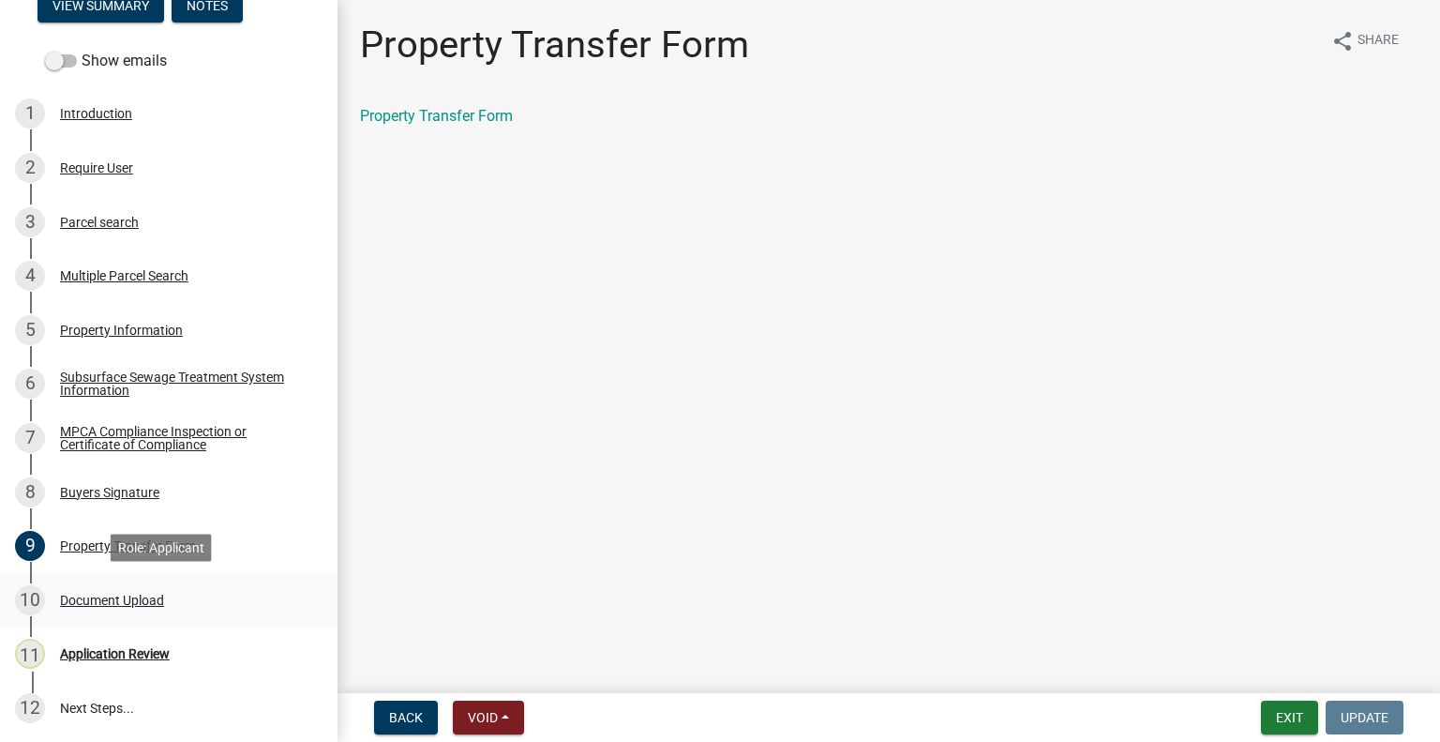
click at [154, 598] on div "Document Upload" at bounding box center [112, 599] width 104 height 13
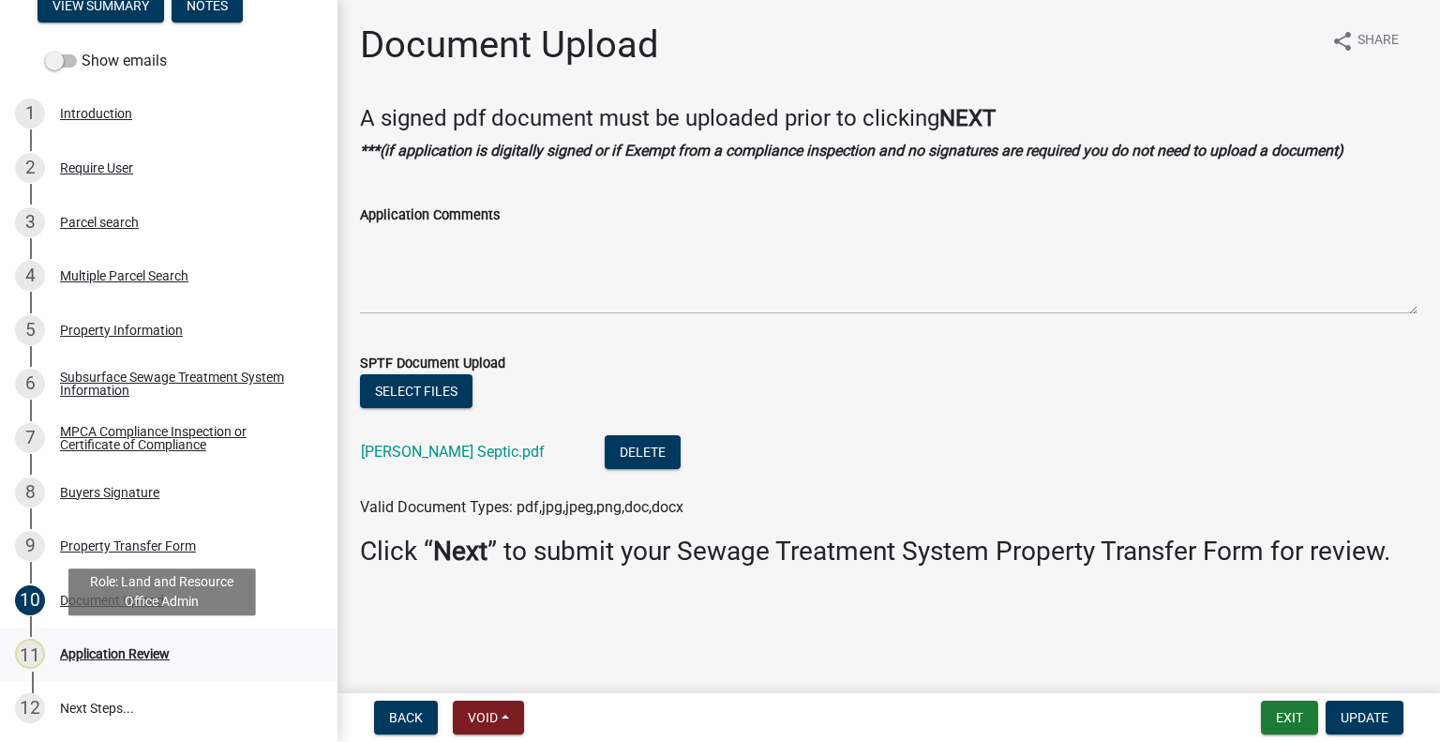
click at [157, 652] on div "Application Review" at bounding box center [115, 653] width 110 height 13
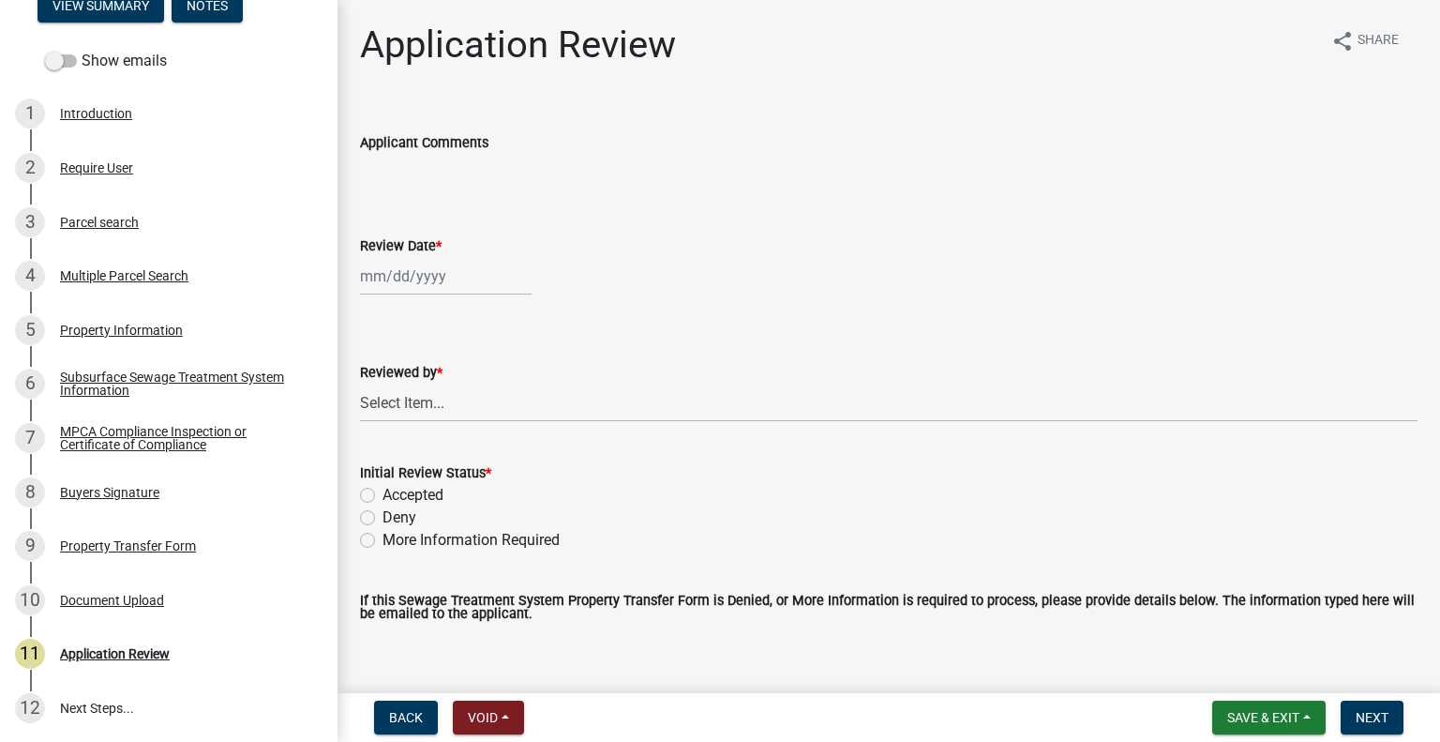
click at [438, 262] on div at bounding box center [446, 276] width 172 height 38
select select "9"
select select "2025"
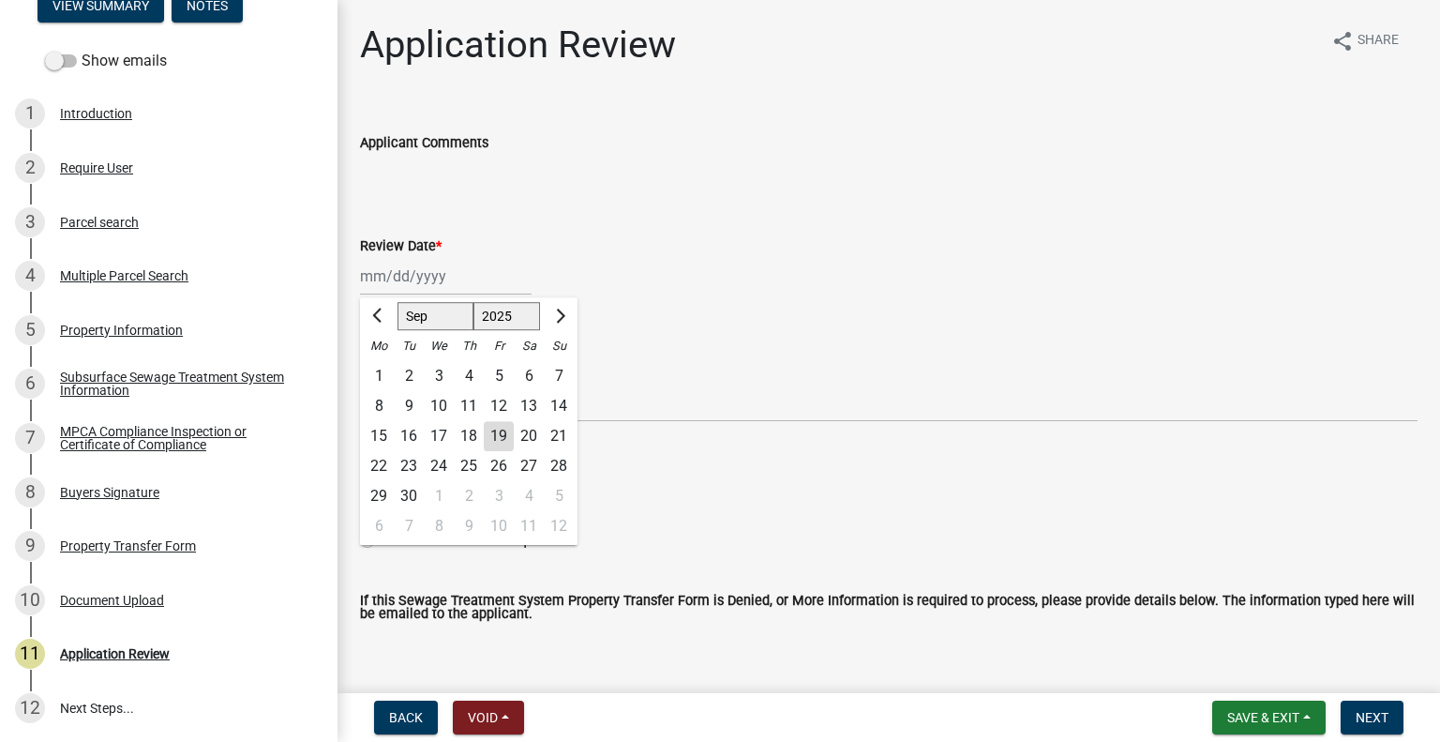
click at [495, 431] on div "19" at bounding box center [499, 436] width 30 height 30
type input "[DATE]"
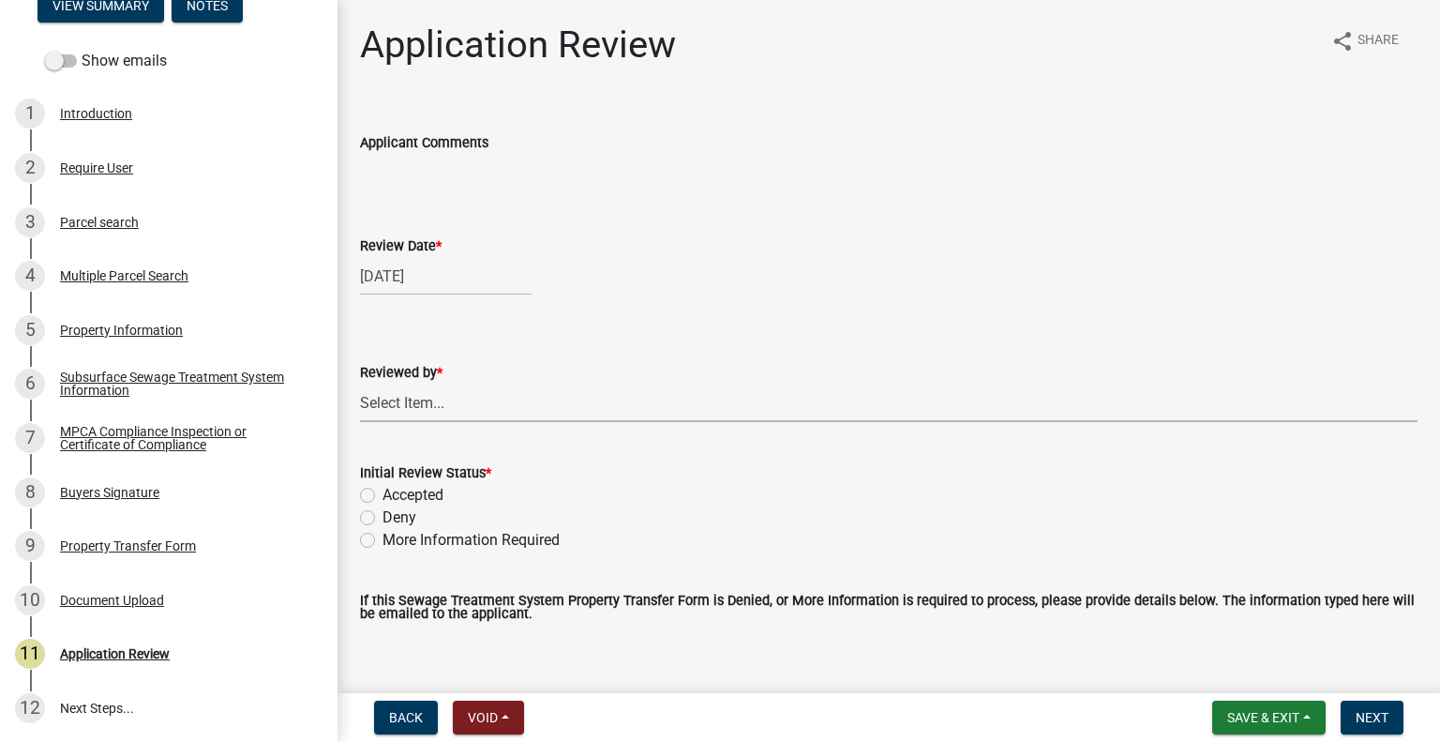
click at [482, 400] on select "Select Item... Alexis Newark Amy Busko Andrea Perales Brittany Tollefson Christ…" at bounding box center [889, 402] width 1058 height 38
click at [360, 383] on select "Select Item... Alexis Newark Amy Busko Andrea Perales Brittany Tollefson Christ…" at bounding box center [889, 402] width 1058 height 38
select select "2217fab6-25d2-4df2-8e35-18ddd05e0fe8"
click at [414, 492] on label "Accepted" at bounding box center [413, 495] width 61 height 23
click at [395, 492] on input "Accepted" at bounding box center [389, 490] width 12 height 12
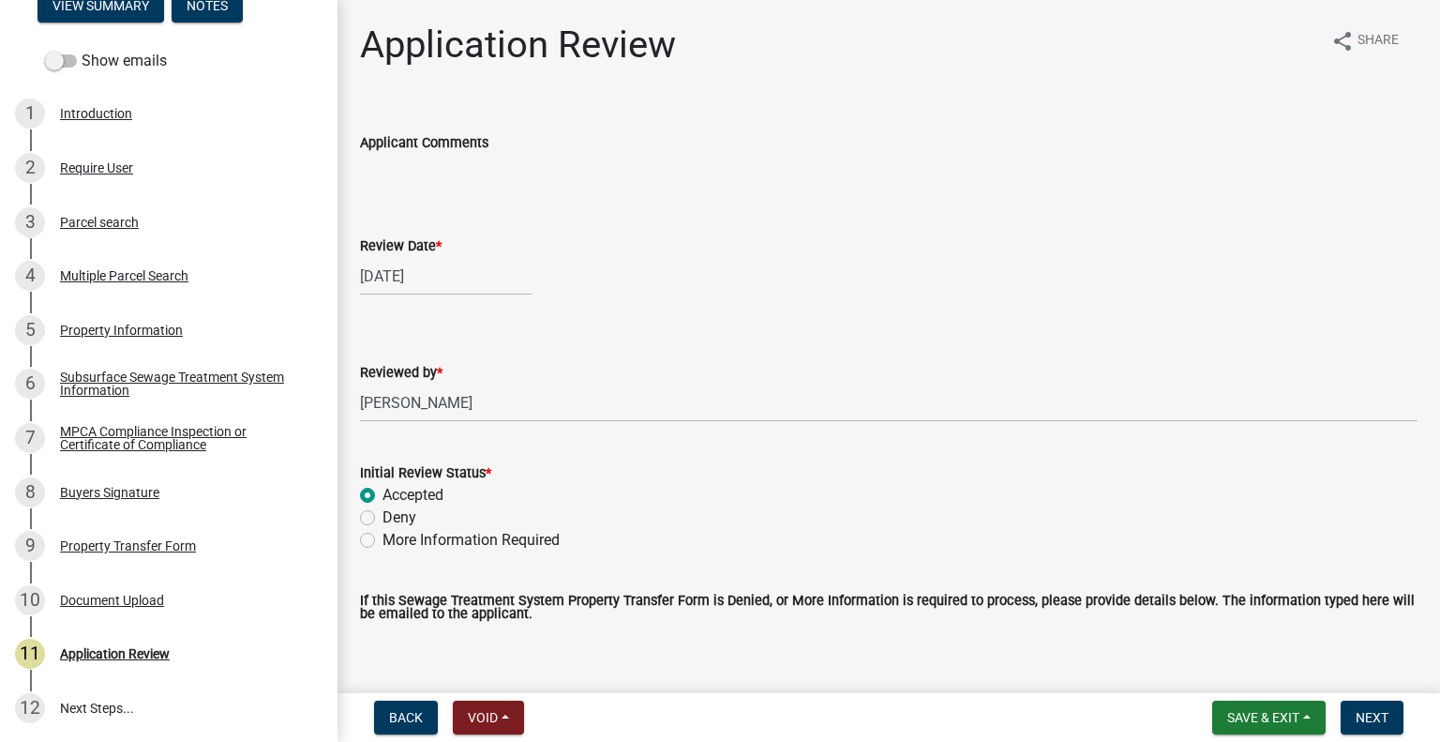
radio input "true"
click at [1365, 715] on span "Next" at bounding box center [1372, 717] width 33 height 15
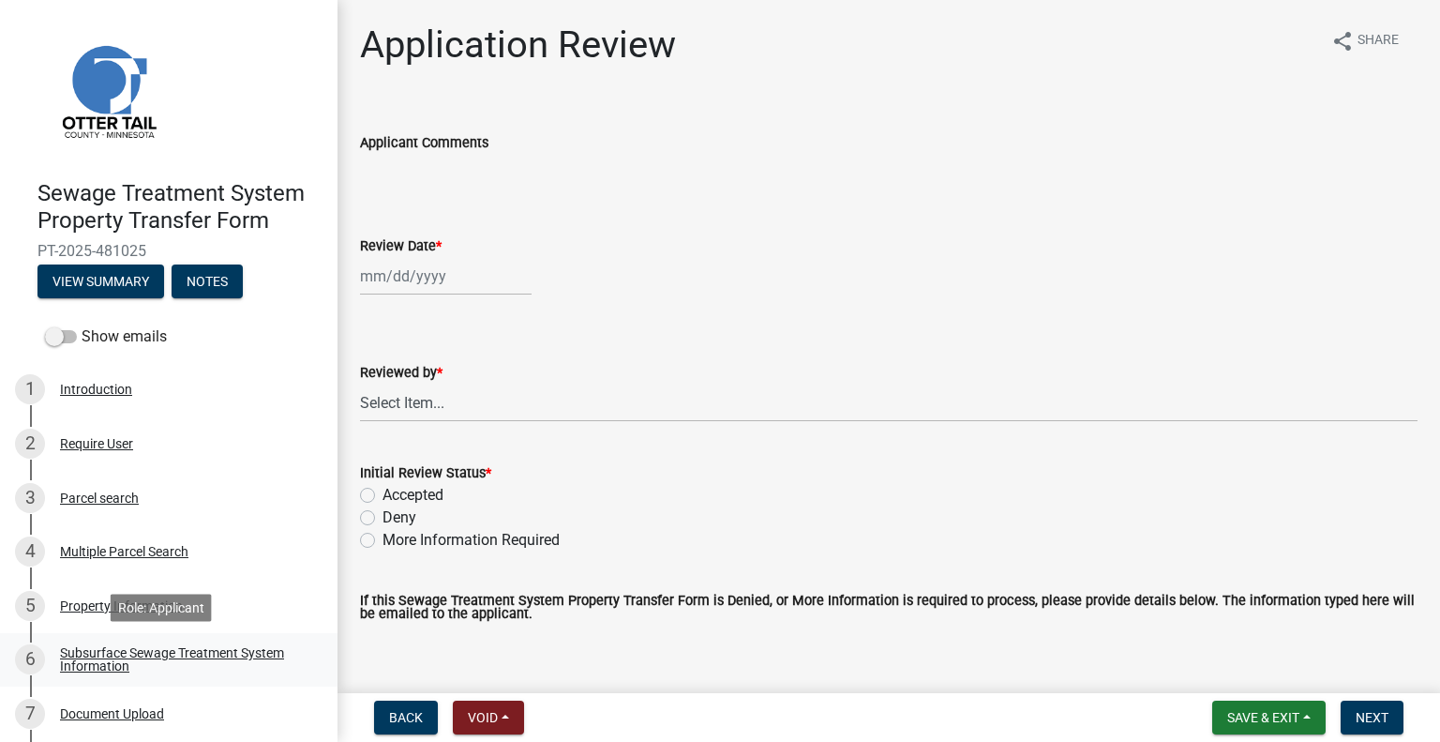
click at [250, 646] on div "Subsurface Sewage Treatment System Information" at bounding box center [184, 659] width 248 height 26
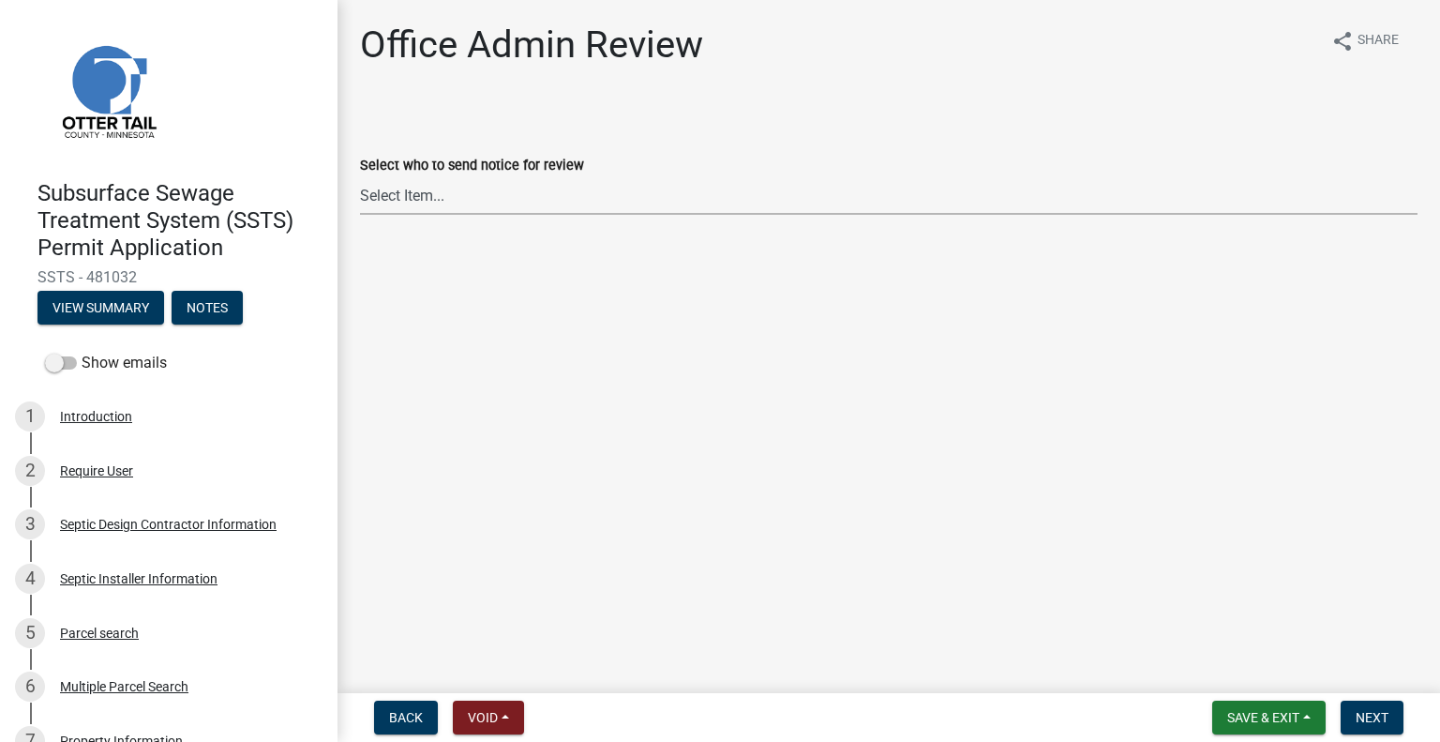
click at [578, 199] on select "Select Item... [PERSON_NAME] ([EMAIL_ADDRESS][DOMAIN_NAME]) [PERSON_NAME] ([EMA…" at bounding box center [889, 195] width 1058 height 38
click at [360, 176] on select "Select Item... [PERSON_NAME] ([EMAIL_ADDRESS][DOMAIN_NAME]) [PERSON_NAME] ([EMA…" at bounding box center [889, 195] width 1058 height 38
select select "587f38f5-c90e-4c12-9e10-d3e23909bbca"
click at [1382, 713] on span "Next" at bounding box center [1372, 717] width 33 height 15
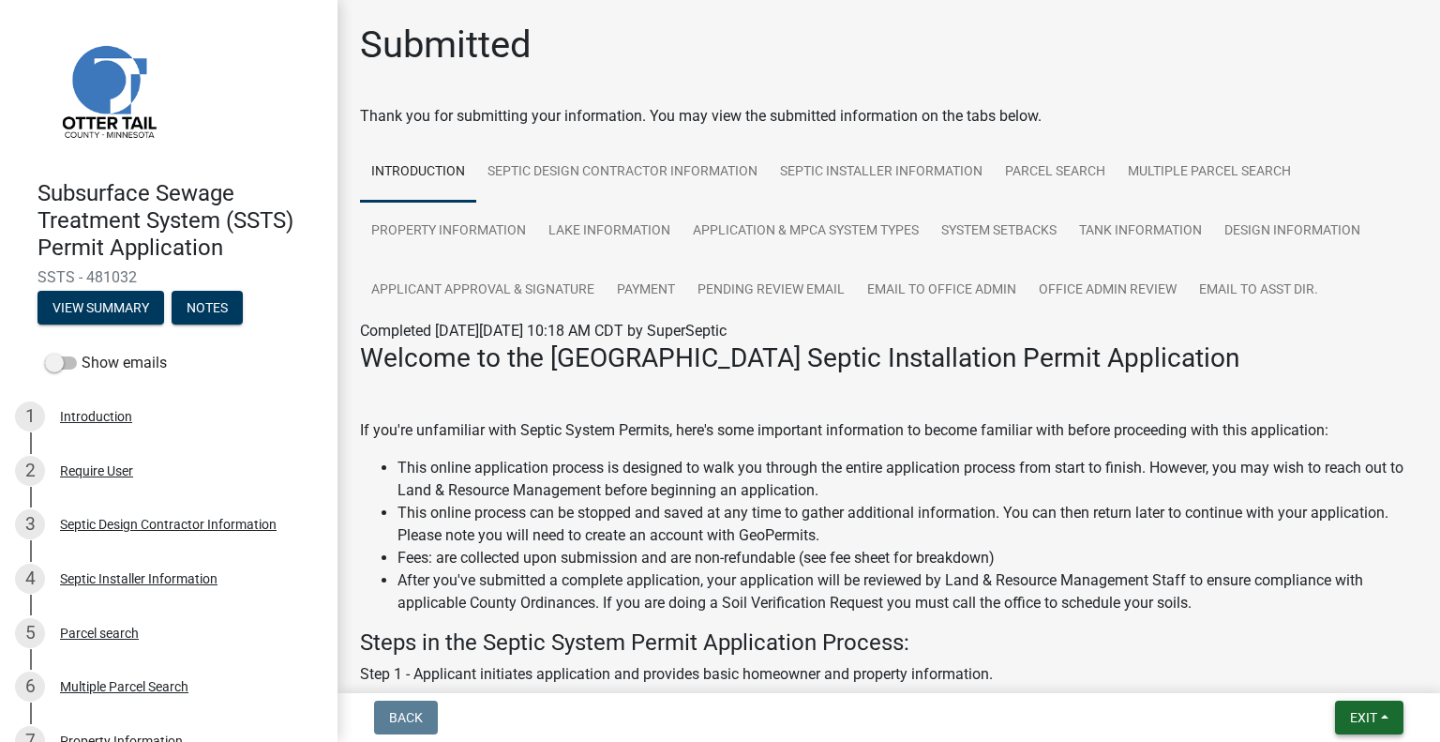
click at [1335, 719] on button "Exit" at bounding box center [1369, 717] width 68 height 34
click at [1312, 684] on button "Save & Exit" at bounding box center [1329, 668] width 150 height 45
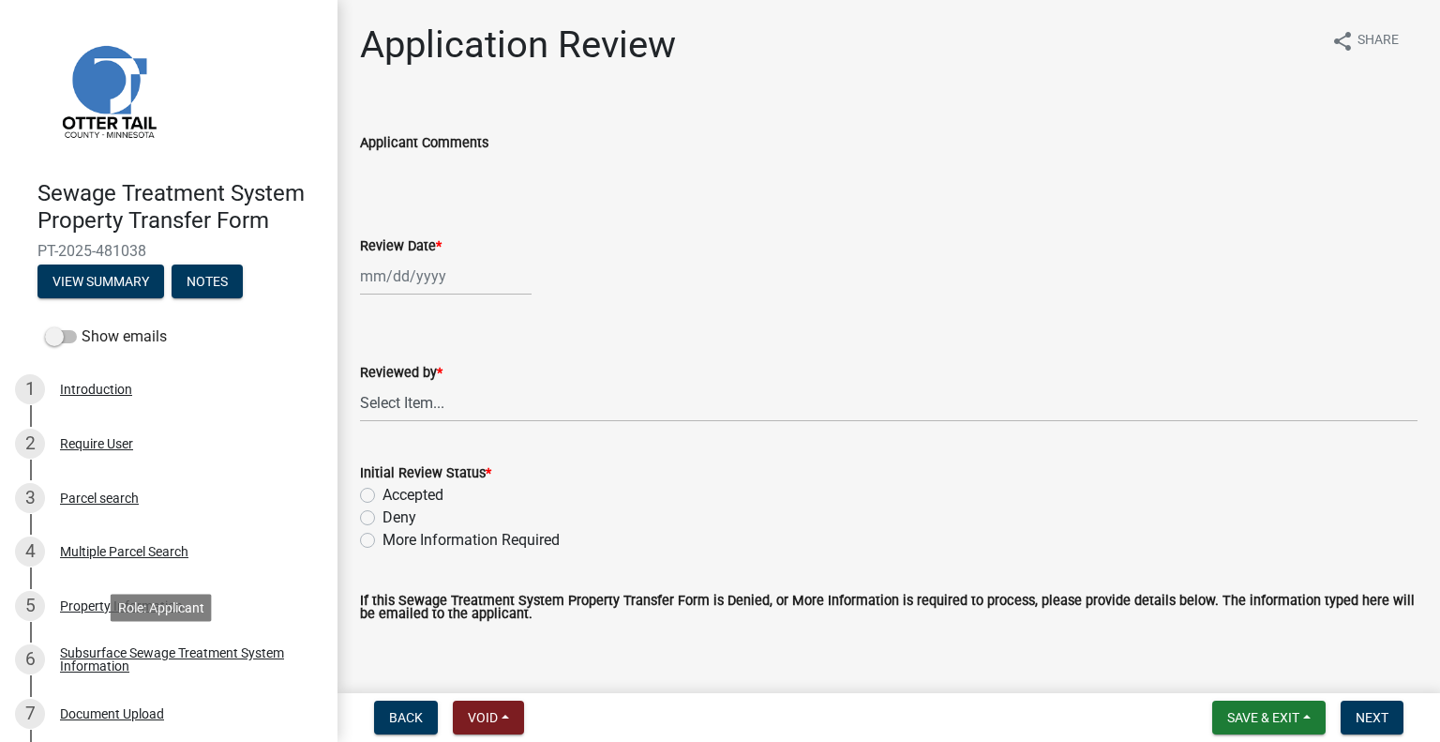
drag, startPoint x: 120, startPoint y: 664, endPoint x: 169, endPoint y: 608, distance: 73.7
click at [124, 663] on div "Subsurface Sewage Treatment System Information" at bounding box center [184, 659] width 248 height 26
click at [221, 667] on div "Subsurface Sewage Treatment System Information" at bounding box center [184, 659] width 248 height 26
drag, startPoint x: 274, startPoint y: 653, endPoint x: 285, endPoint y: 645, distance: 13.5
click at [274, 650] on div "Subsurface Sewage Treatment System Information" at bounding box center [184, 659] width 248 height 26
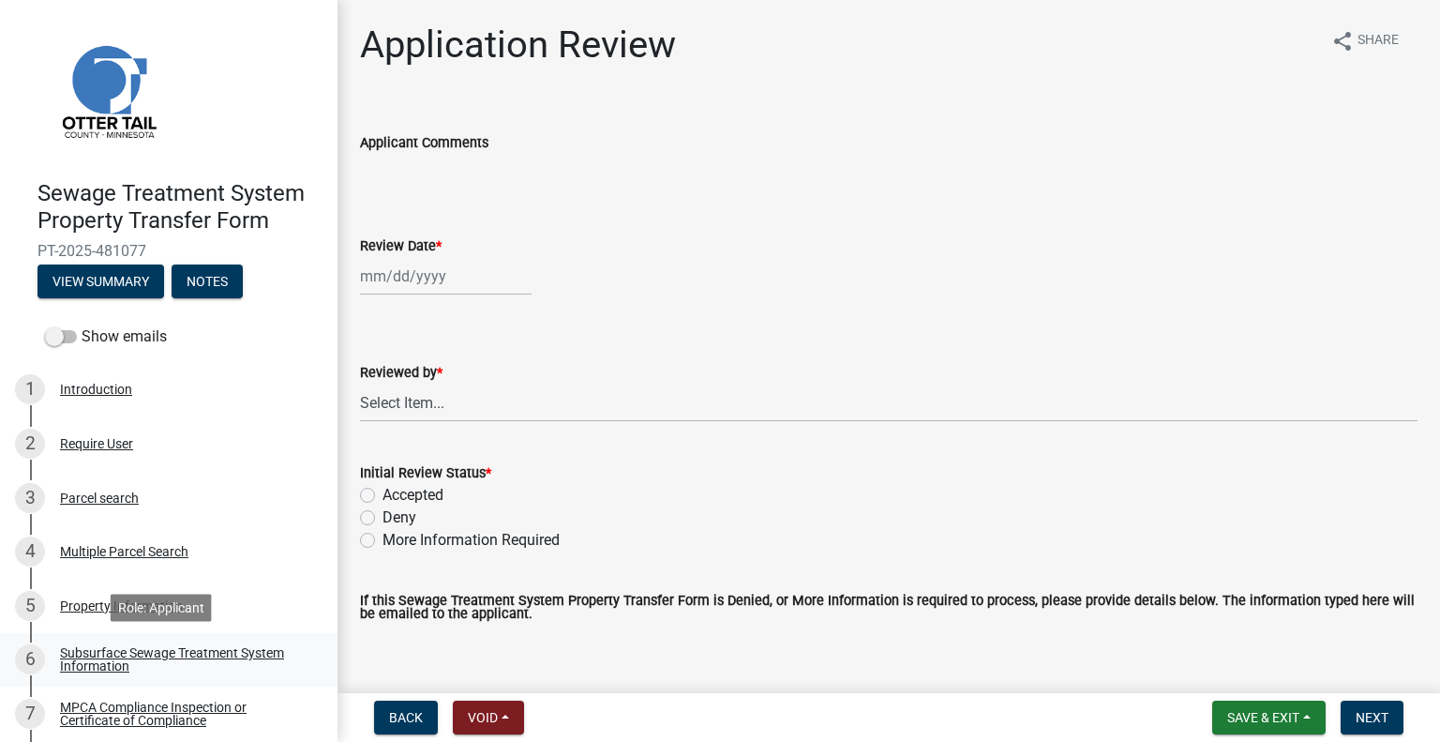
click at [230, 643] on link "6 Subsurface Sewage Treatment System Information" at bounding box center [169, 660] width 338 height 54
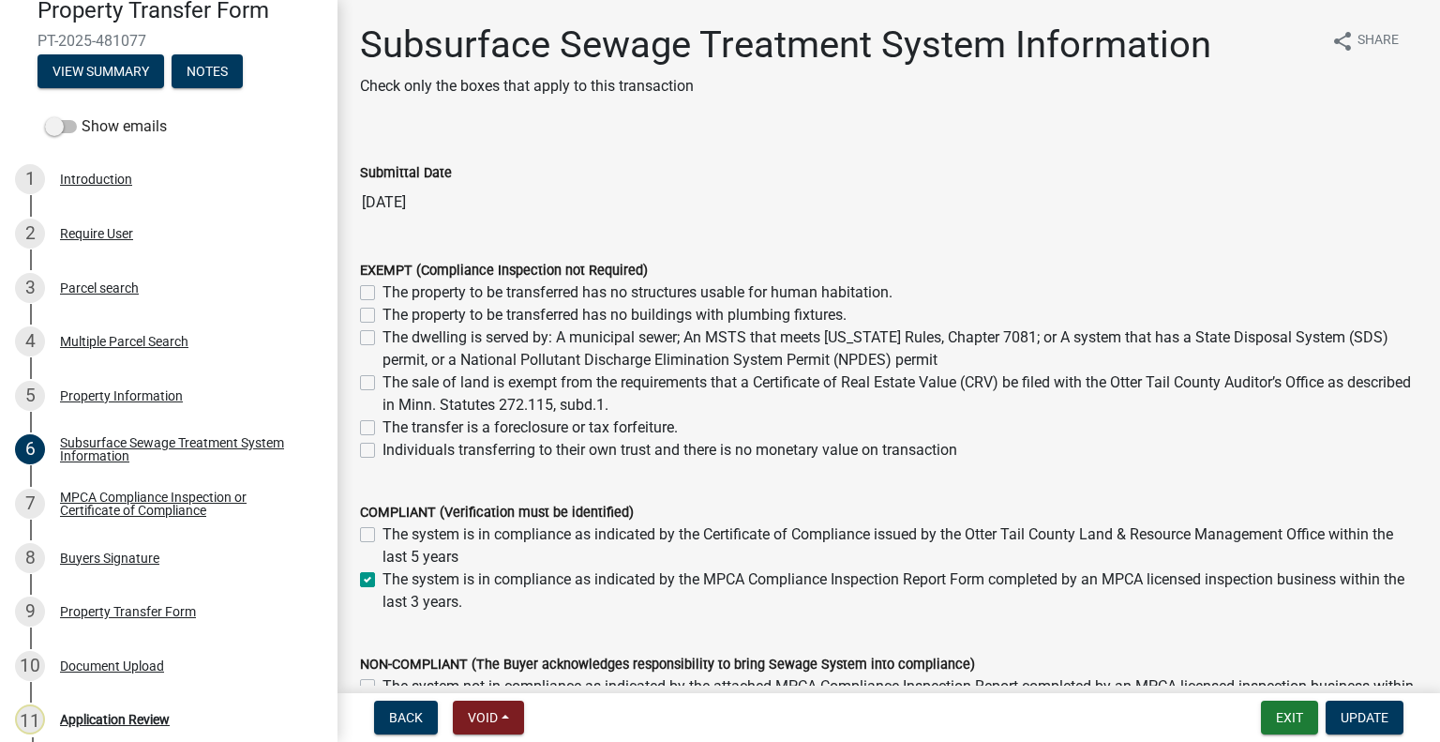
scroll to position [230, 0]
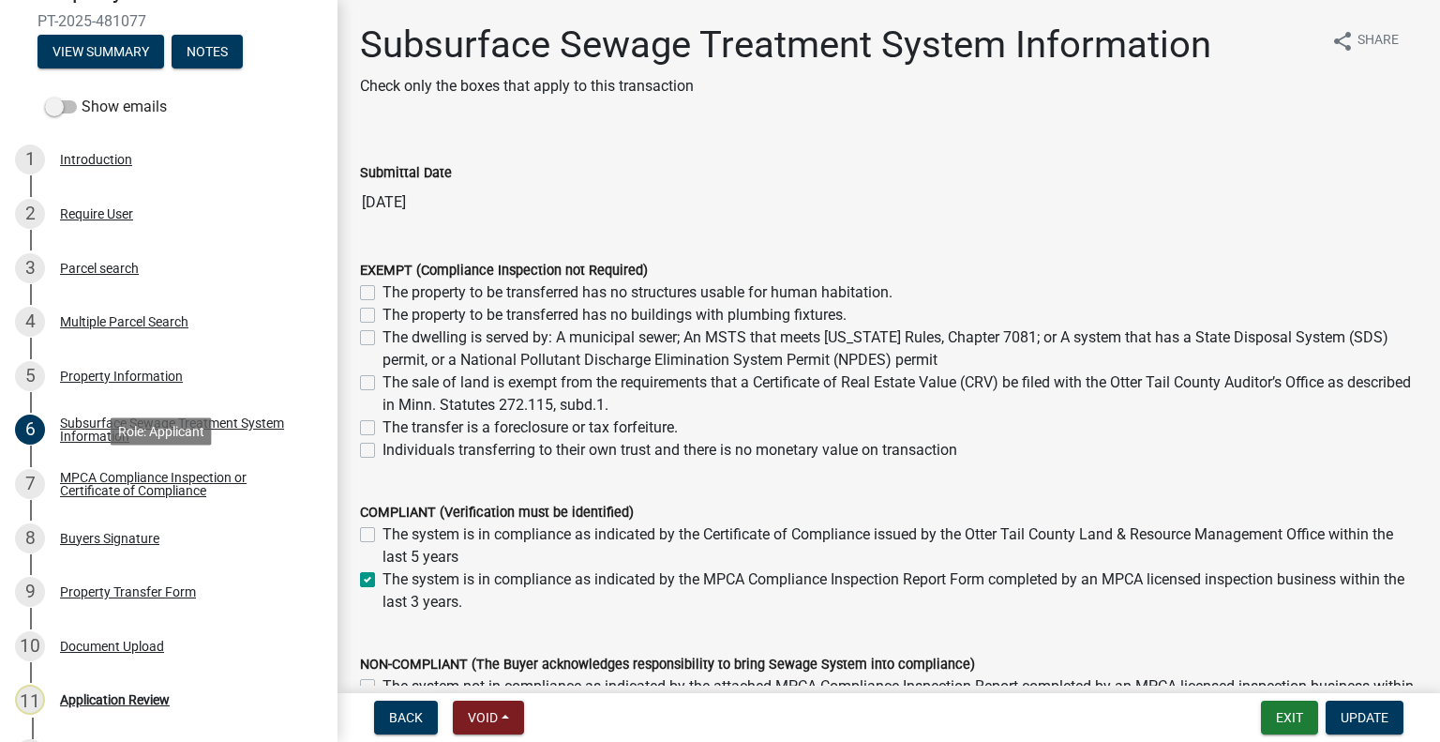
click at [212, 495] on div "MPCA Compliance Inspection or Certificate of Compliance" at bounding box center [184, 484] width 248 height 26
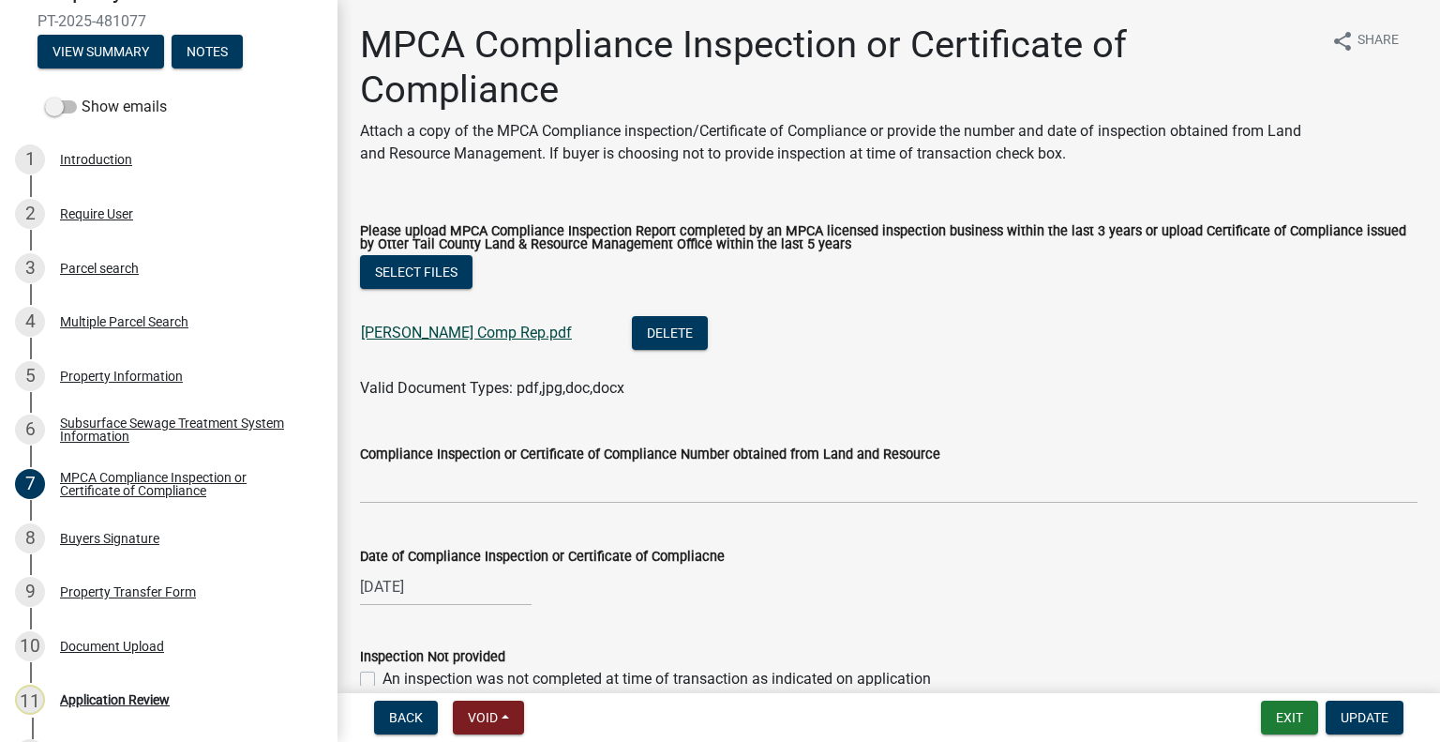
click at [414, 333] on link "[PERSON_NAME] Comp Rep.pdf" at bounding box center [466, 332] width 211 height 18
click at [146, 550] on div "8 Buyers Signature" at bounding box center [161, 538] width 293 height 30
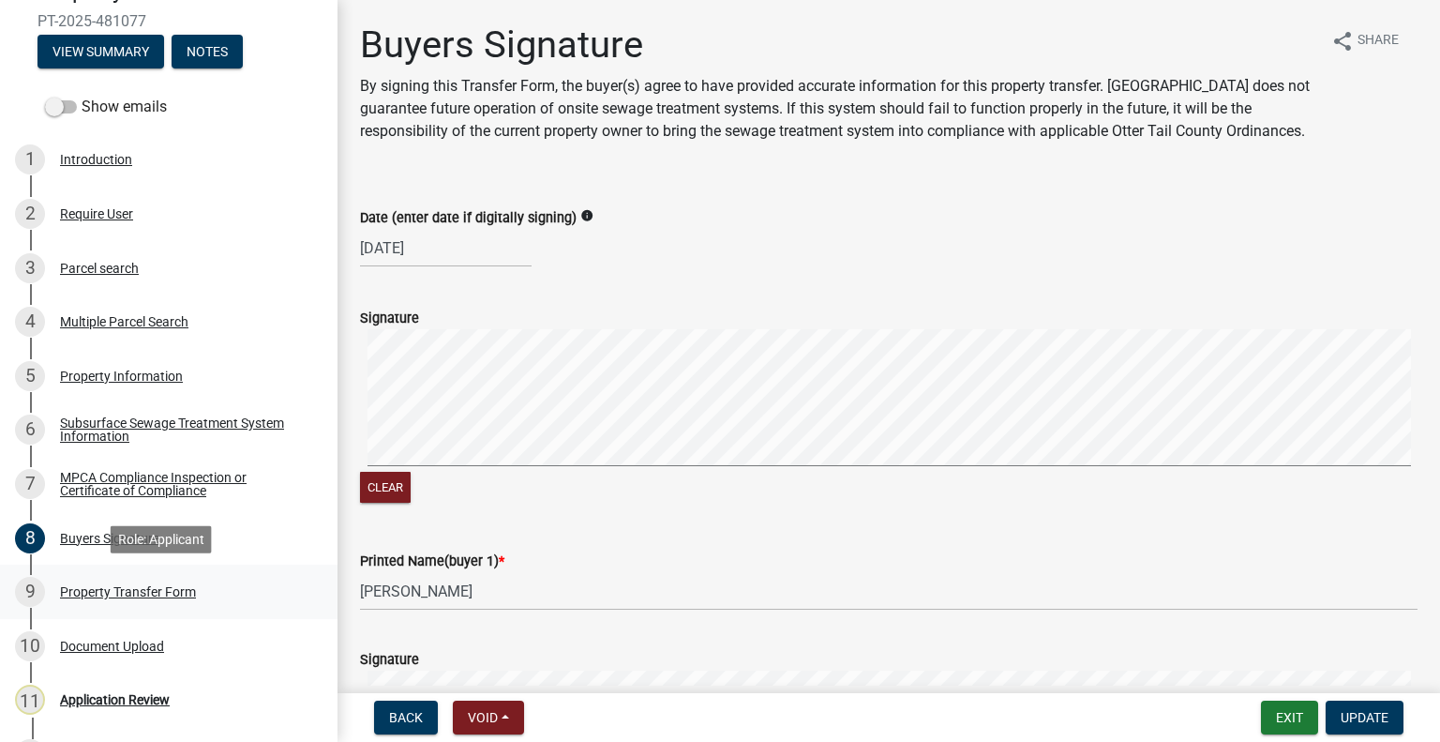
click at [165, 593] on div "Property Transfer Form" at bounding box center [128, 591] width 136 height 13
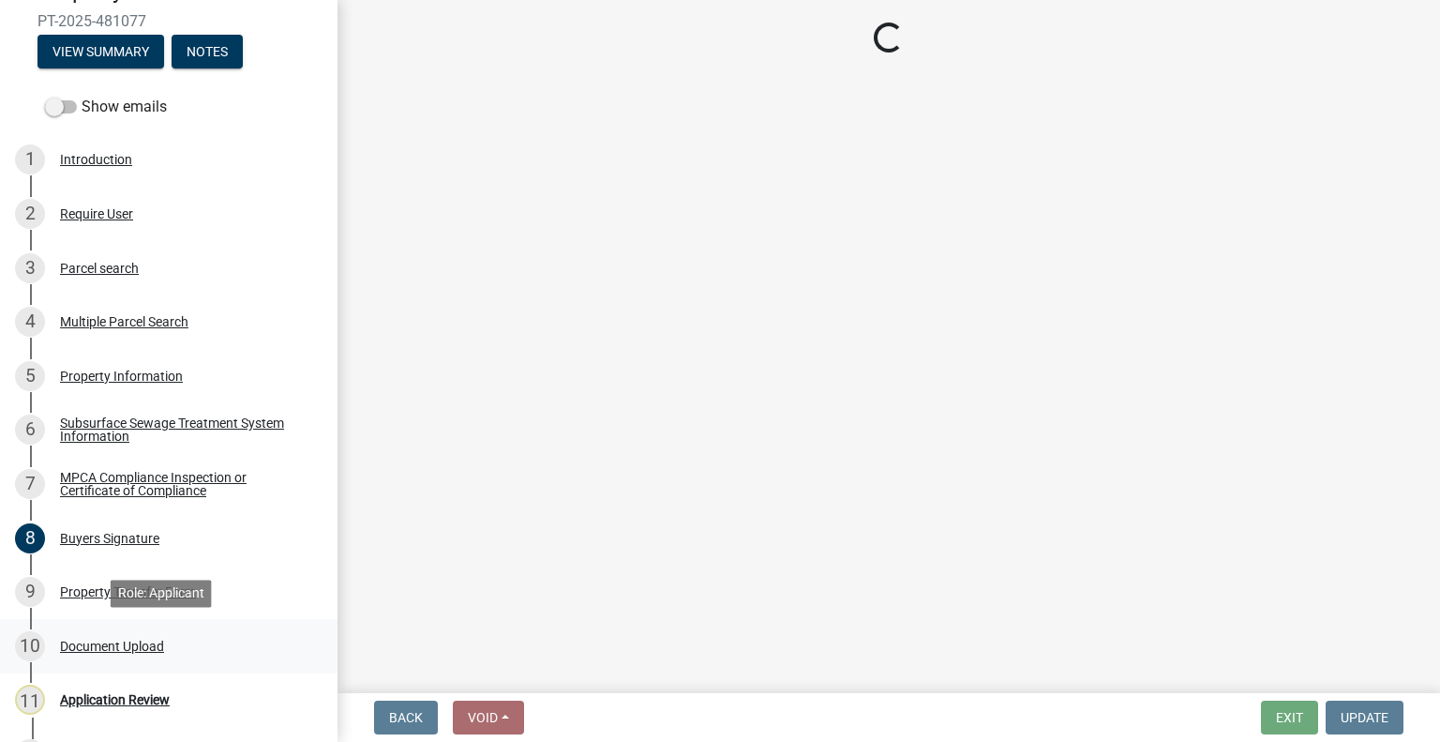
click at [154, 640] on div "Document Upload" at bounding box center [112, 645] width 104 height 13
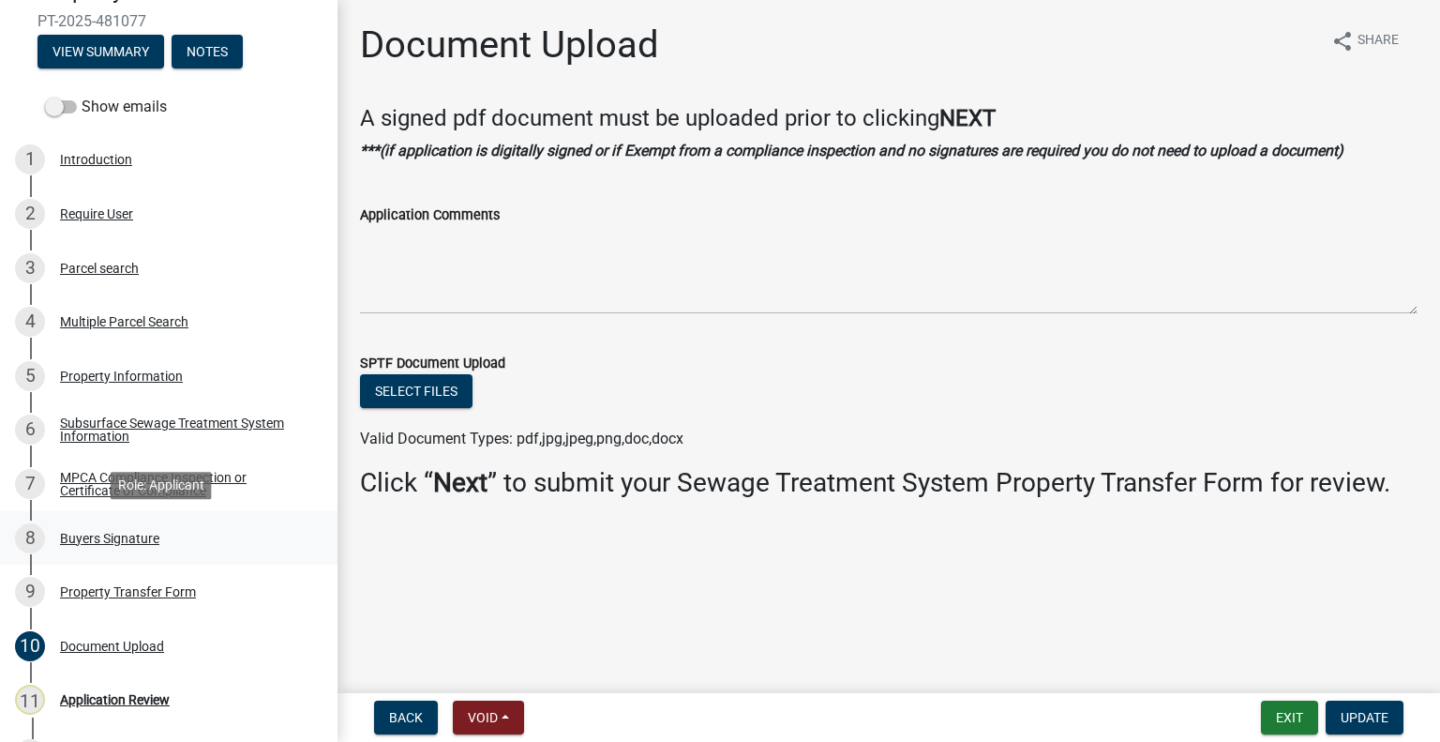
click at [107, 532] on div "Buyers Signature" at bounding box center [109, 538] width 99 height 13
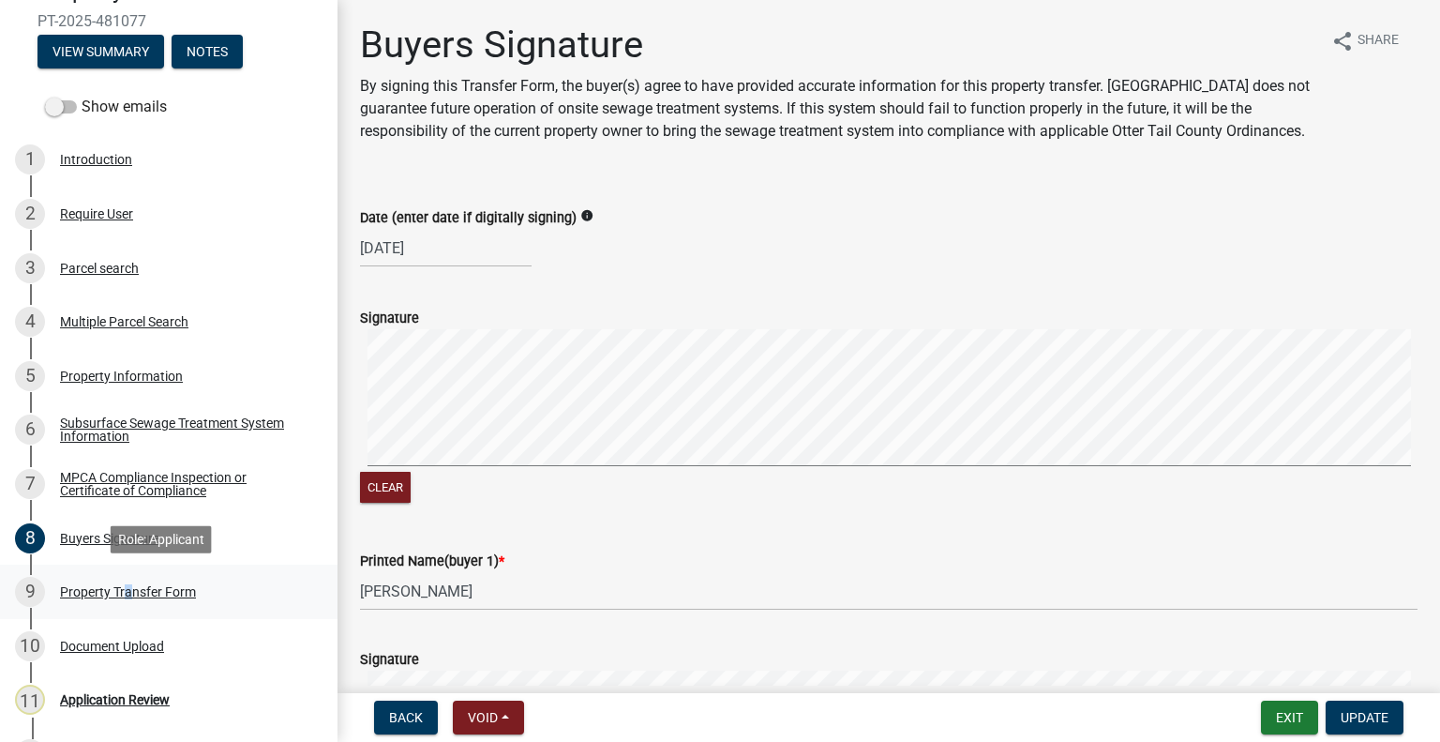
click at [122, 580] on div "9 Property Transfer Form" at bounding box center [161, 592] width 293 height 30
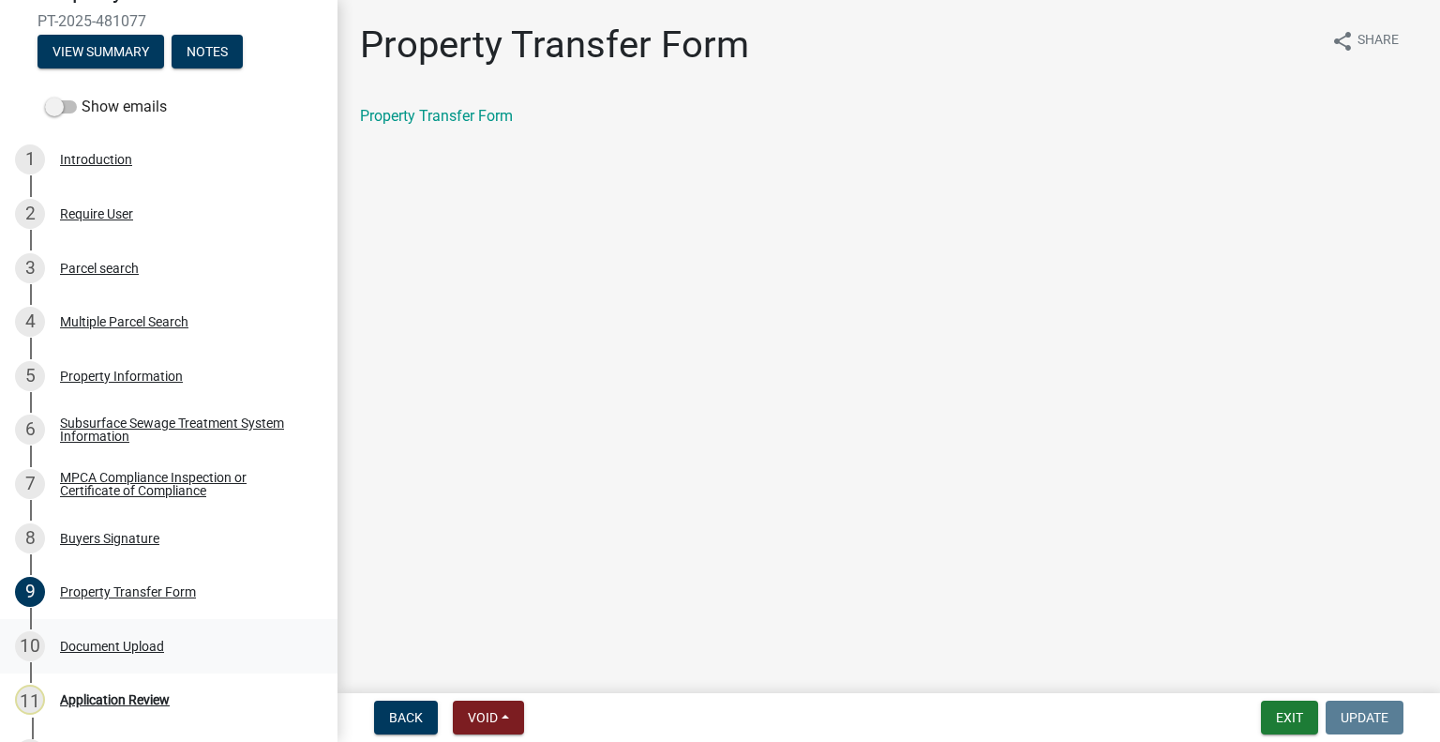
click at [109, 648] on div "Document Upload" at bounding box center [112, 645] width 104 height 13
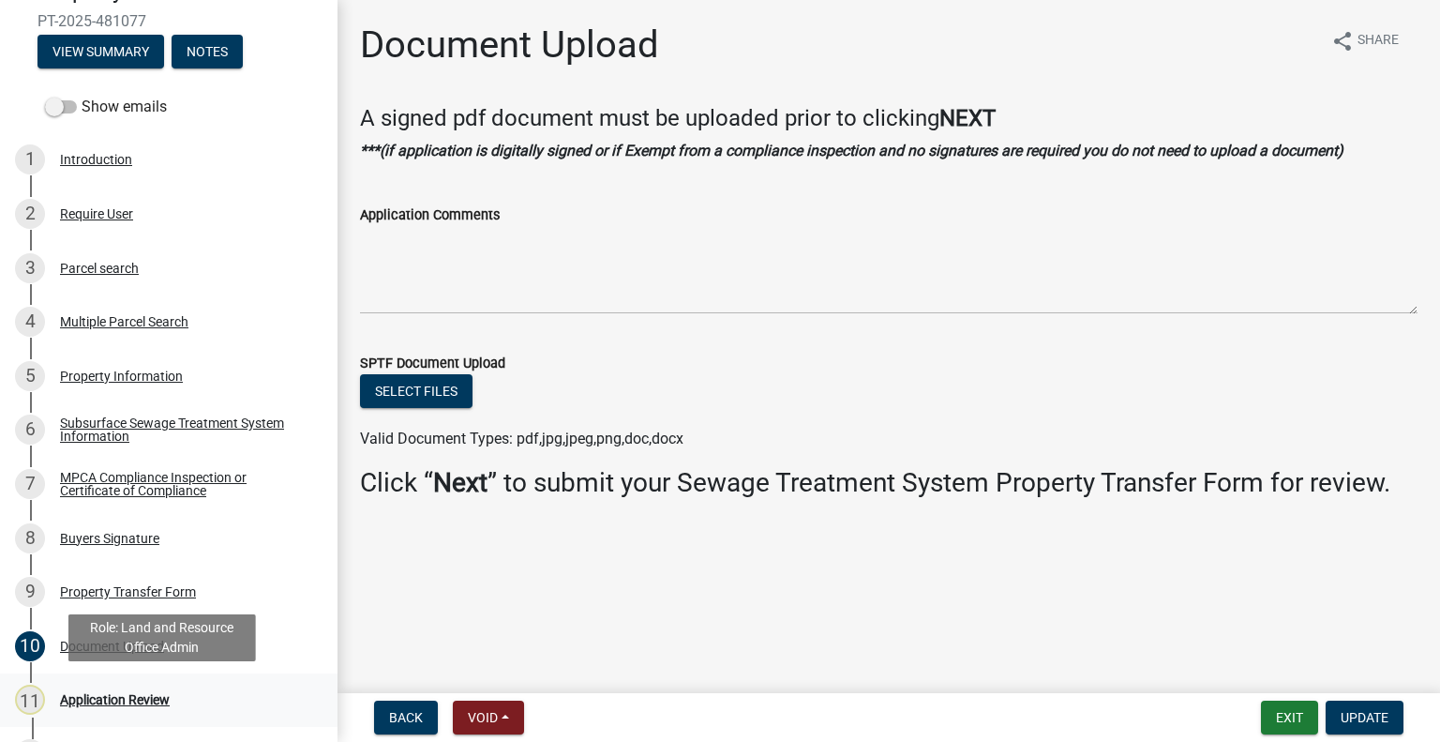
click at [130, 689] on div "11 Application Review" at bounding box center [161, 699] width 293 height 30
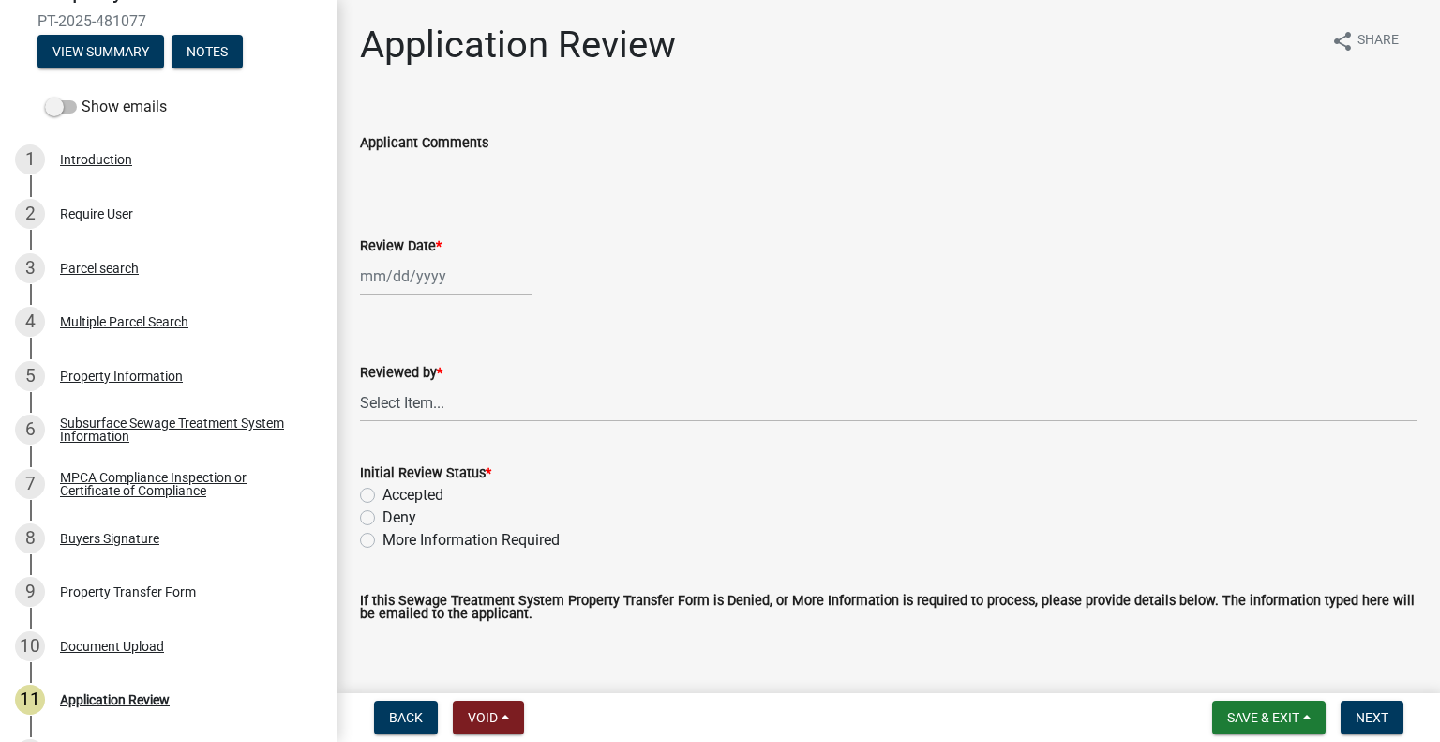
click at [471, 280] on div at bounding box center [446, 276] width 172 height 38
select select "9"
select select "2025"
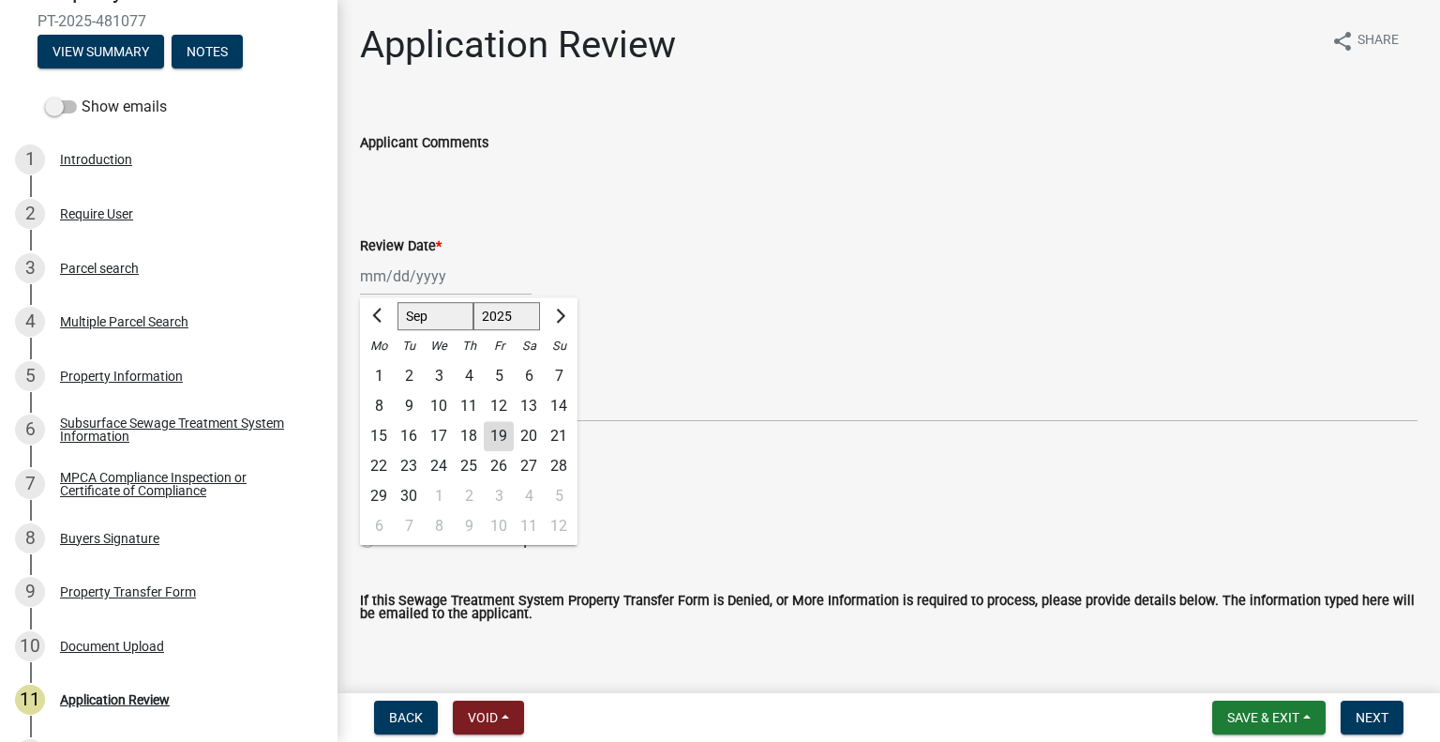
drag, startPoint x: 496, startPoint y: 432, endPoint x: 501, endPoint y: 408, distance: 24.8
click at [497, 433] on div "19" at bounding box center [499, 436] width 30 height 30
type input "[DATE]"
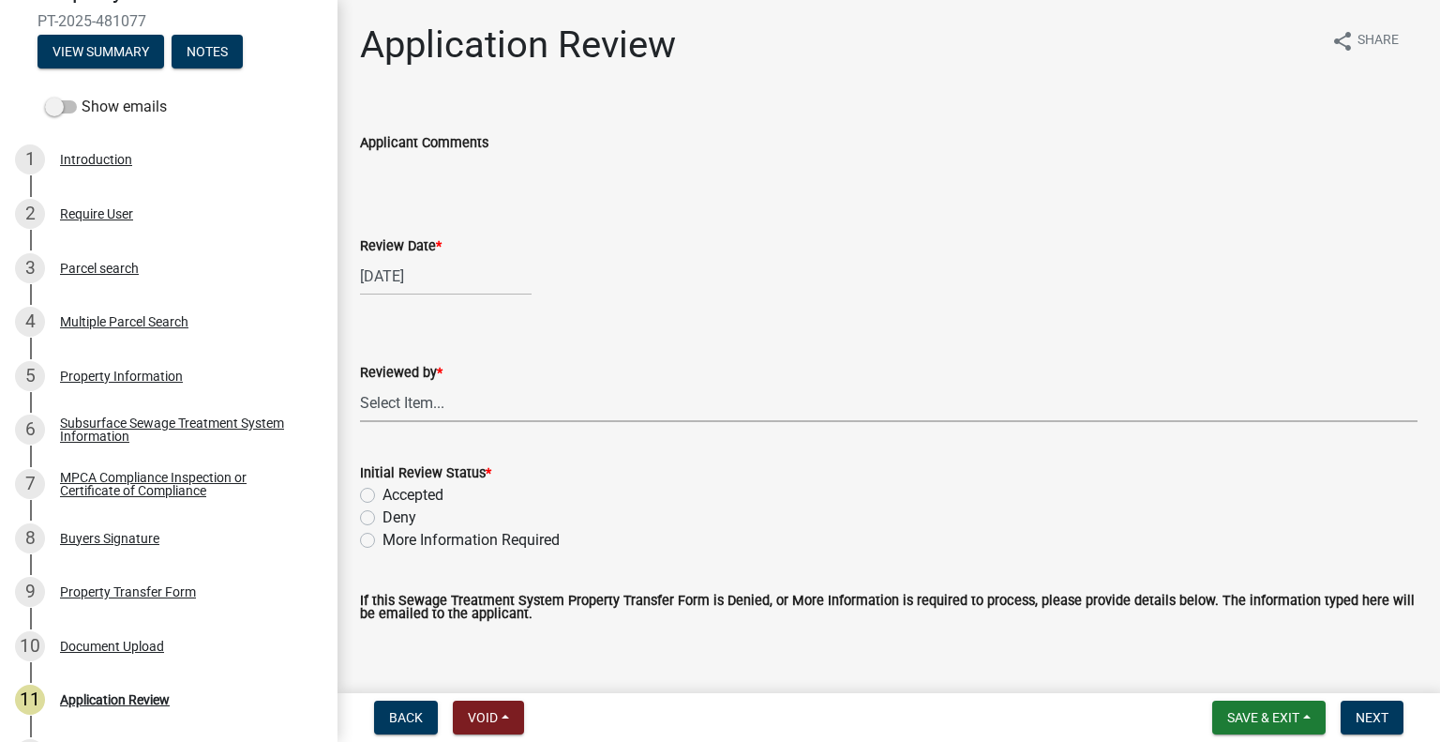
click at [502, 407] on select "Select Item... Alexis Newark Amy Busko Andrea Perales Brittany Tollefson Christ…" at bounding box center [889, 402] width 1058 height 38
click at [360, 383] on select "Select Item... Alexis Newark Amy Busko Andrea Perales Brittany Tollefson Christ…" at bounding box center [889, 402] width 1058 height 38
select select "2217fab6-25d2-4df2-8e35-18ddd05e0fe8"
click at [414, 533] on label "More Information Required" at bounding box center [471, 540] width 177 height 23
click at [395, 533] on input "More Information Required" at bounding box center [389, 535] width 12 height 12
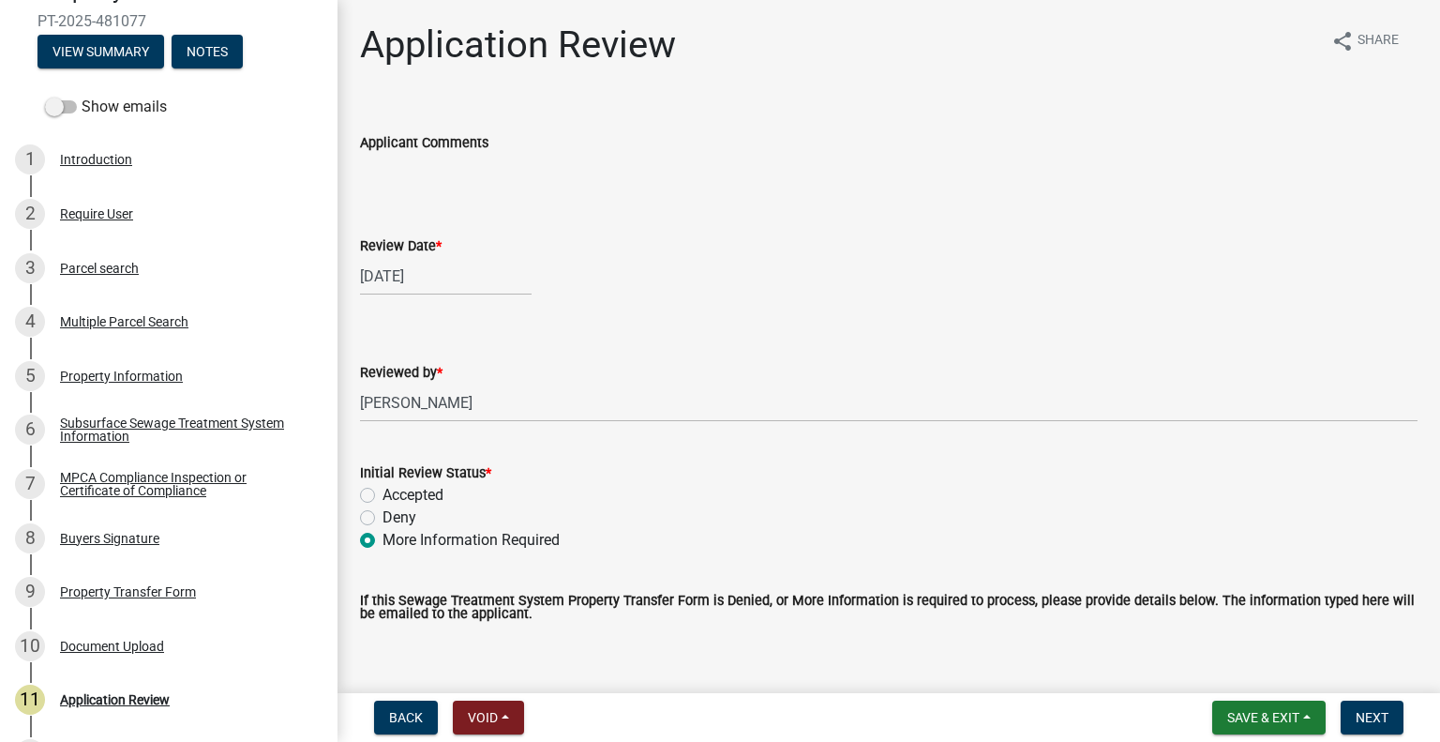
radio input "true"
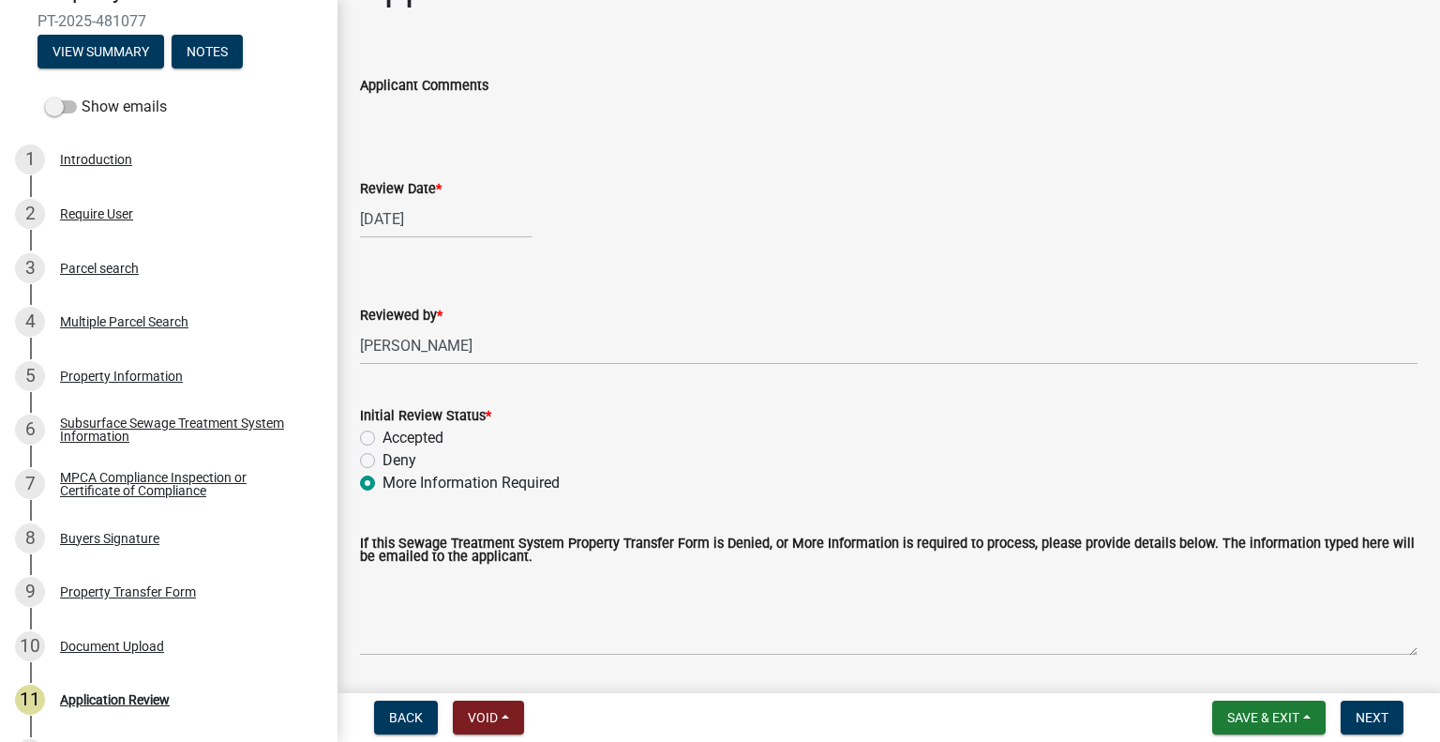
scroll to position [115, 0]
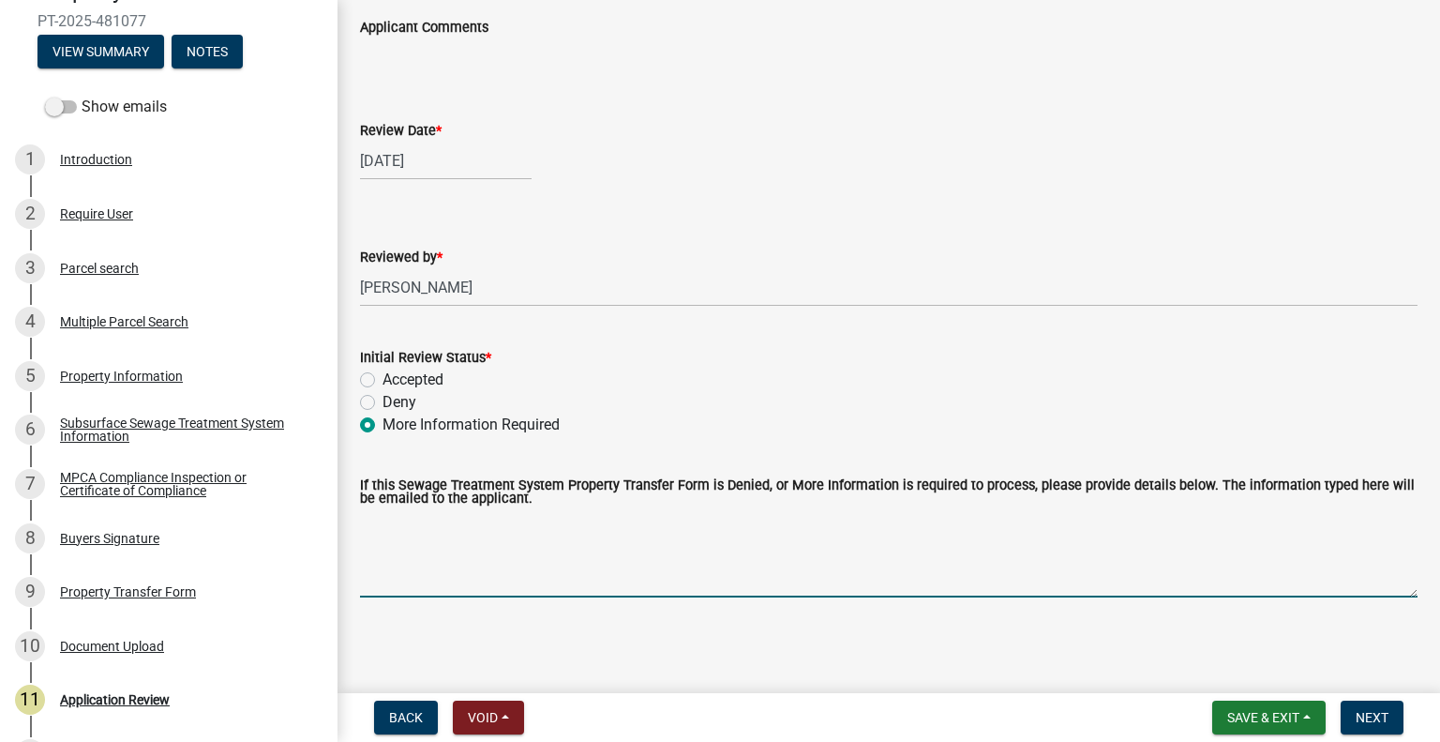
click at [497, 563] on textarea "If this Sewage Treatment System Property Transfer Form is Denied, or More Infor…" at bounding box center [889, 553] width 1058 height 88
type textarea "Please have buyers sign."
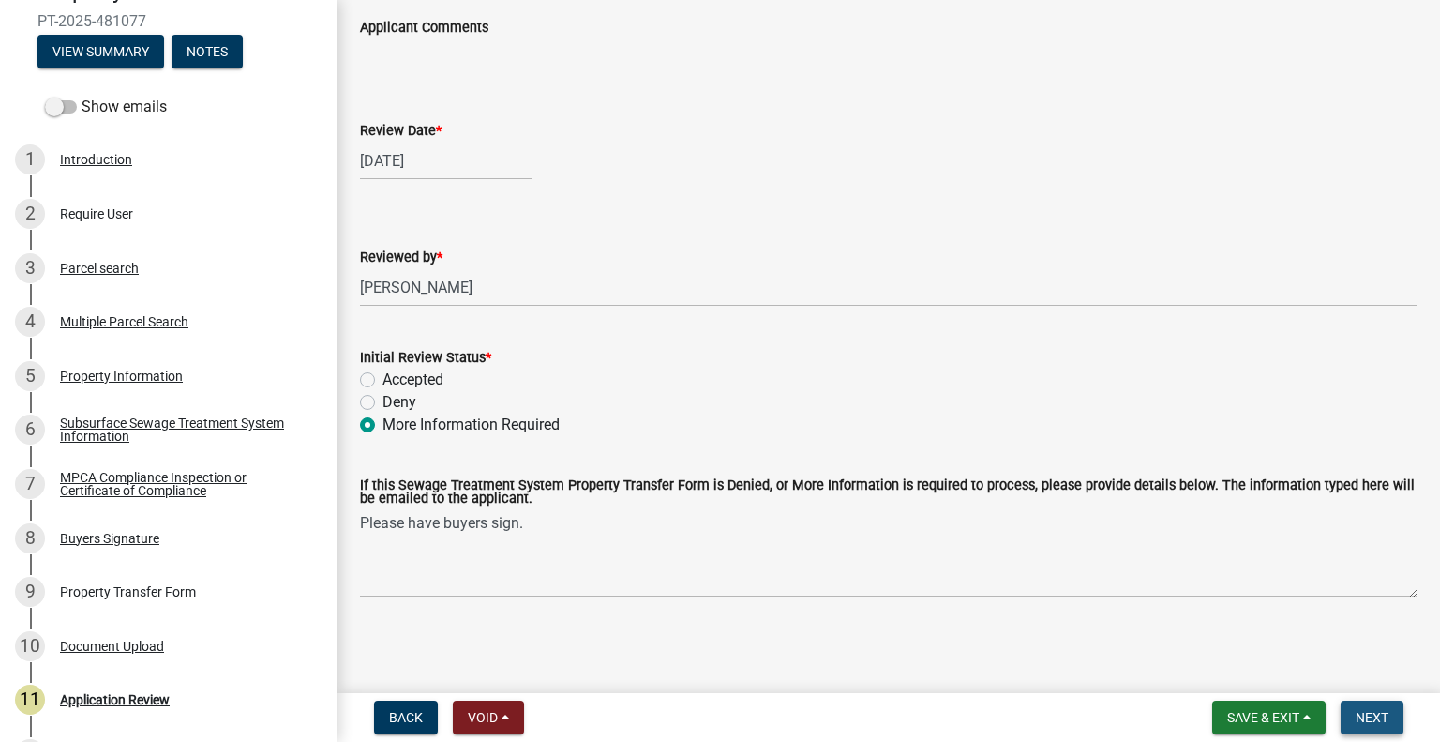
click at [1380, 724] on span "Next" at bounding box center [1372, 717] width 33 height 15
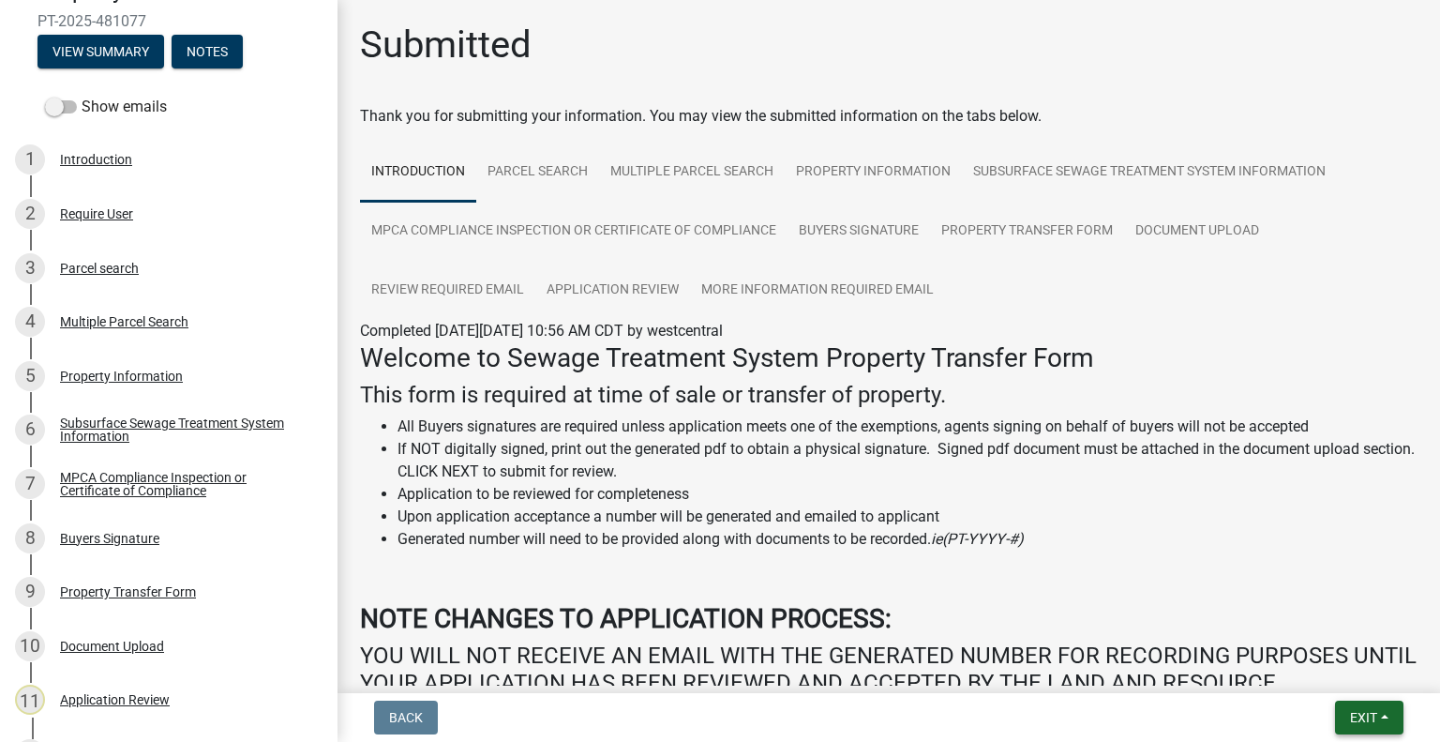
click at [1373, 724] on span "Exit" at bounding box center [1363, 717] width 27 height 15
click at [1329, 672] on button "Save & Exit" at bounding box center [1329, 668] width 150 height 45
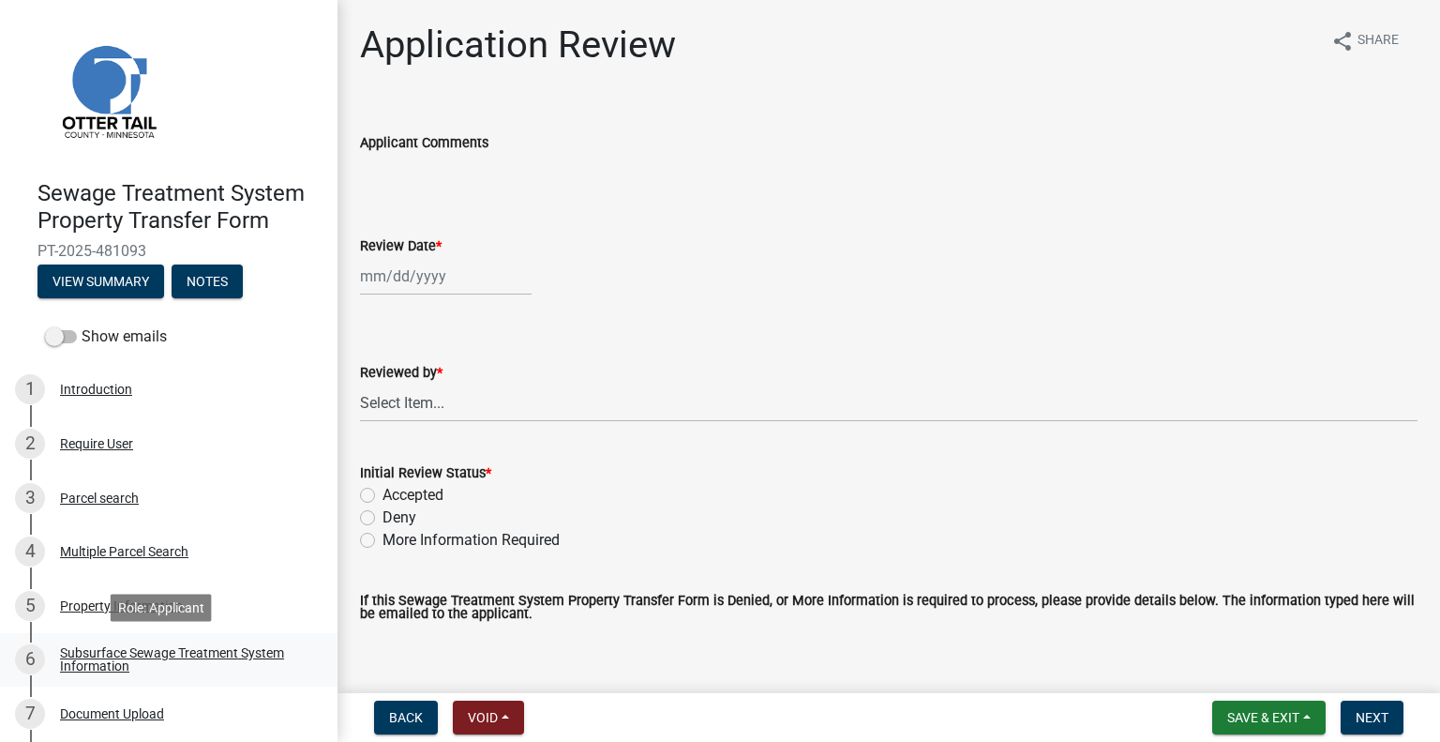
click at [230, 649] on div "Subsurface Sewage Treatment System Information" at bounding box center [184, 659] width 248 height 26
